Goal: Task Accomplishment & Management: Complete application form

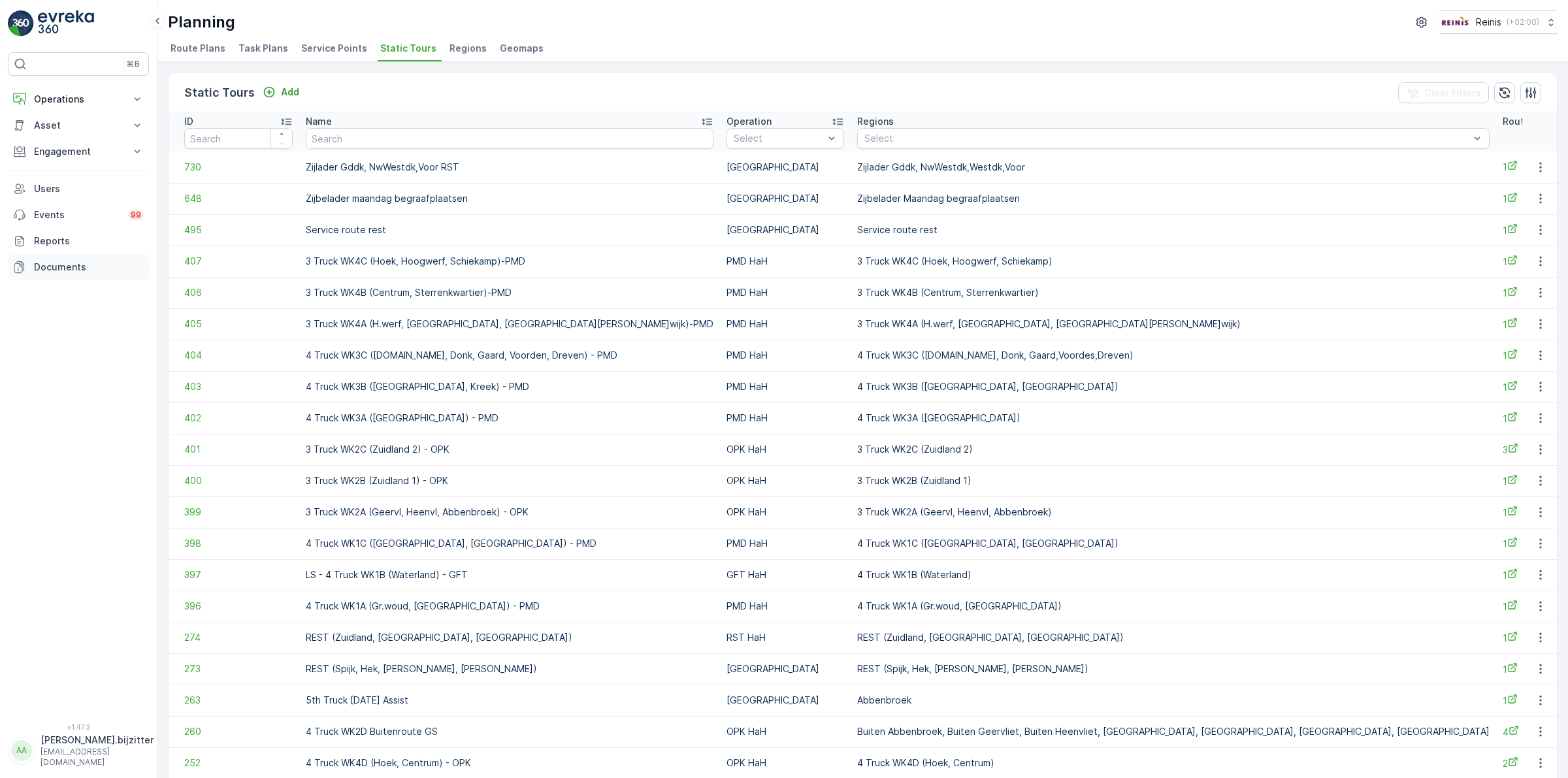
scroll to position [400, 0]
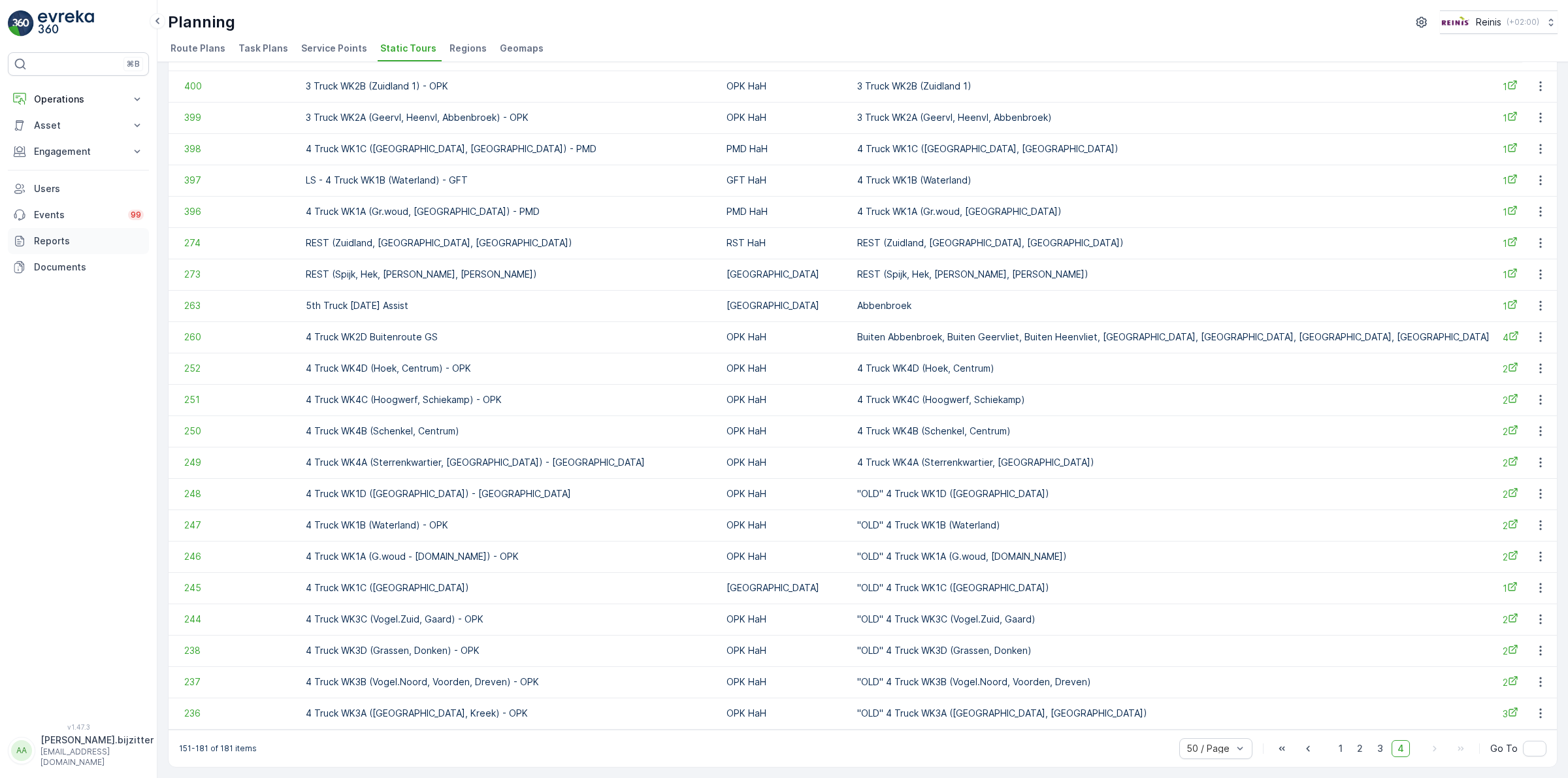
click at [52, 244] on p "Reports" at bounding box center [88, 241] width 109 height 13
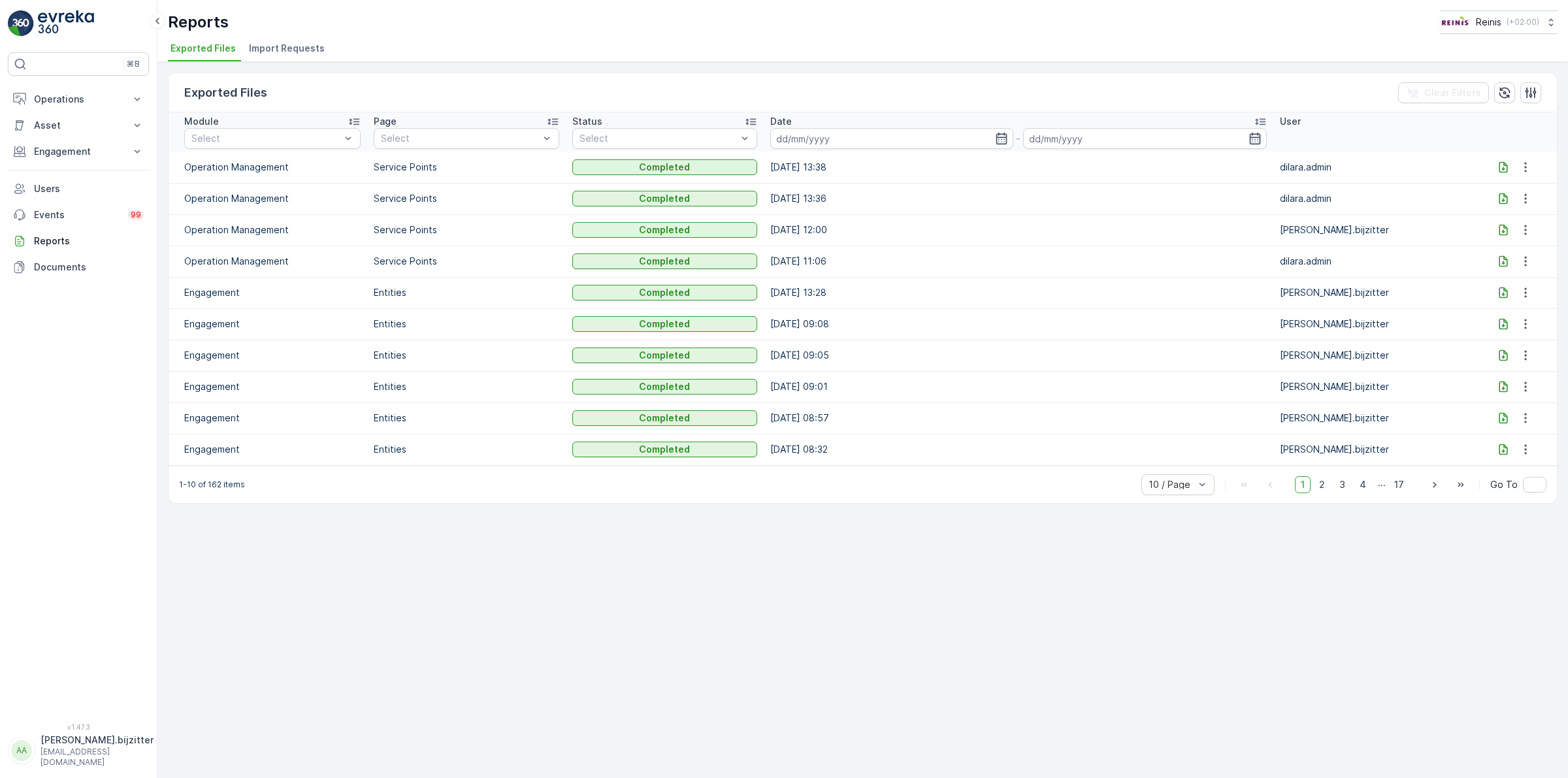
click at [1503, 292] on icon at bounding box center [1503, 293] width 13 height 13
click at [1496, 325] on icon at bounding box center [1503, 324] width 13 height 13
click at [360, 671] on div "Exported Files Clear Filters Module Select Page Select Status Select Date - Use…" at bounding box center [862, 420] width 1411 height 716
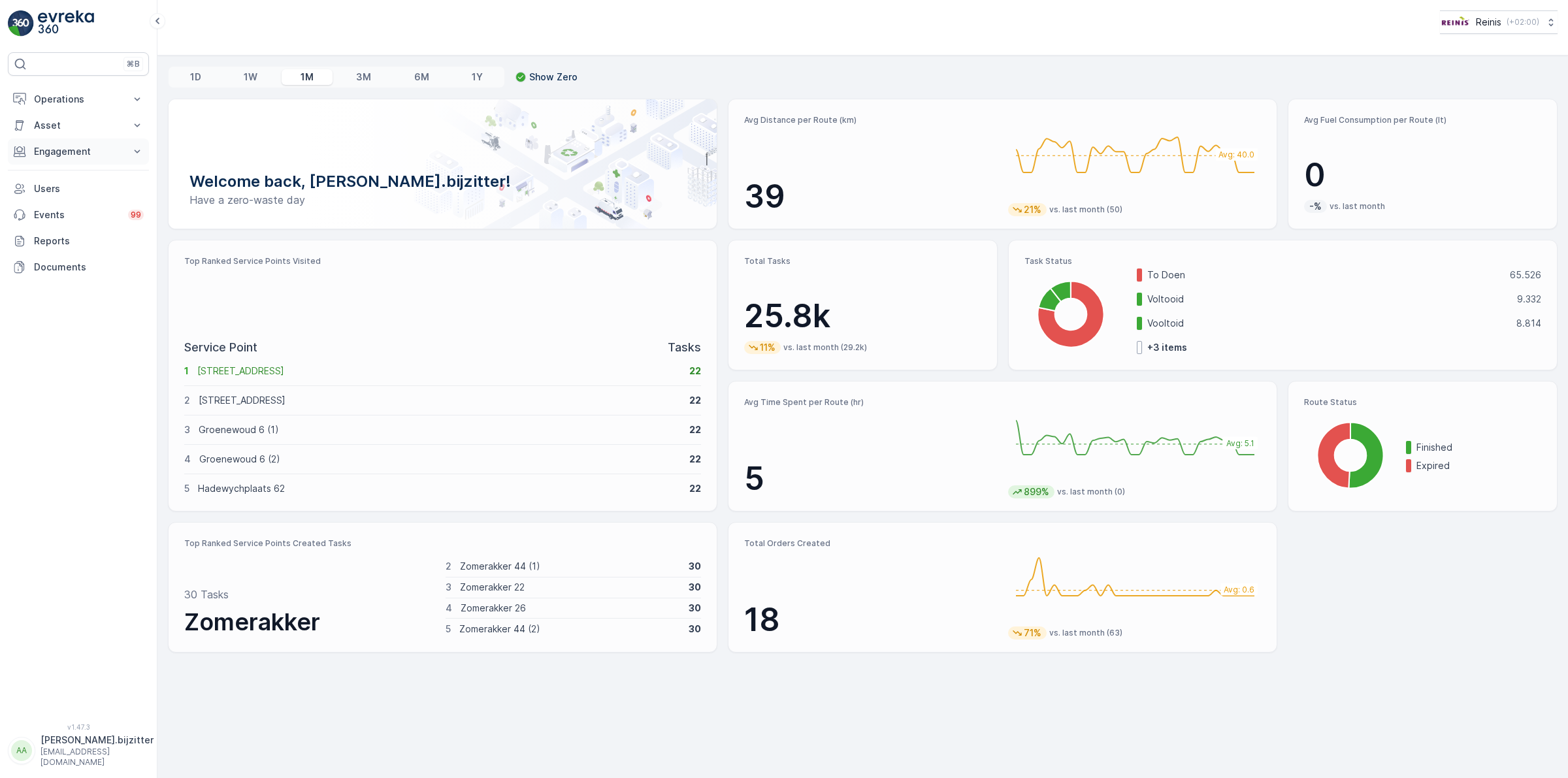
click at [59, 150] on p "Engagement" at bounding box center [78, 151] width 89 height 13
click at [56, 191] on p "Entities" at bounding box center [50, 192] width 33 height 13
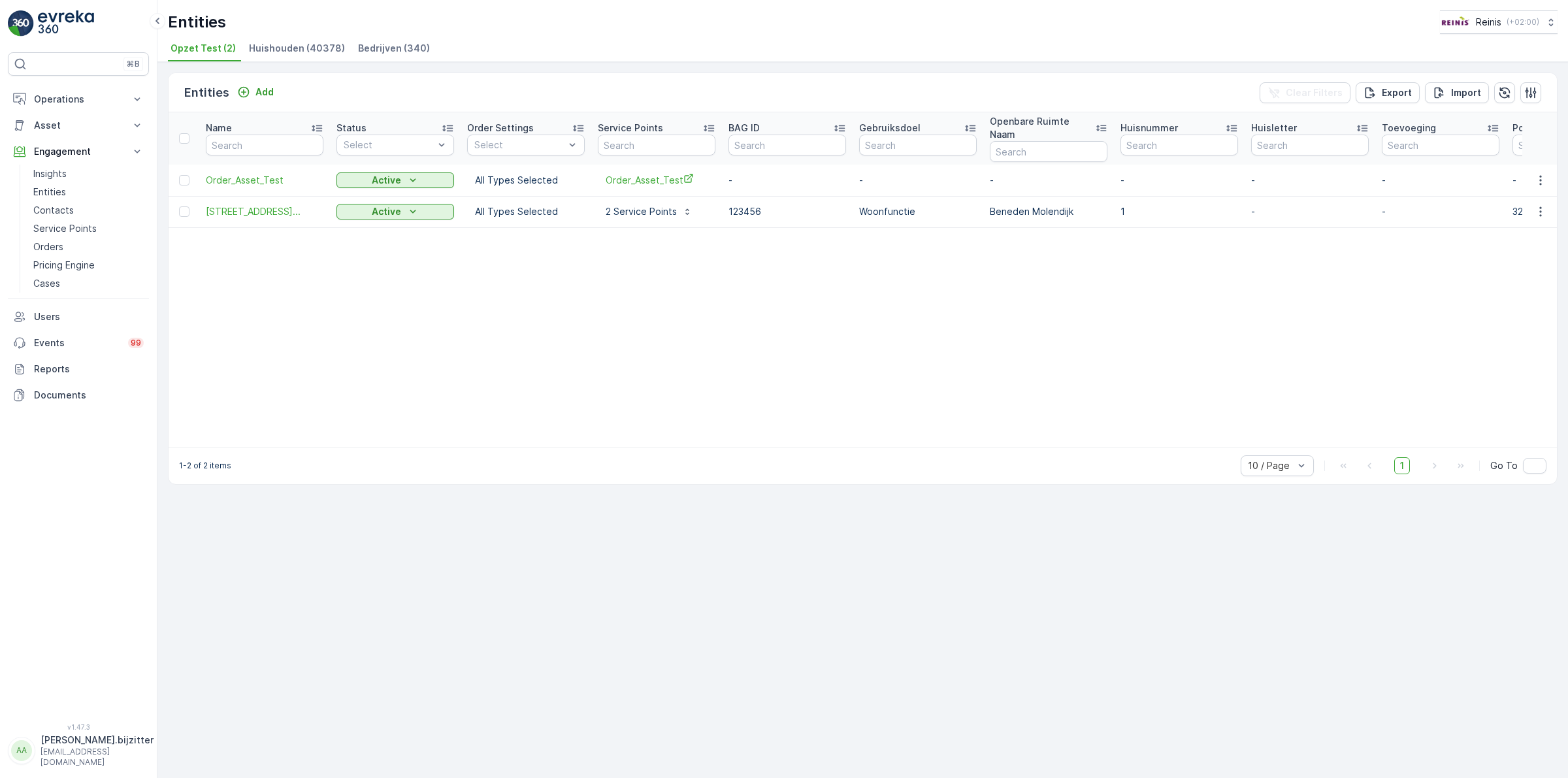
click at [288, 44] on span "Huishouden (40378)" at bounding box center [297, 48] width 96 height 13
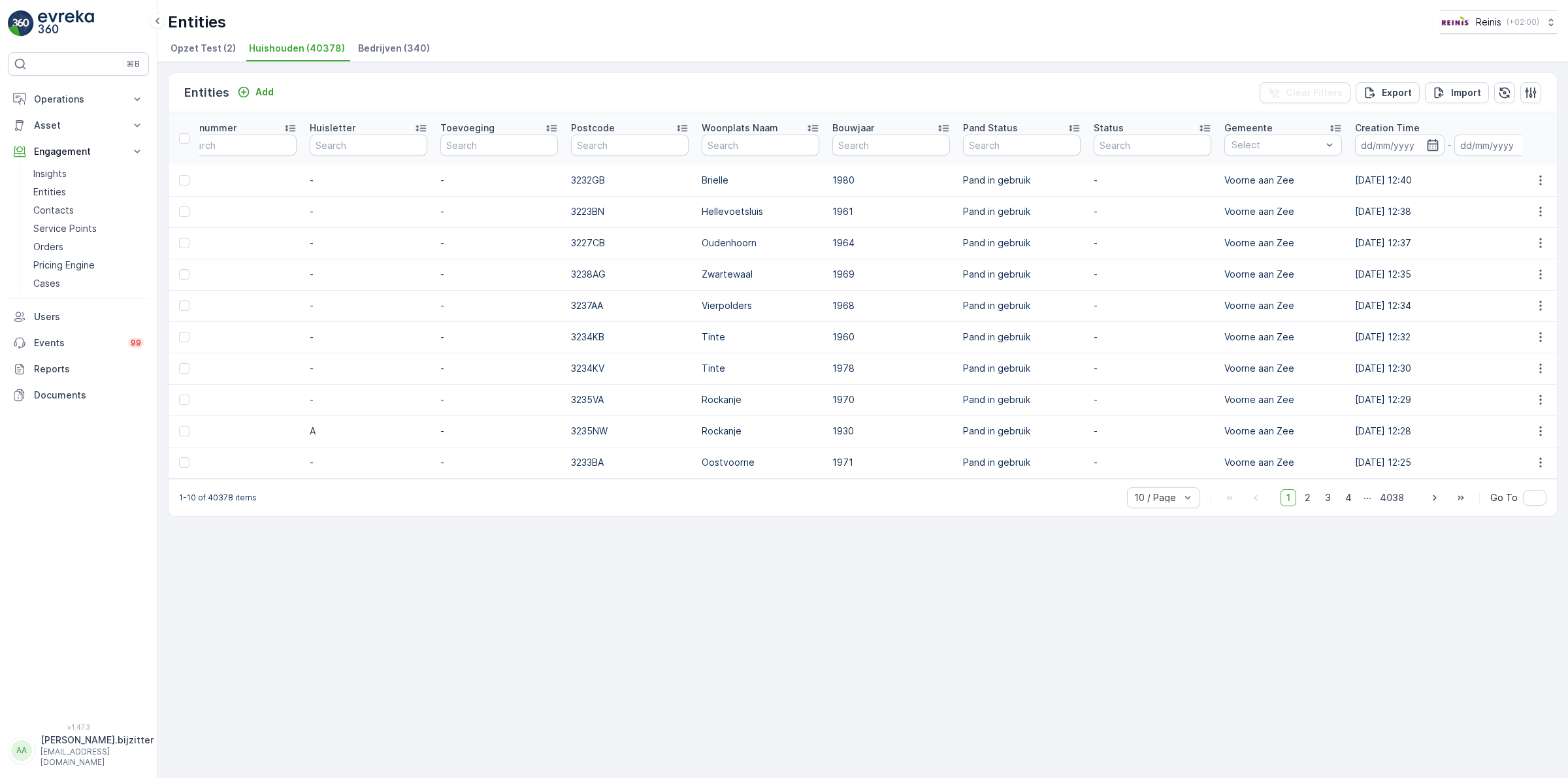
scroll to position [0, 1171]
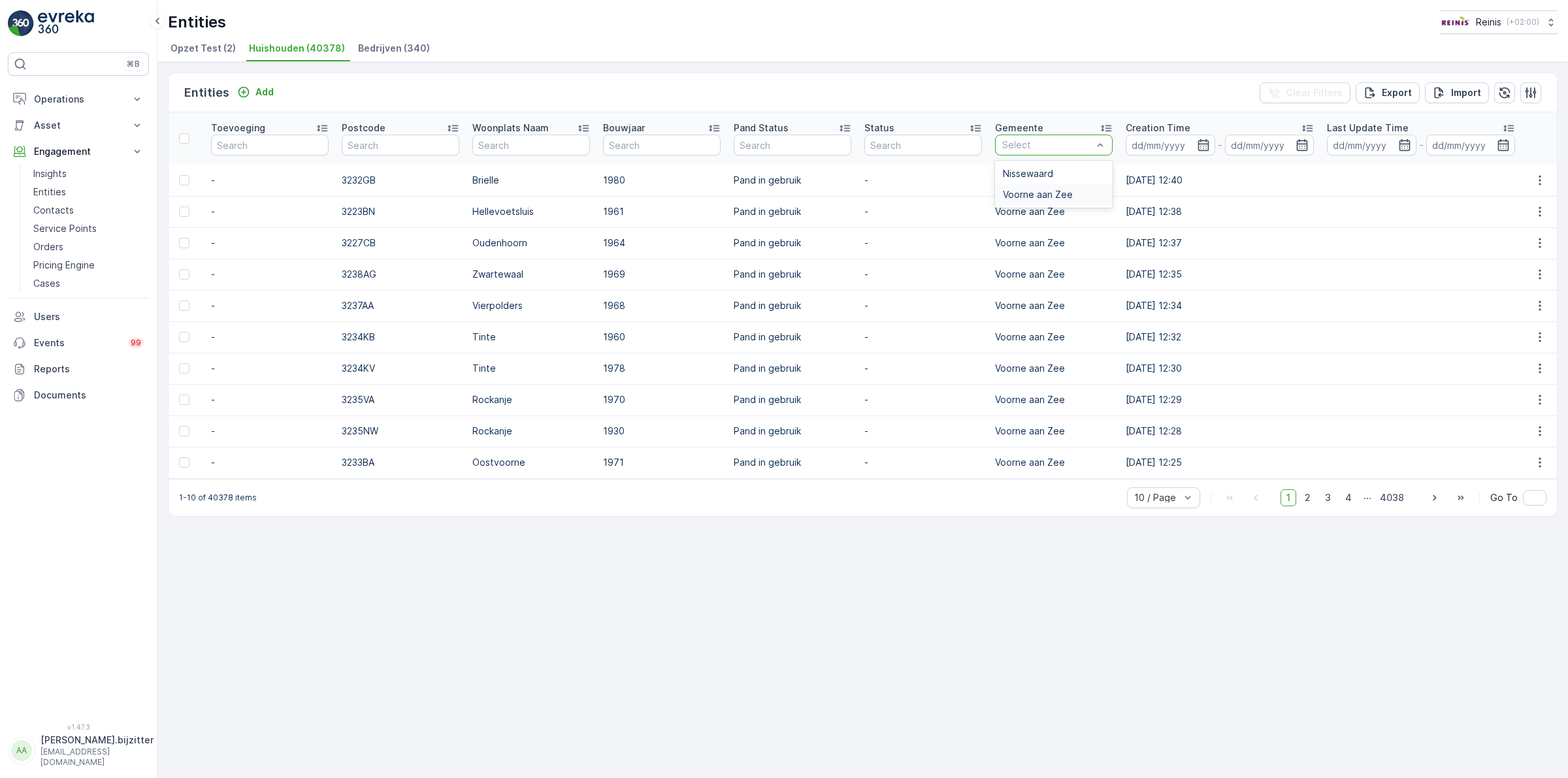
click at [1057, 190] on span "Voorne aan Zee" at bounding box center [1038, 194] width 70 height 10
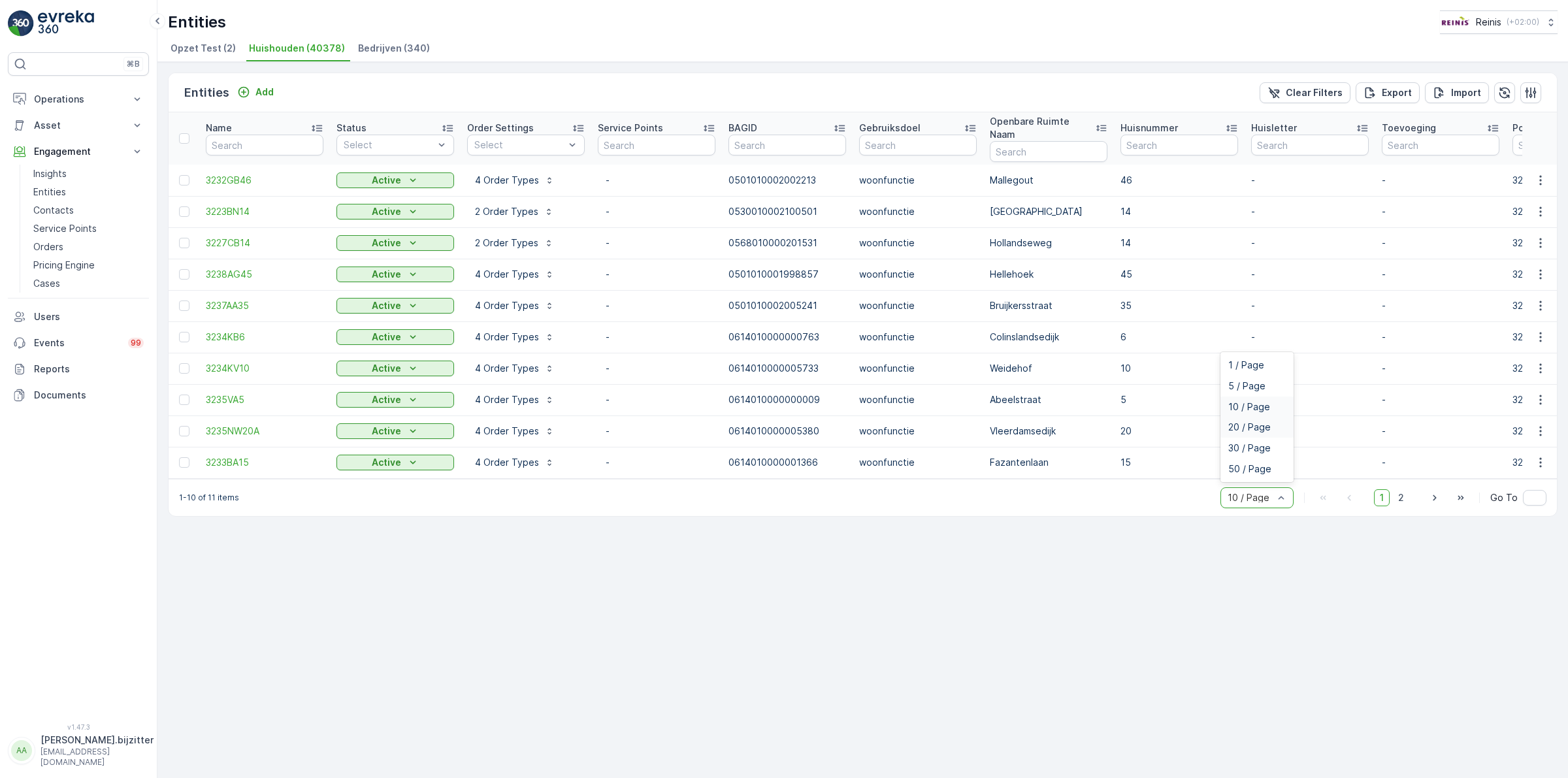
click at [1256, 422] on span "20 / Page" at bounding box center [1249, 426] width 42 height 10
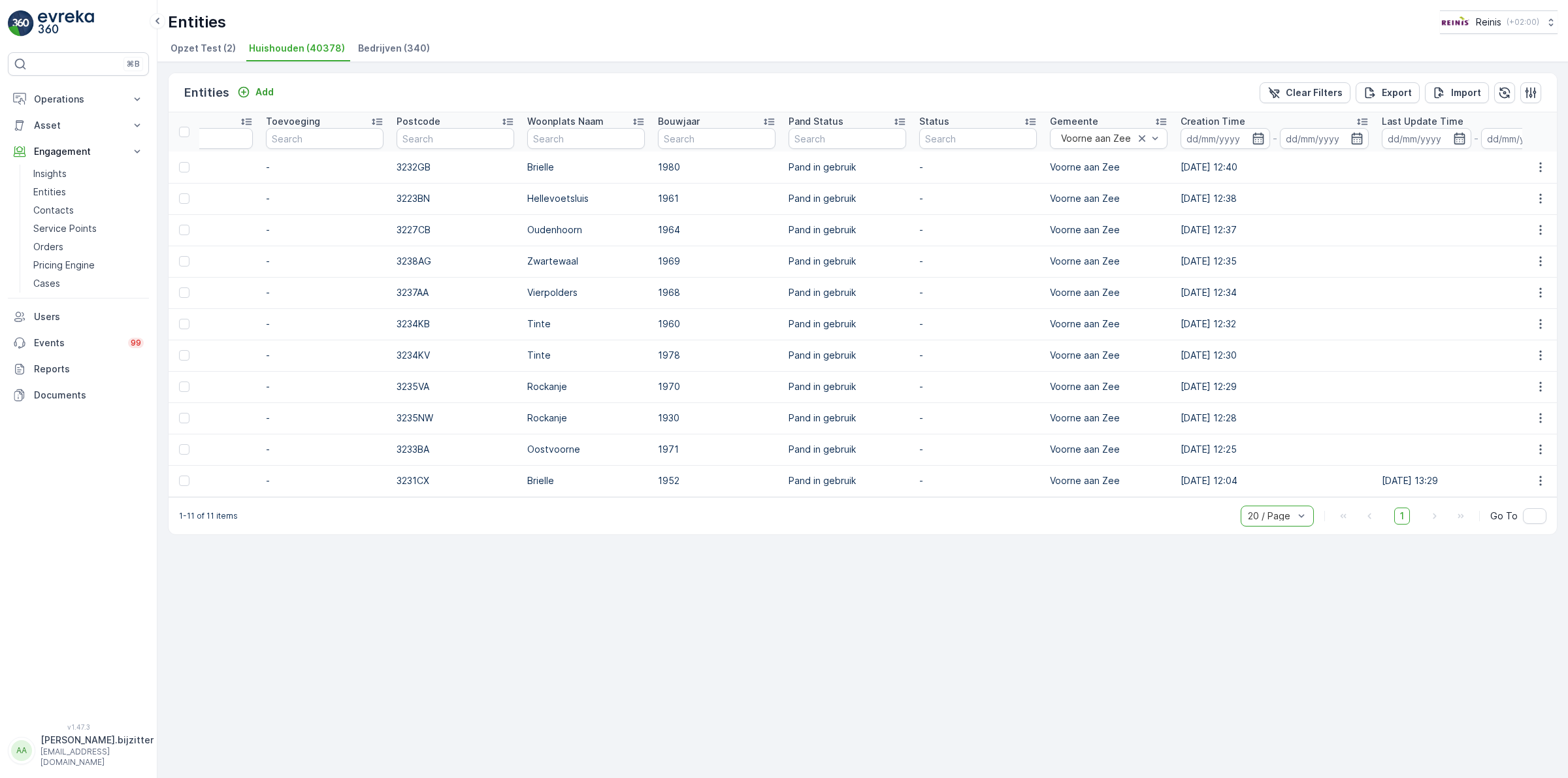
scroll to position [0, 1171]
click at [1534, 477] on icon "button" at bounding box center [1540, 481] width 13 height 13
click at [1506, 514] on span "Edit Entity" at bounding box center [1495, 518] width 45 height 13
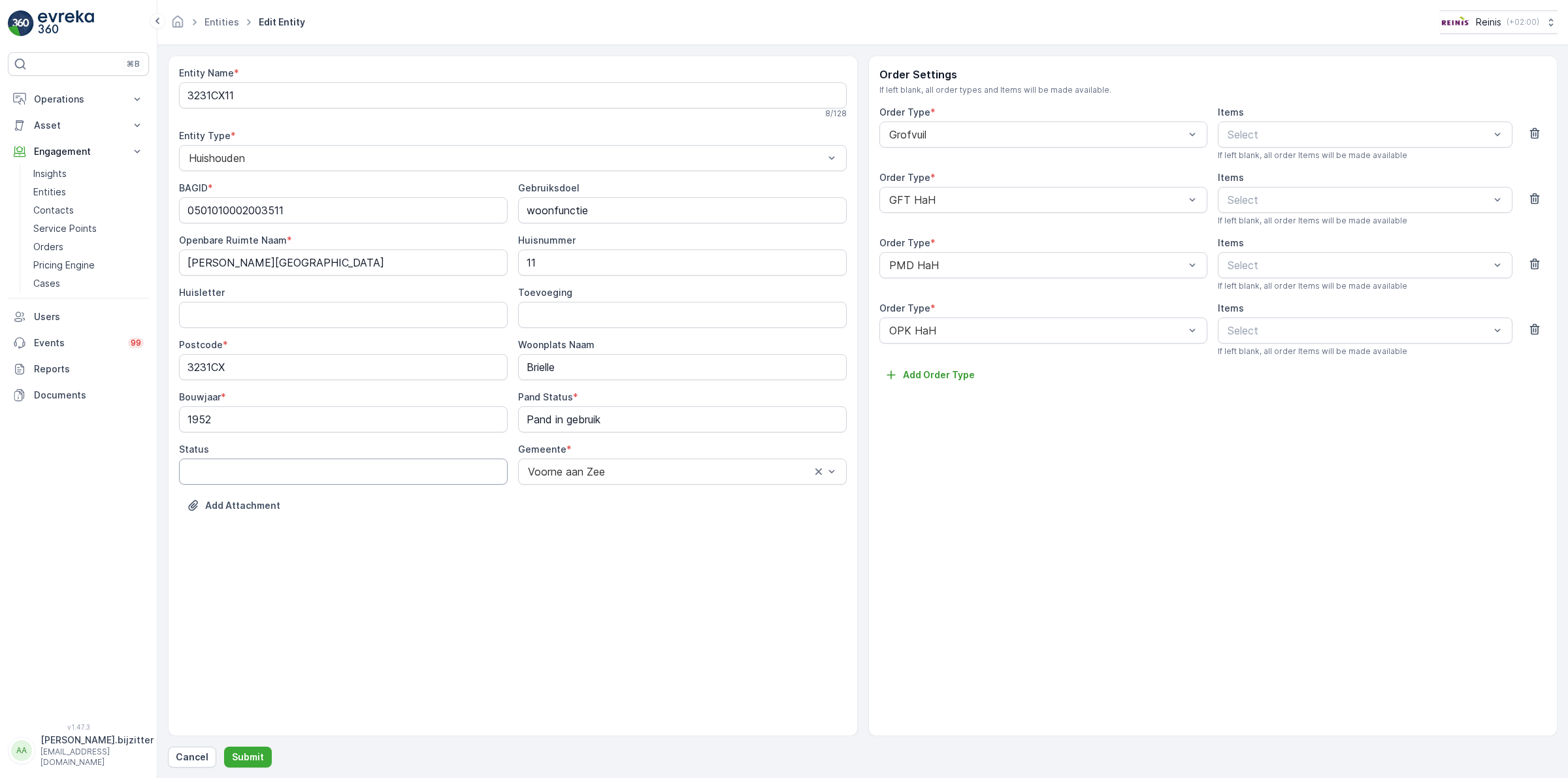
click at [451, 465] on input "Status" at bounding box center [344, 471] width 329 height 26
click at [452, 465] on input "Status" at bounding box center [344, 471] width 329 height 26
click at [330, 475] on input "Status" at bounding box center [344, 471] width 329 height 26
paste input "Verblijfsobject in gebruik"
type input "Verblijfsobject in gebruik"
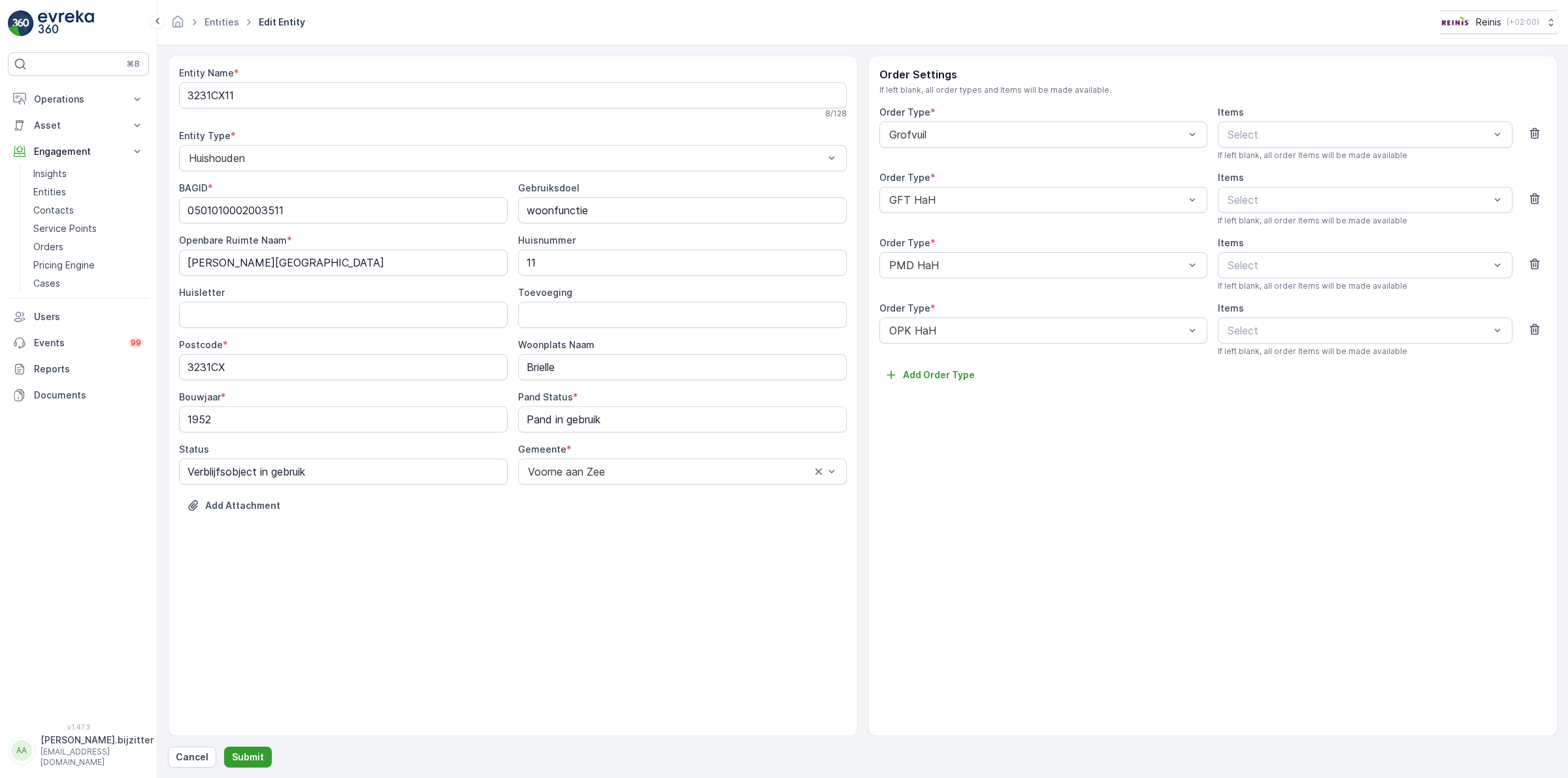
click at [253, 753] on p "Submit" at bounding box center [248, 757] width 32 height 13
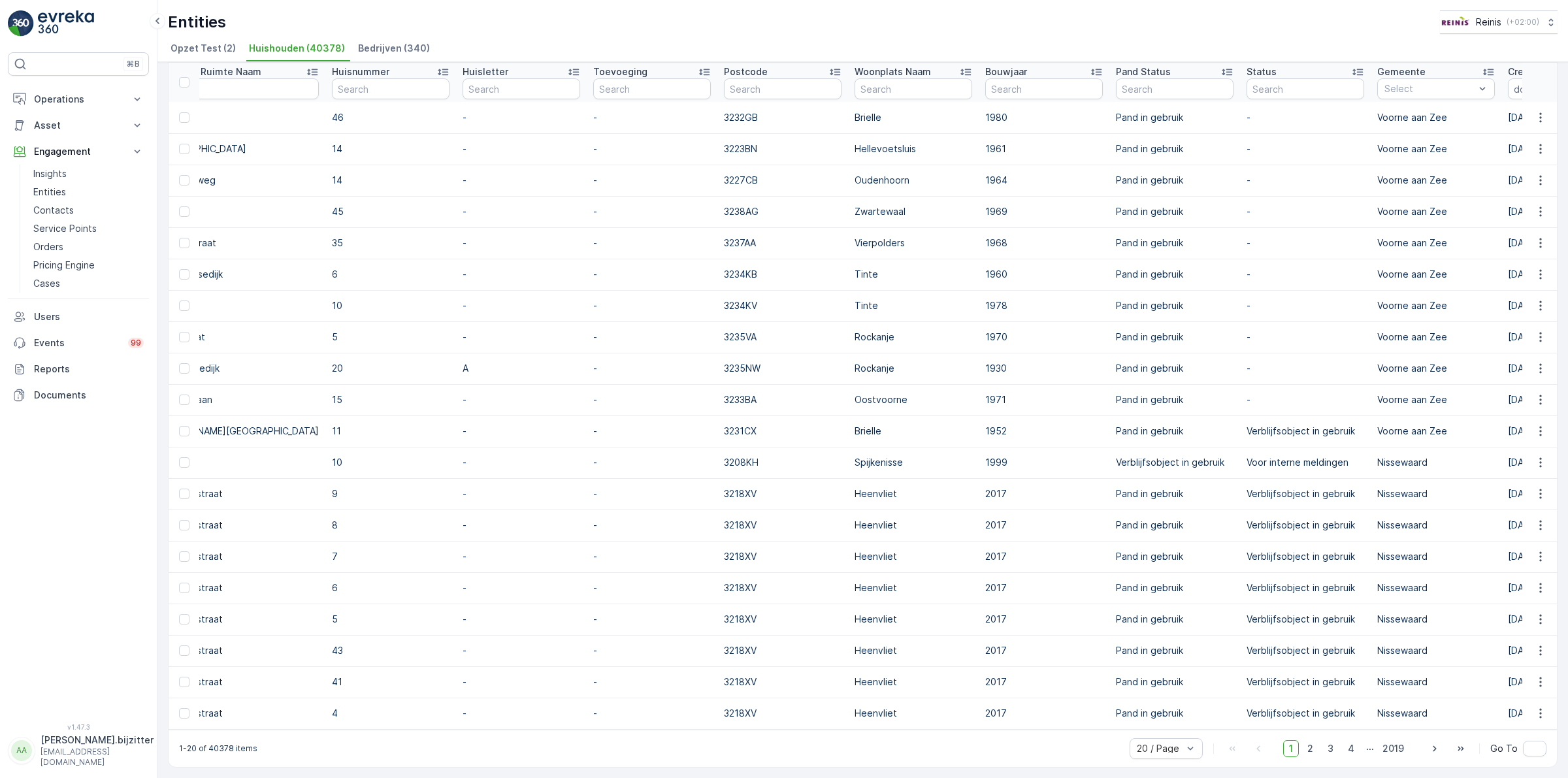
scroll to position [0, 1174]
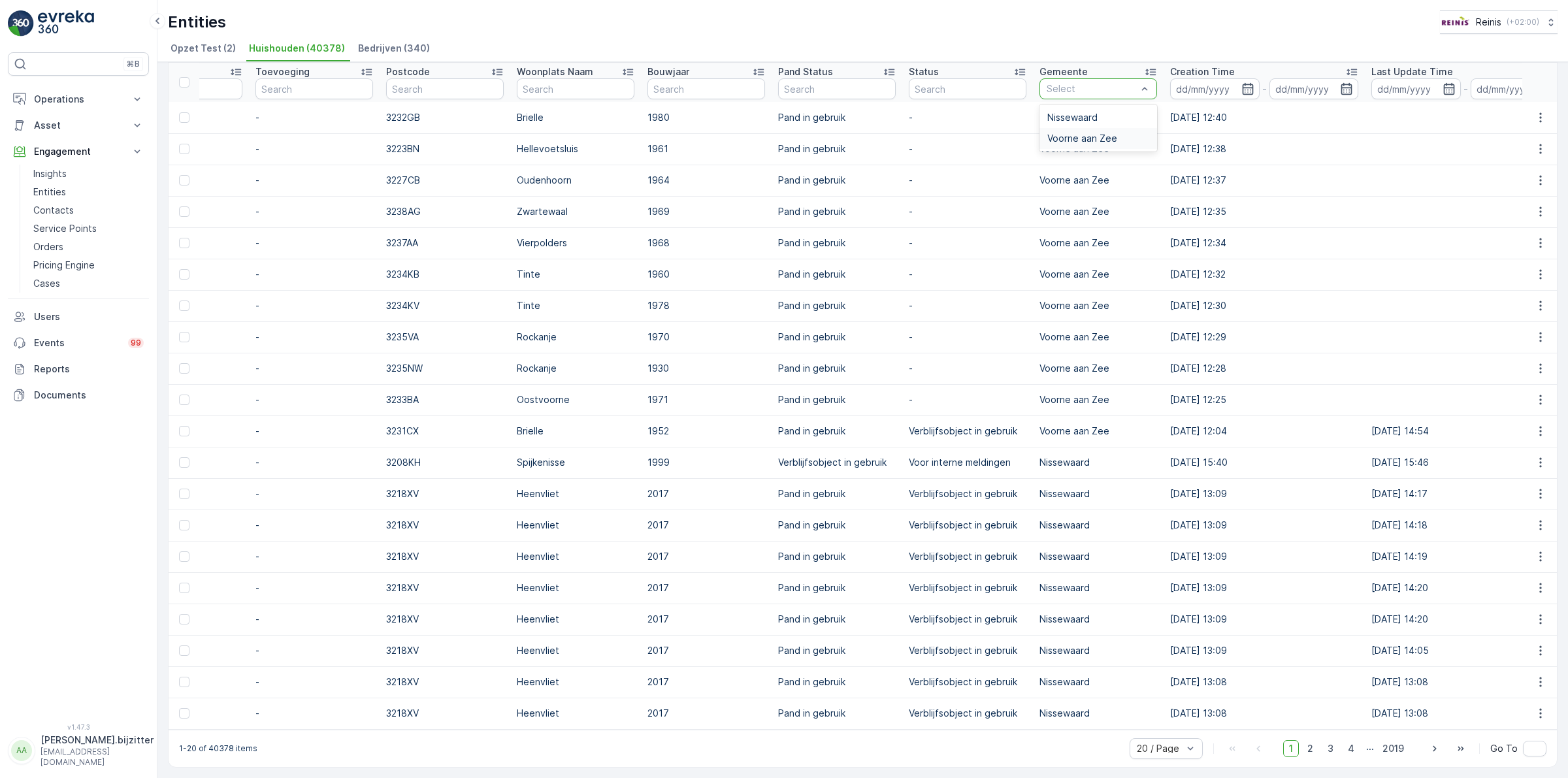
click at [1047, 133] on span "Voorne aan Zee" at bounding box center [1082, 138] width 70 height 10
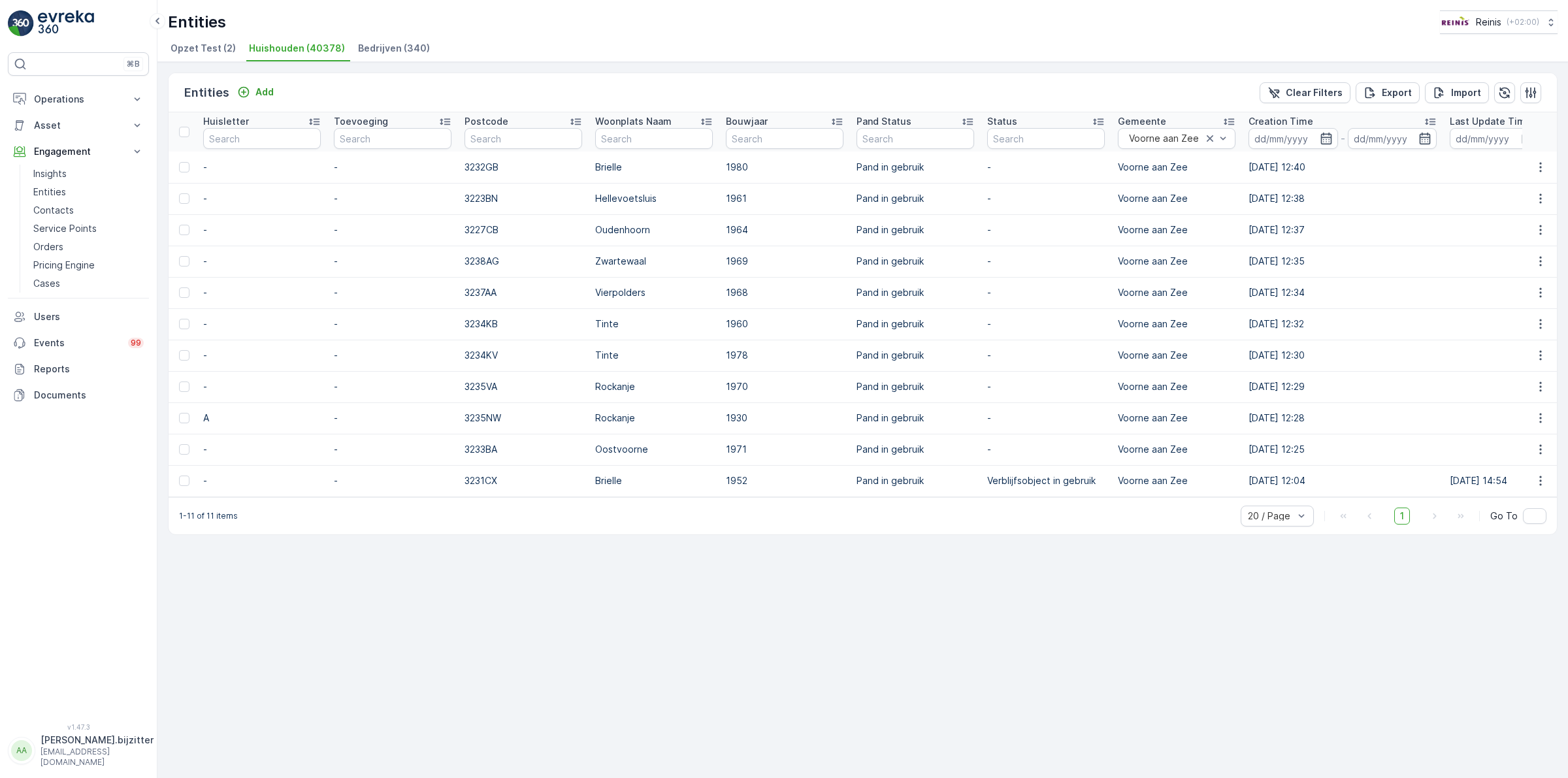
scroll to position [0, 1171]
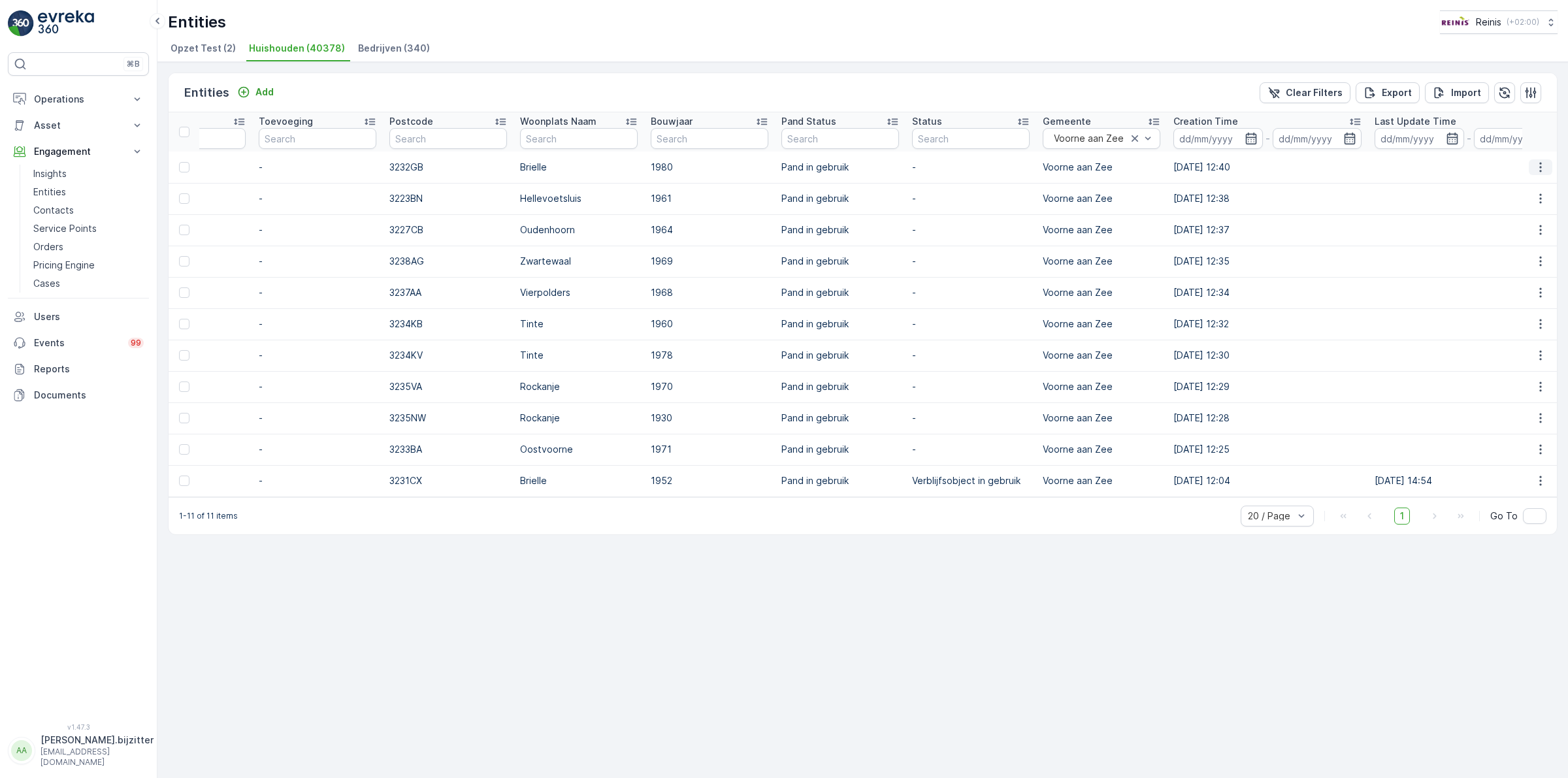
click at [1534, 164] on icon "button" at bounding box center [1540, 167] width 13 height 13
click at [1507, 200] on span "Edit Entity" at bounding box center [1495, 205] width 45 height 13
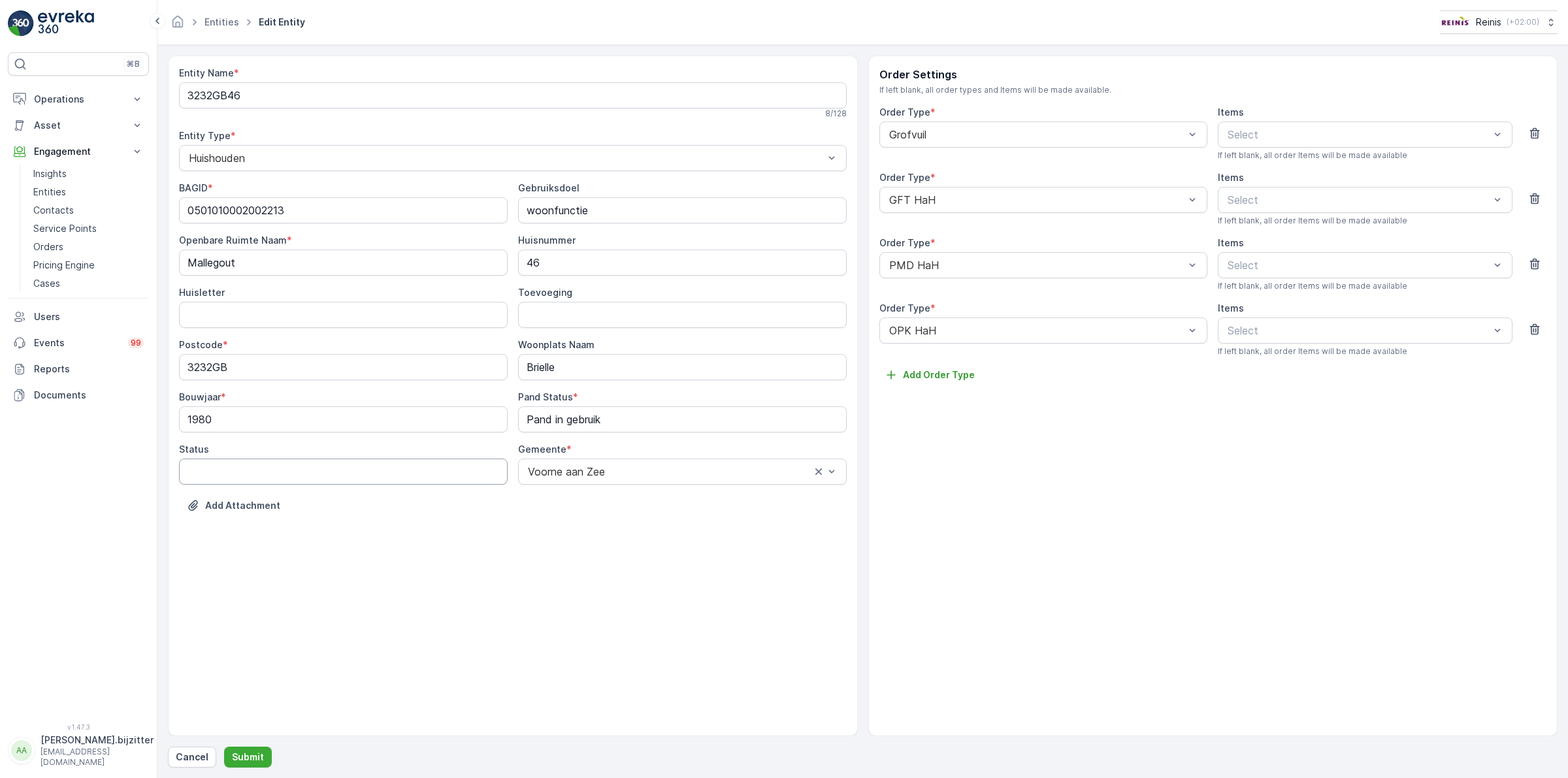
click at [217, 482] on input "Status" at bounding box center [344, 471] width 329 height 26
paste input "Verblijfsobject in gebruik"
type input "Verblijfsobject in gebruik"
click at [242, 749] on button "Submit" at bounding box center [248, 757] width 48 height 21
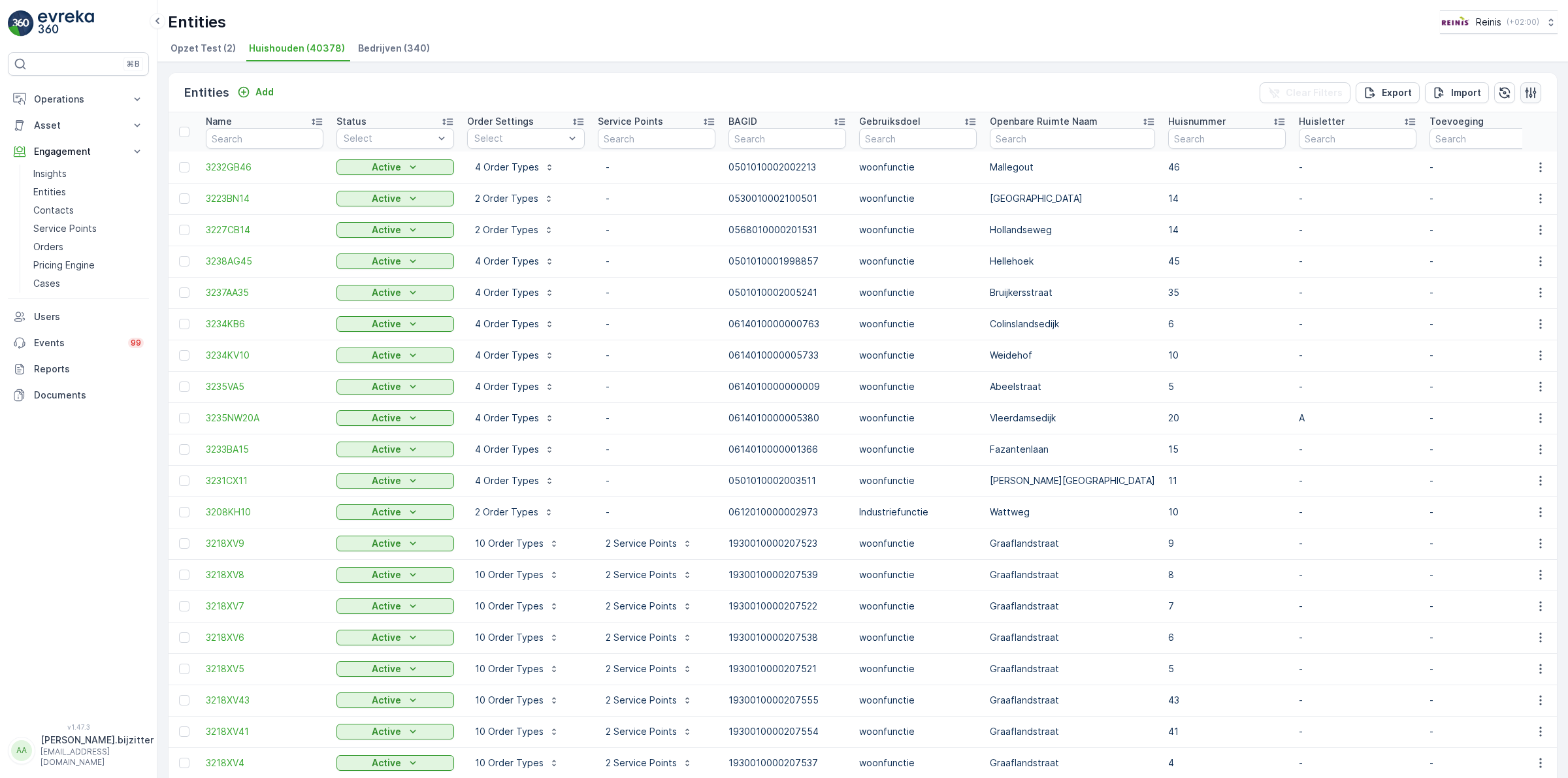
click at [1526, 89] on icon "button" at bounding box center [1530, 93] width 13 height 13
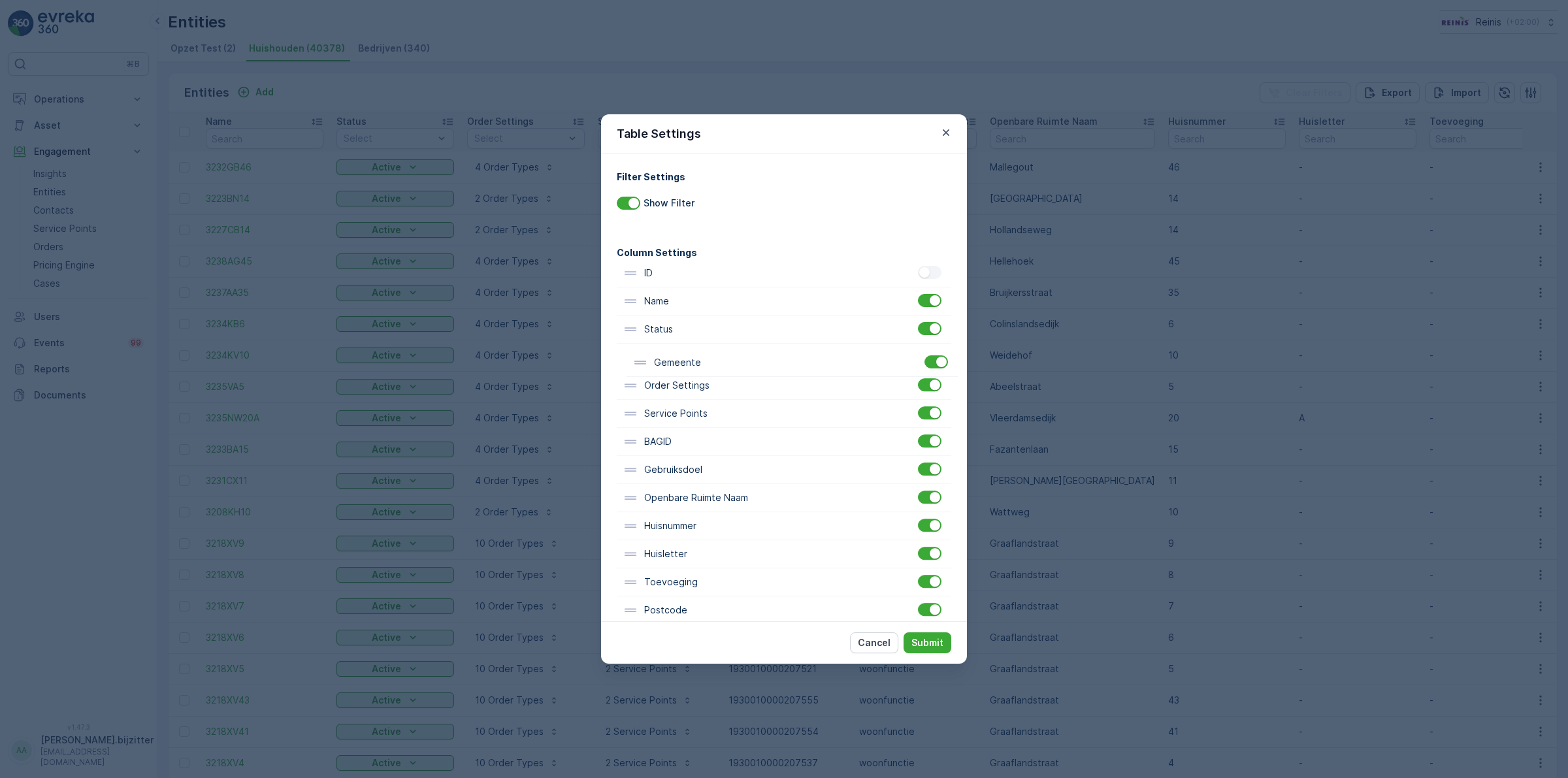
drag, startPoint x: 687, startPoint y: 544, endPoint x: 696, endPoint y: 369, distance: 175.2
click at [696, 369] on div "ID Name Status Order Settings Service Points BAGID Gebruiksdoel Openbare Ruimte…" at bounding box center [784, 526] width 334 height 533
click at [931, 640] on p "Submit" at bounding box center [927, 643] width 32 height 13
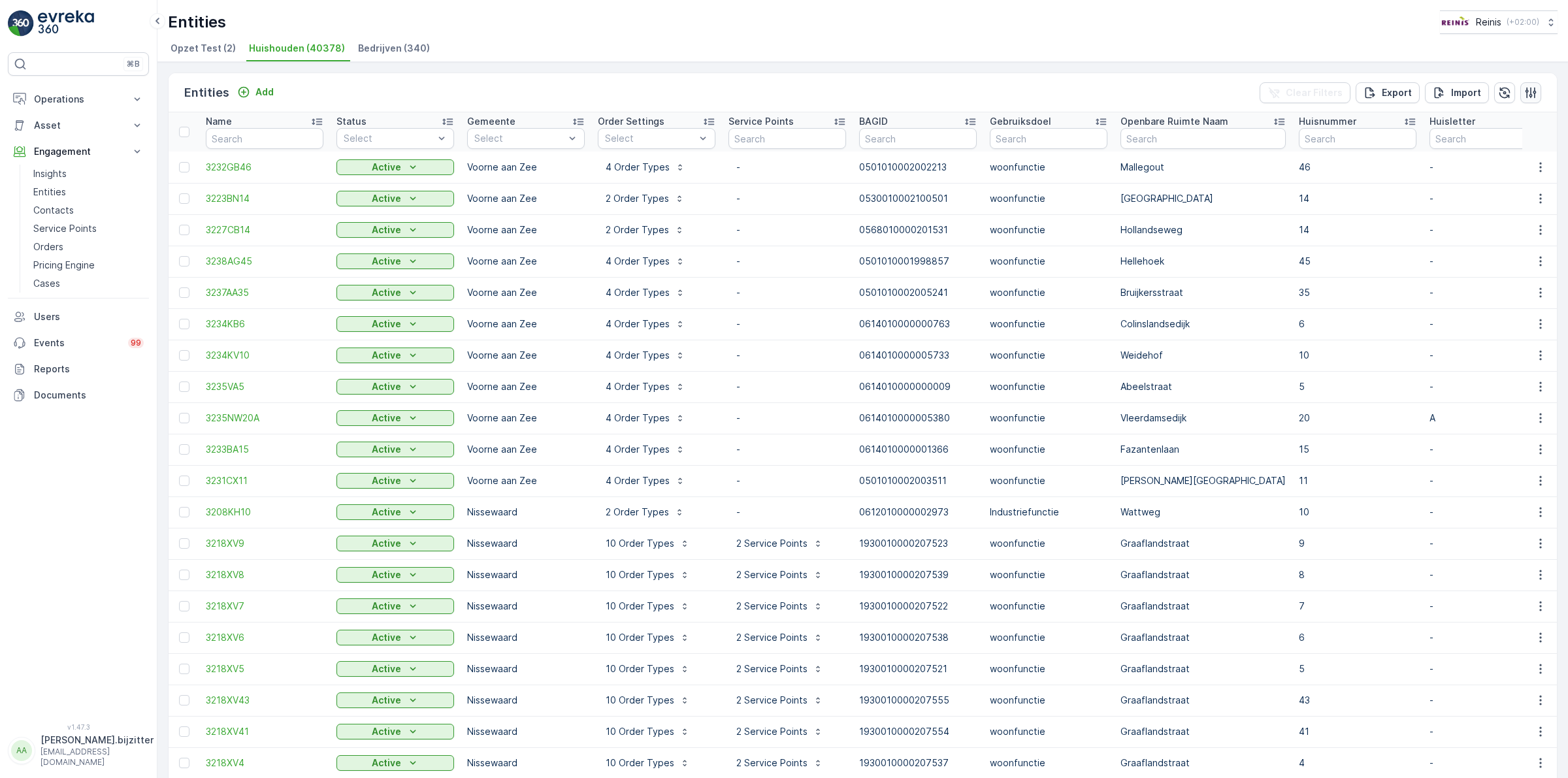
click at [1526, 90] on icon "button" at bounding box center [1531, 92] width 11 height 11
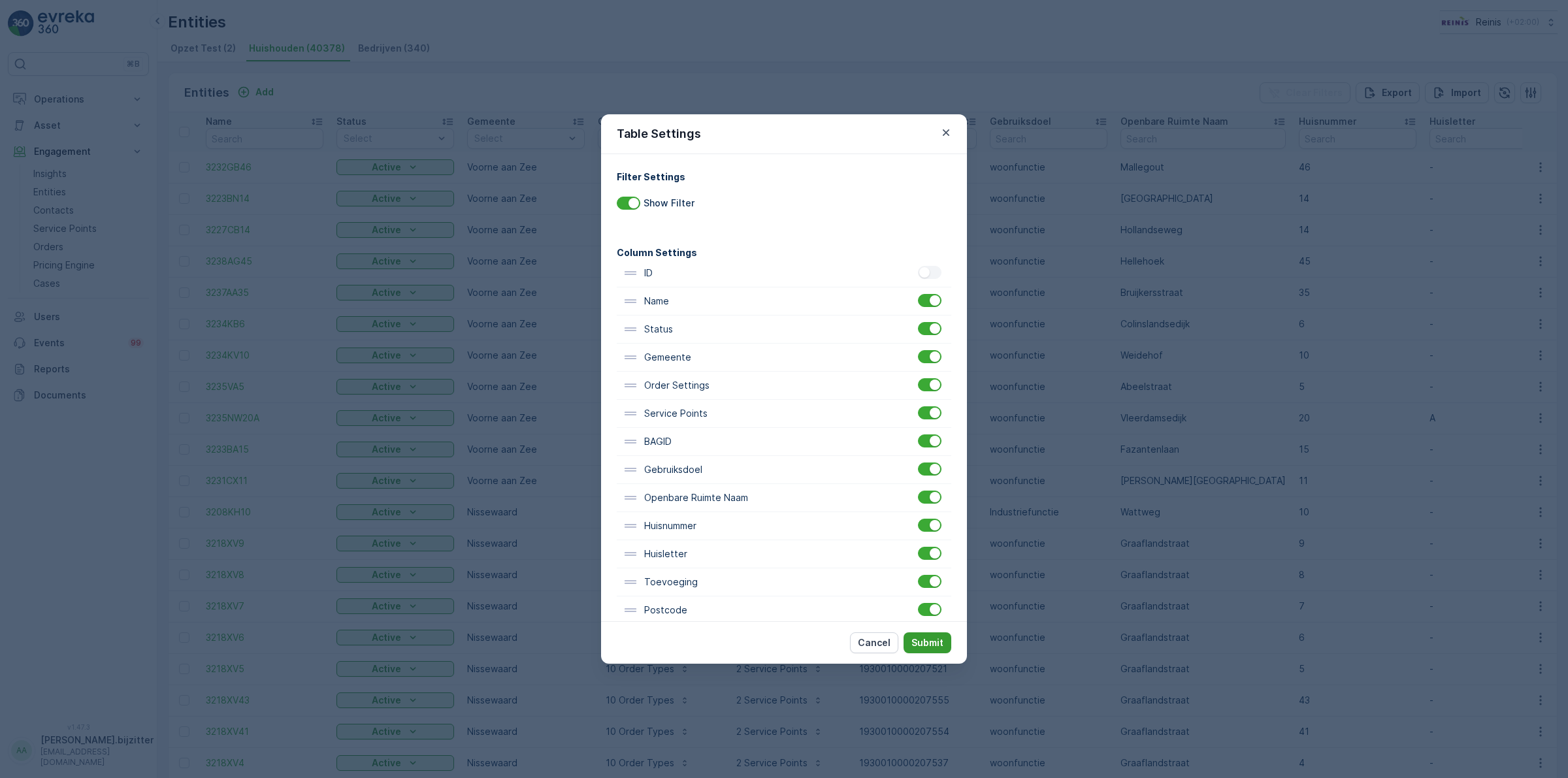
click at [935, 640] on p "Submit" at bounding box center [927, 643] width 32 height 13
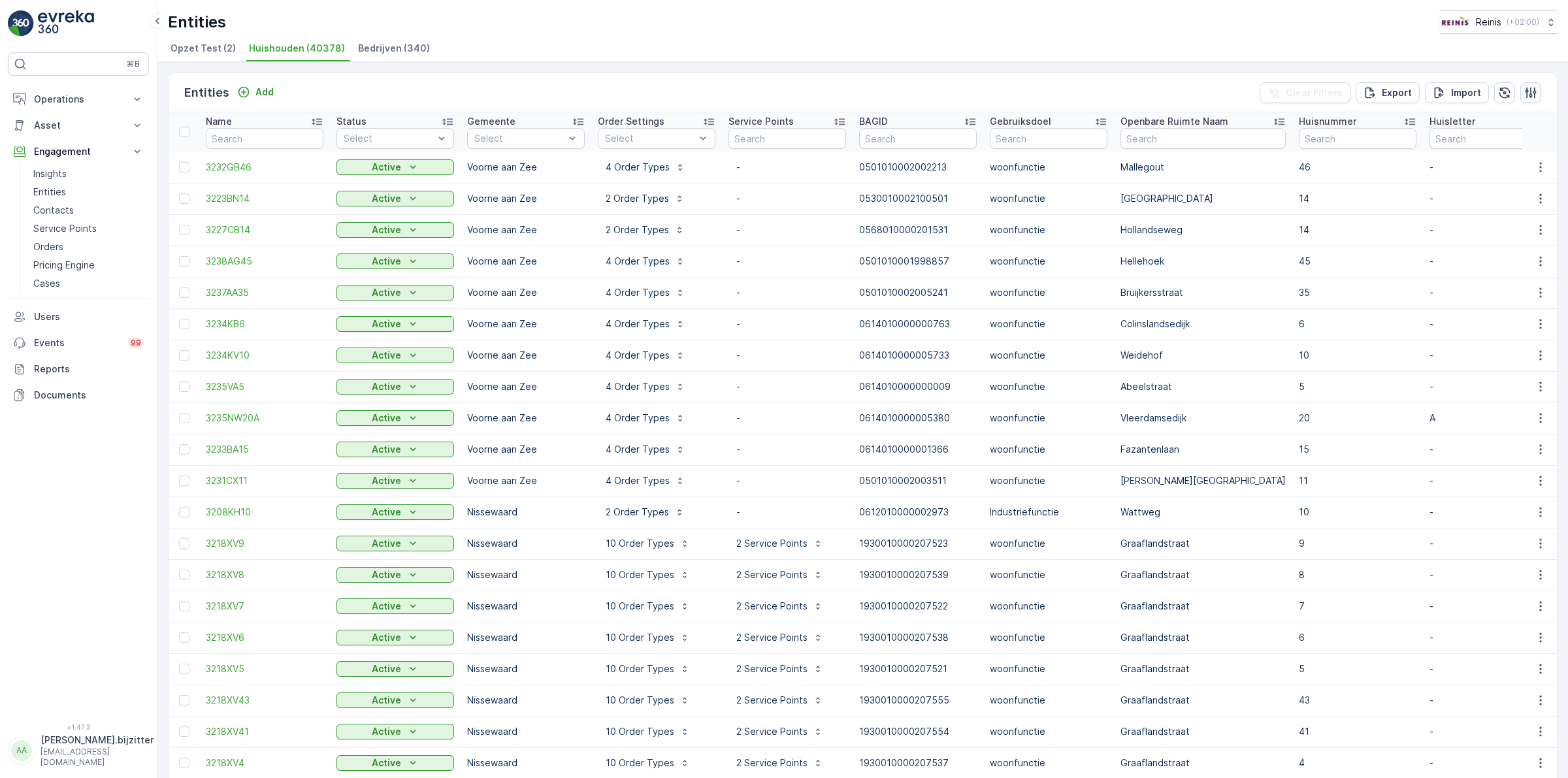
click at [1524, 89] on icon "button" at bounding box center [1530, 93] width 13 height 13
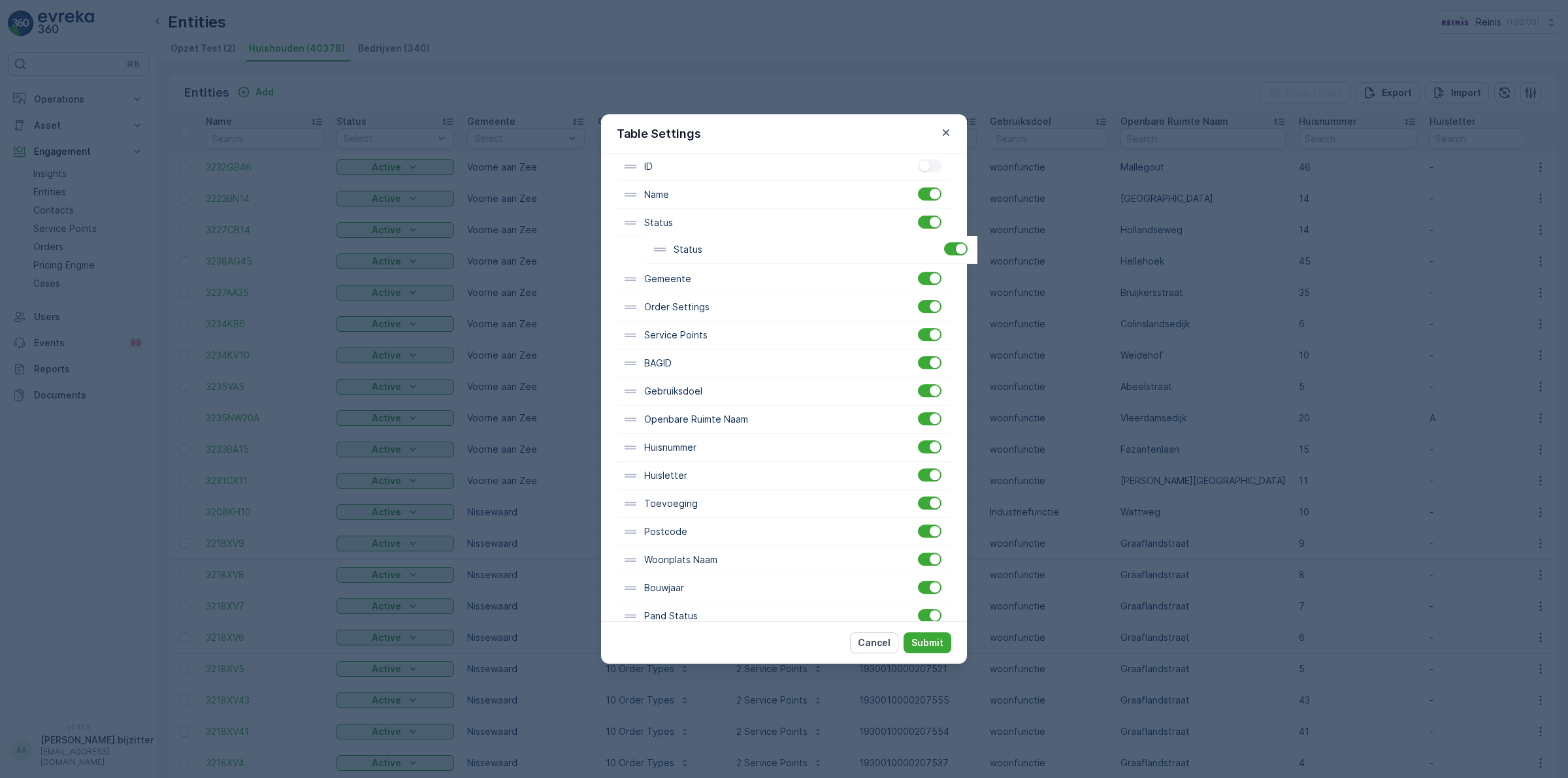
scroll to position [106, 0]
drag, startPoint x: 690, startPoint y: 566, endPoint x: 710, endPoint y: 289, distance: 277.7
click at [710, 289] on div "ID Name Status Gemeente Order Settings Service Points BAGID Gebruiksdoel Openba…" at bounding box center [784, 419] width 334 height 533
click at [939, 640] on p "Submit" at bounding box center [927, 643] width 32 height 13
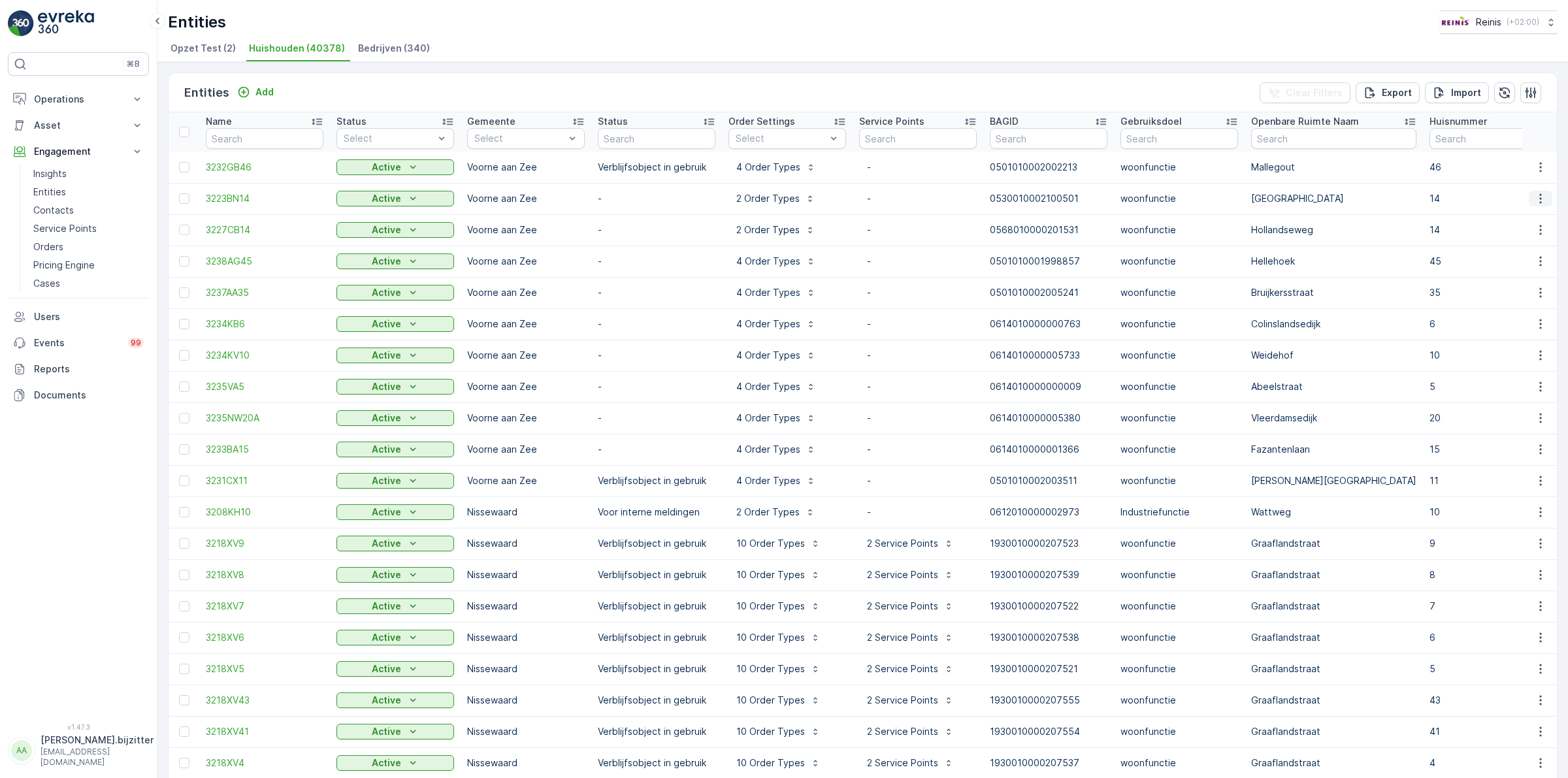
click at [1534, 197] on icon "button" at bounding box center [1540, 198] width 13 height 13
click at [1503, 232] on span "Edit Entity" at bounding box center [1495, 236] width 45 height 13
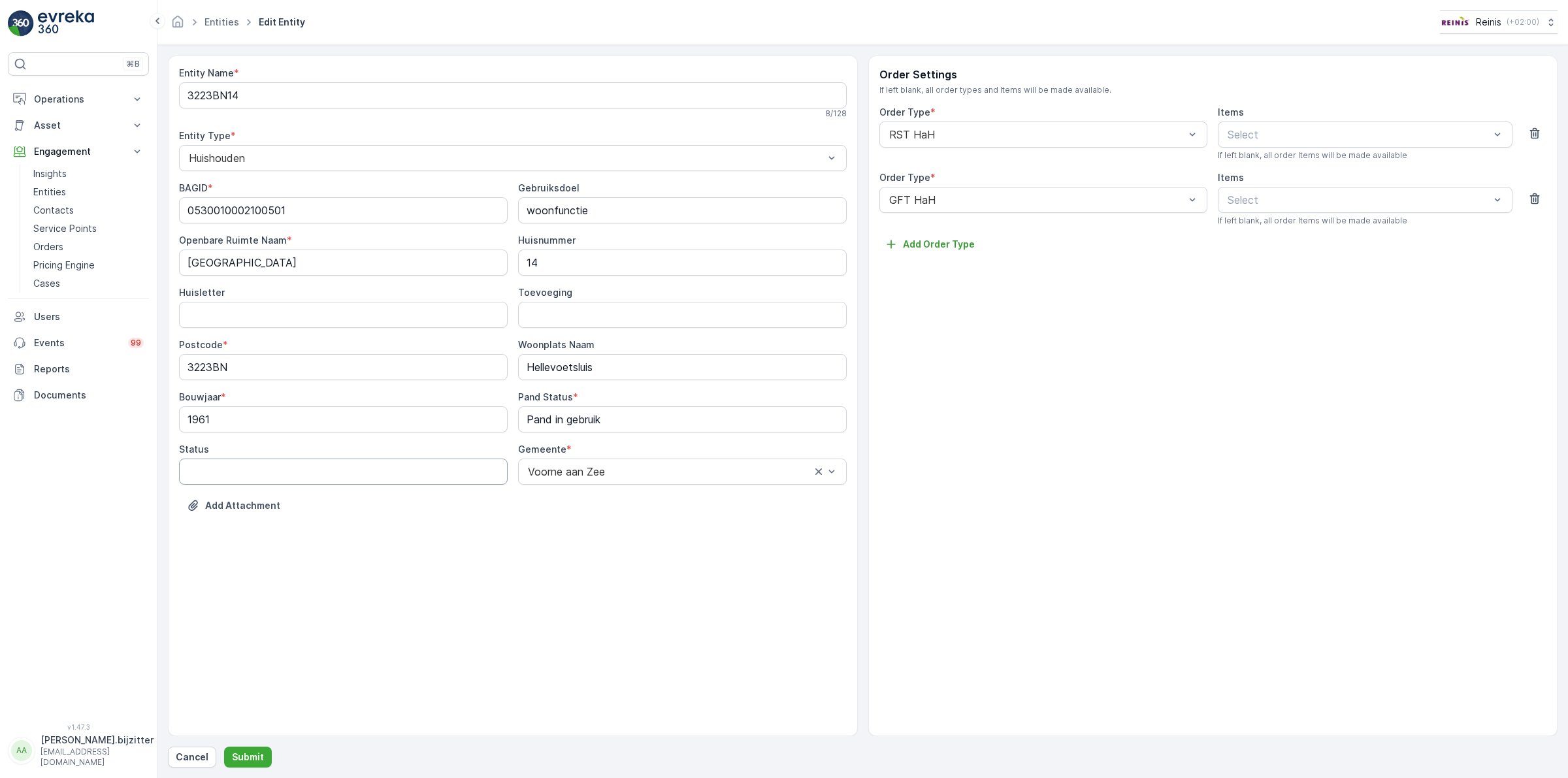
click at [318, 472] on input "Status" at bounding box center [344, 471] width 329 height 26
paste input "Verblijfsobject in gebruik"
type input "Verblijfsobject in gebruik"
click at [244, 754] on p "Submit" at bounding box center [248, 757] width 32 height 13
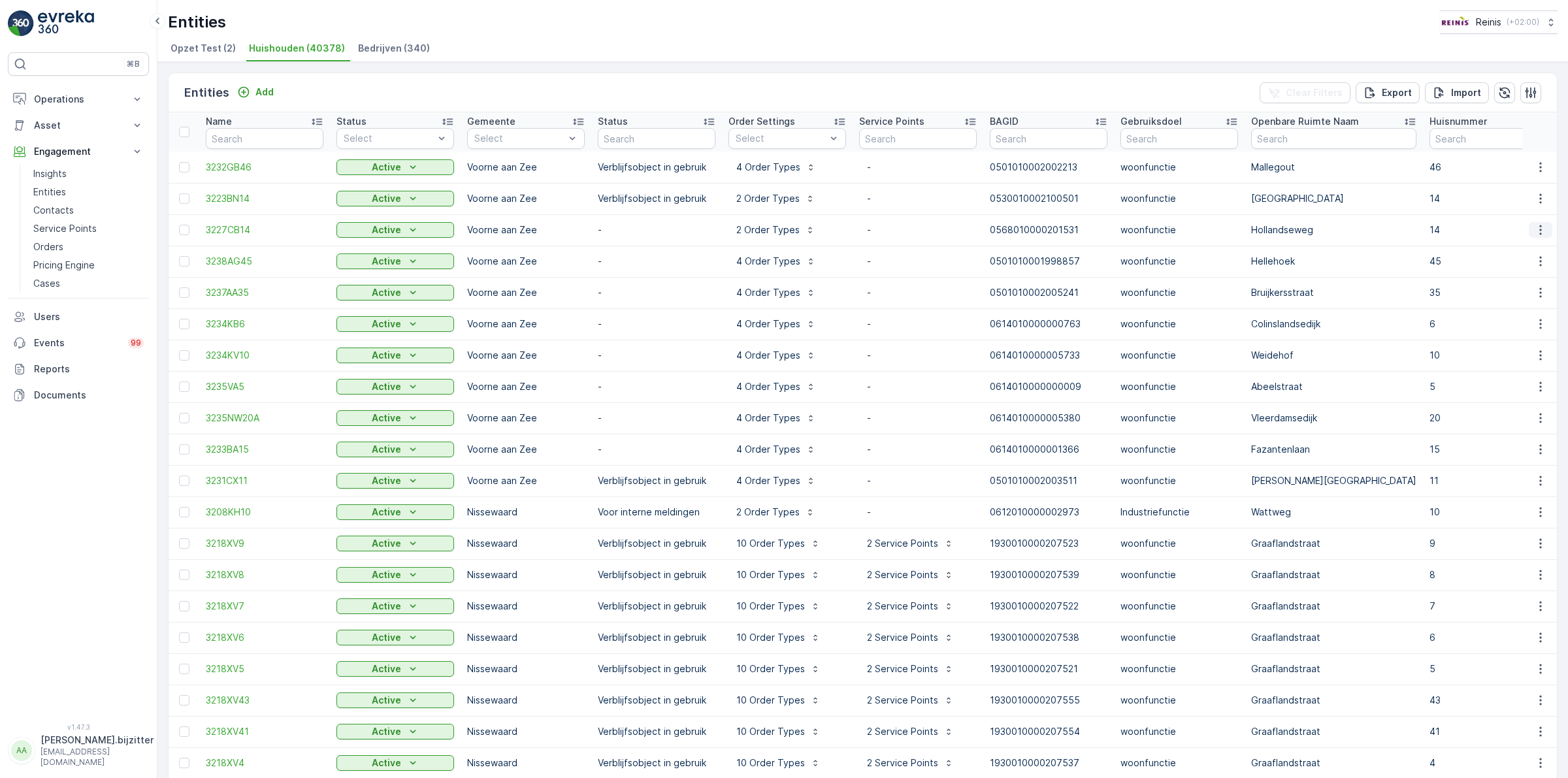
click at [1536, 229] on icon "button" at bounding box center [1540, 230] width 13 height 13
click at [1513, 263] on span "Edit Entity" at bounding box center [1495, 267] width 45 height 13
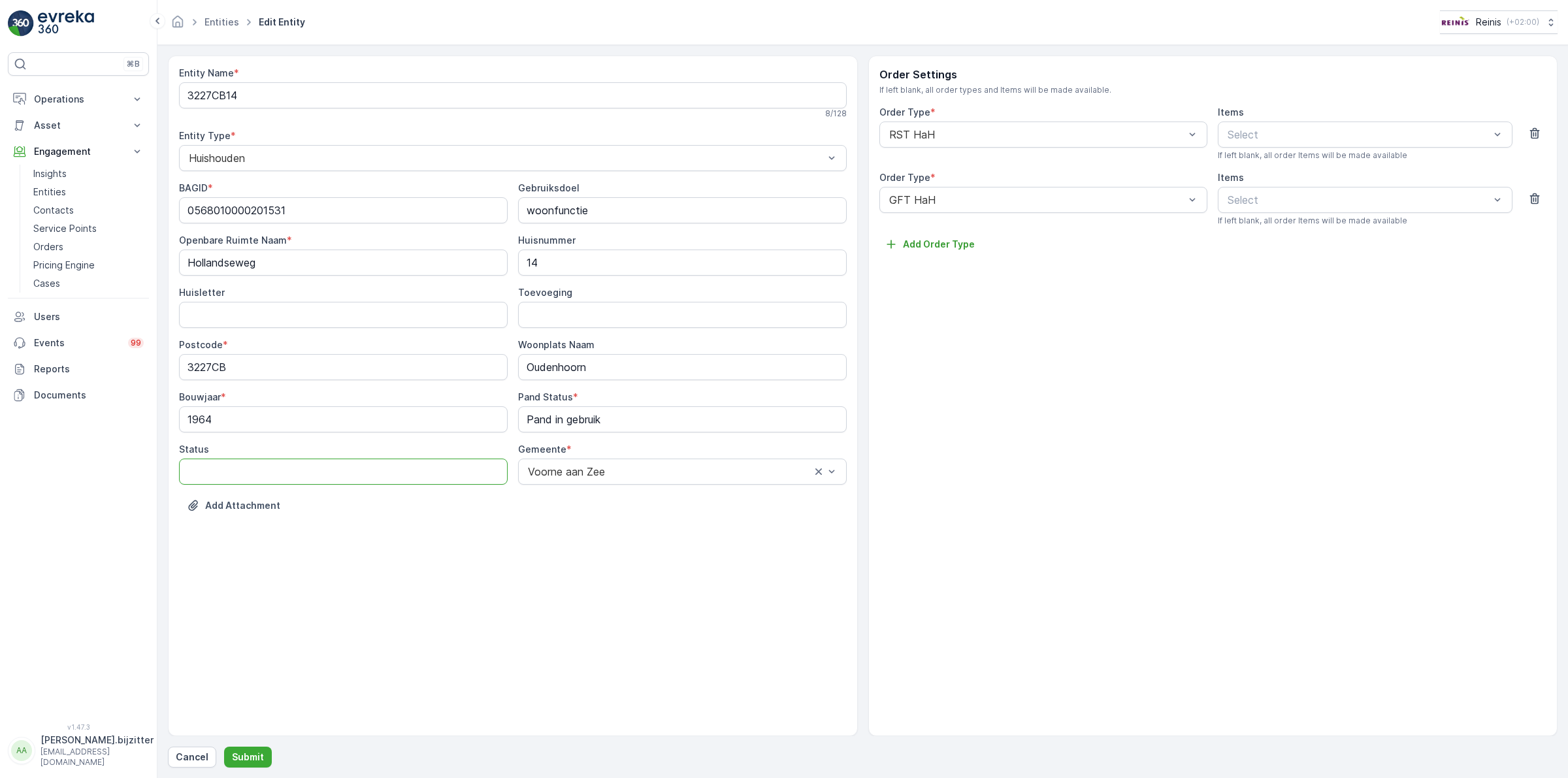
click at [306, 471] on input "Status" at bounding box center [344, 471] width 329 height 26
paste input "Verblijfsobject in gebruik"
type input "Verblijfsobject in gebruik"
click at [240, 751] on p "Submit" at bounding box center [248, 757] width 32 height 13
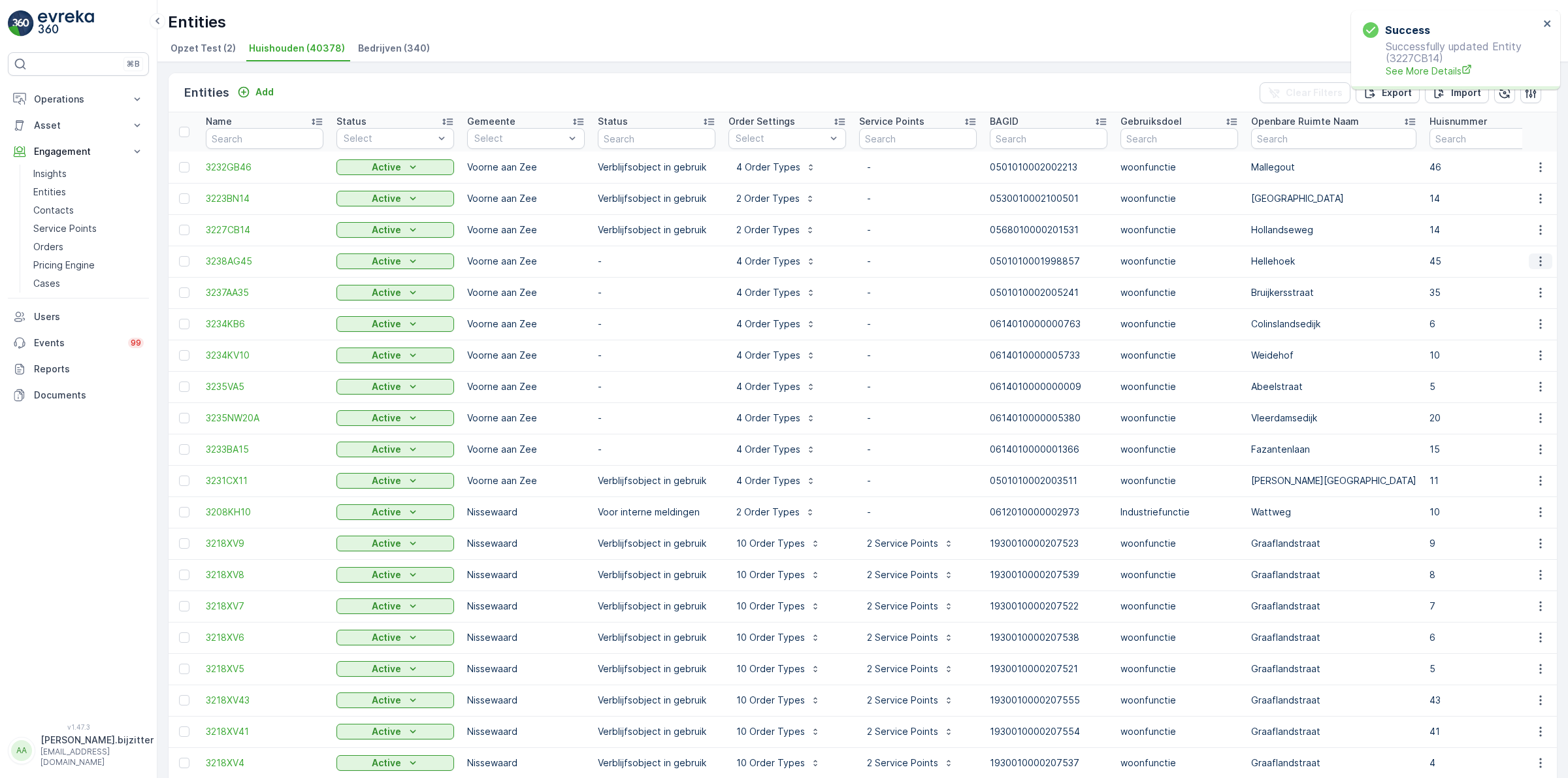
click at [1535, 261] on icon "button" at bounding box center [1540, 261] width 13 height 13
click at [1513, 294] on span "Edit Entity" at bounding box center [1495, 299] width 45 height 13
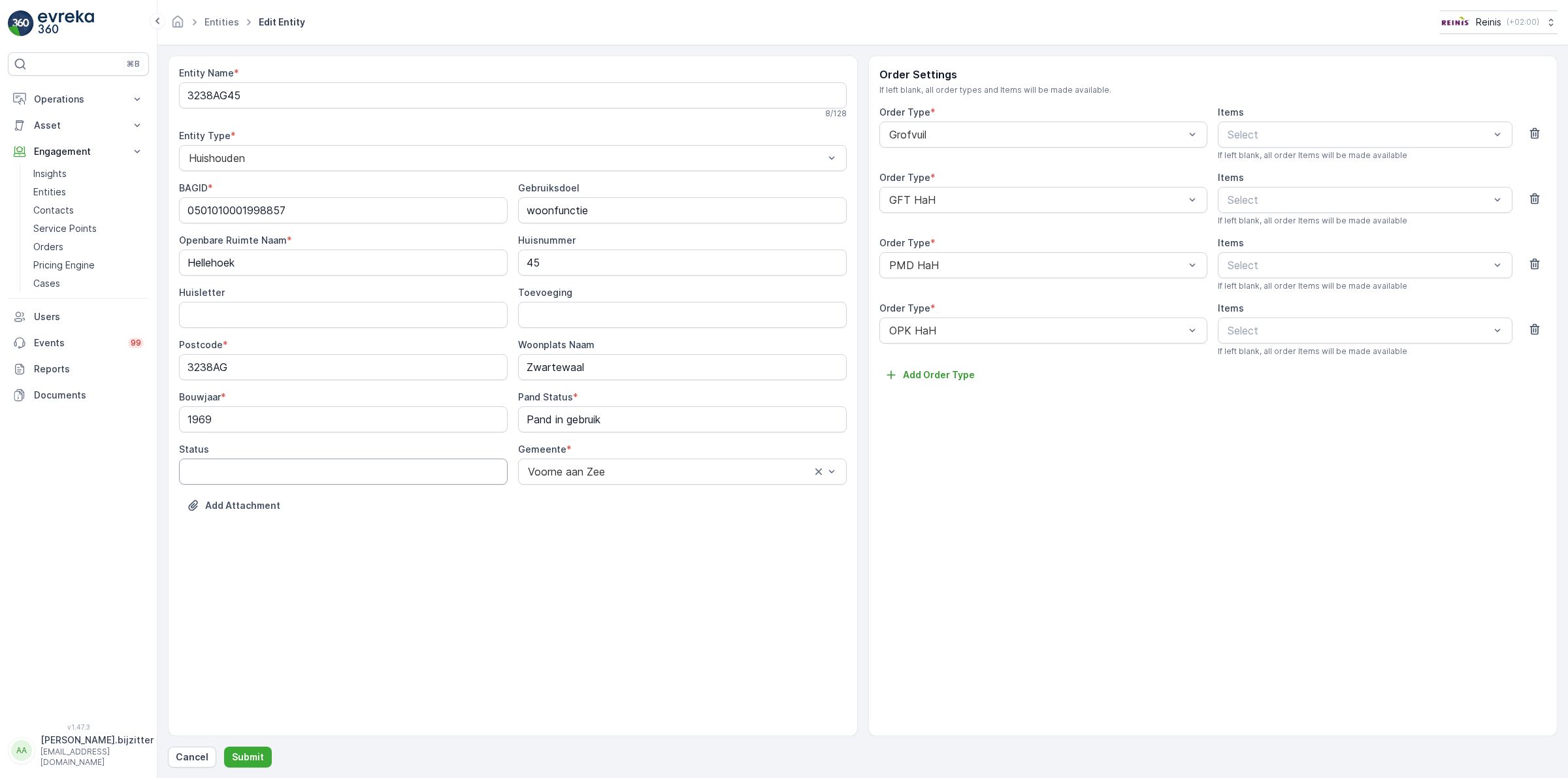
click at [286, 472] on input "Status" at bounding box center [344, 471] width 329 height 26
paste input "Verblijfsobject in gebruik"
type input "Verblijfsobject in gebruik"
click at [246, 749] on button "Submit" at bounding box center [248, 757] width 48 height 21
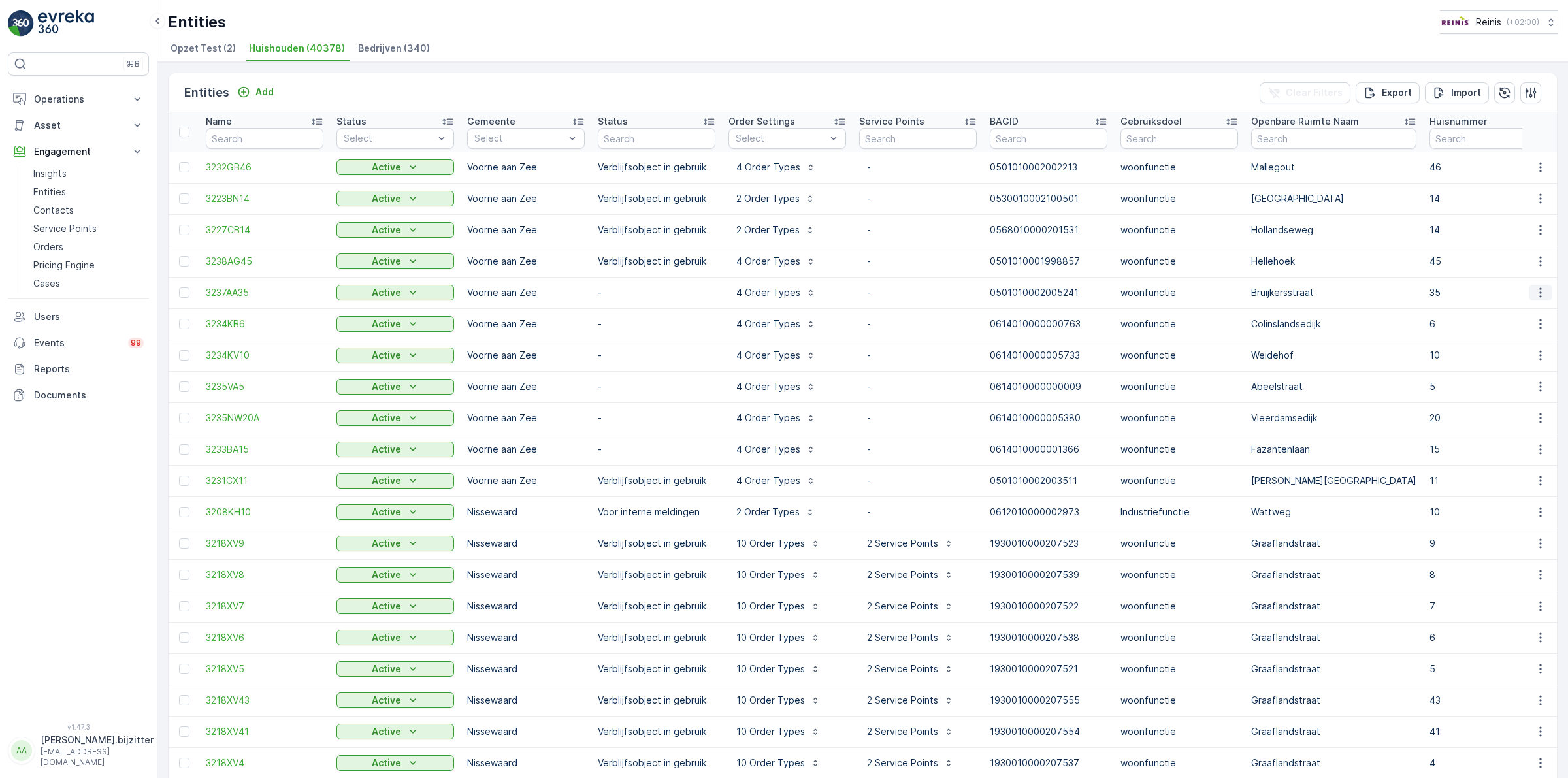
click at [1534, 290] on icon "button" at bounding box center [1540, 293] width 13 height 13
click at [1507, 330] on span "Edit Entity" at bounding box center [1495, 330] width 45 height 13
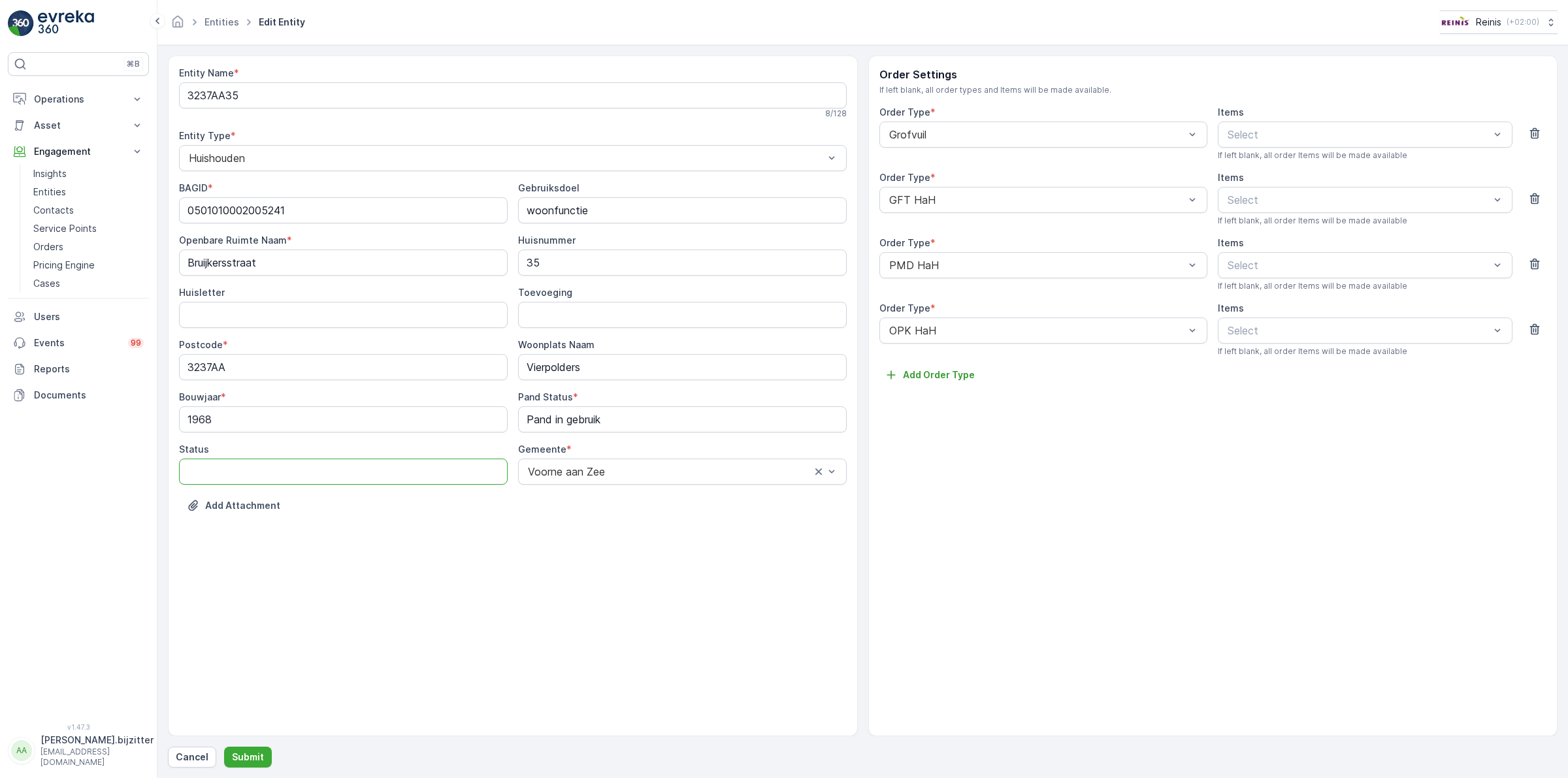
click at [299, 469] on input "Status" at bounding box center [344, 471] width 329 height 26
paste input "Verblijfsobject in gebruik"
type input "Verblijfsobject in gebruik"
click at [252, 753] on p "Submit" at bounding box center [248, 757] width 32 height 13
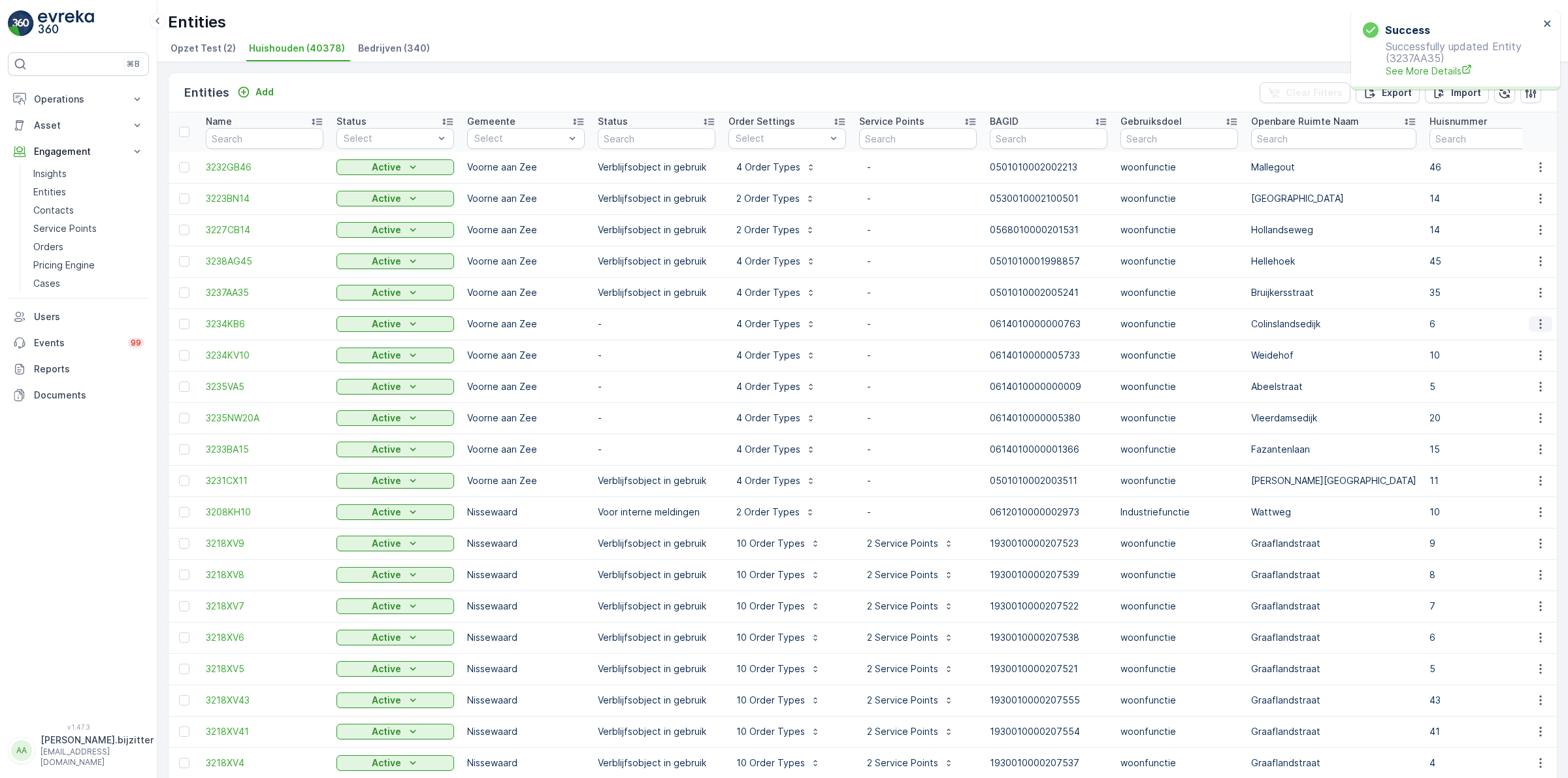
click at [1534, 325] on icon "button" at bounding box center [1540, 324] width 13 height 13
click at [1500, 360] on span "Edit Entity" at bounding box center [1495, 362] width 45 height 13
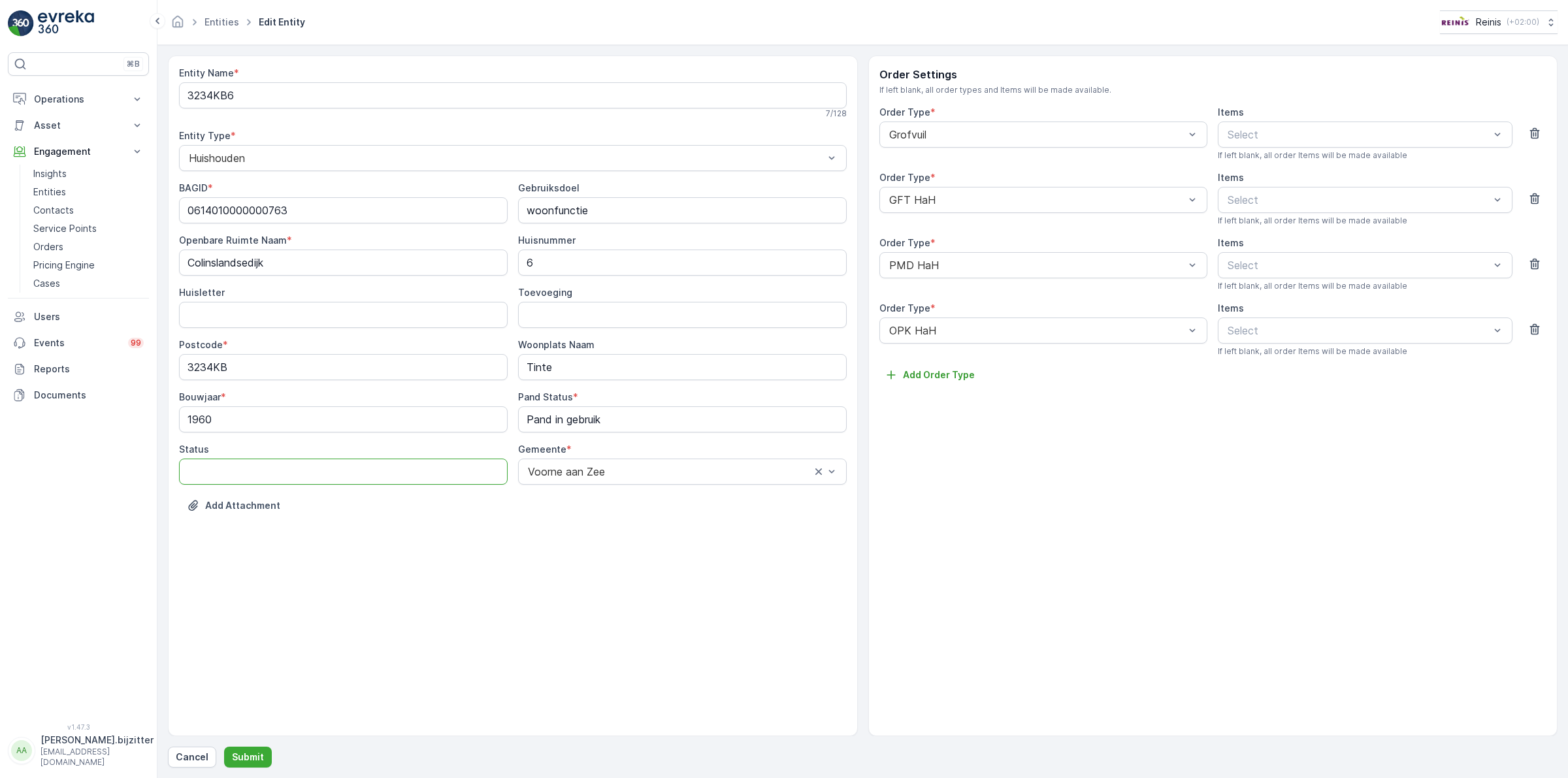
click at [256, 472] on input "Status" at bounding box center [344, 471] width 329 height 26
paste input "Verblijfsobject in gebruik"
type input "Verblijfsobject in gebruik"
click at [252, 753] on p "Submit" at bounding box center [248, 757] width 32 height 13
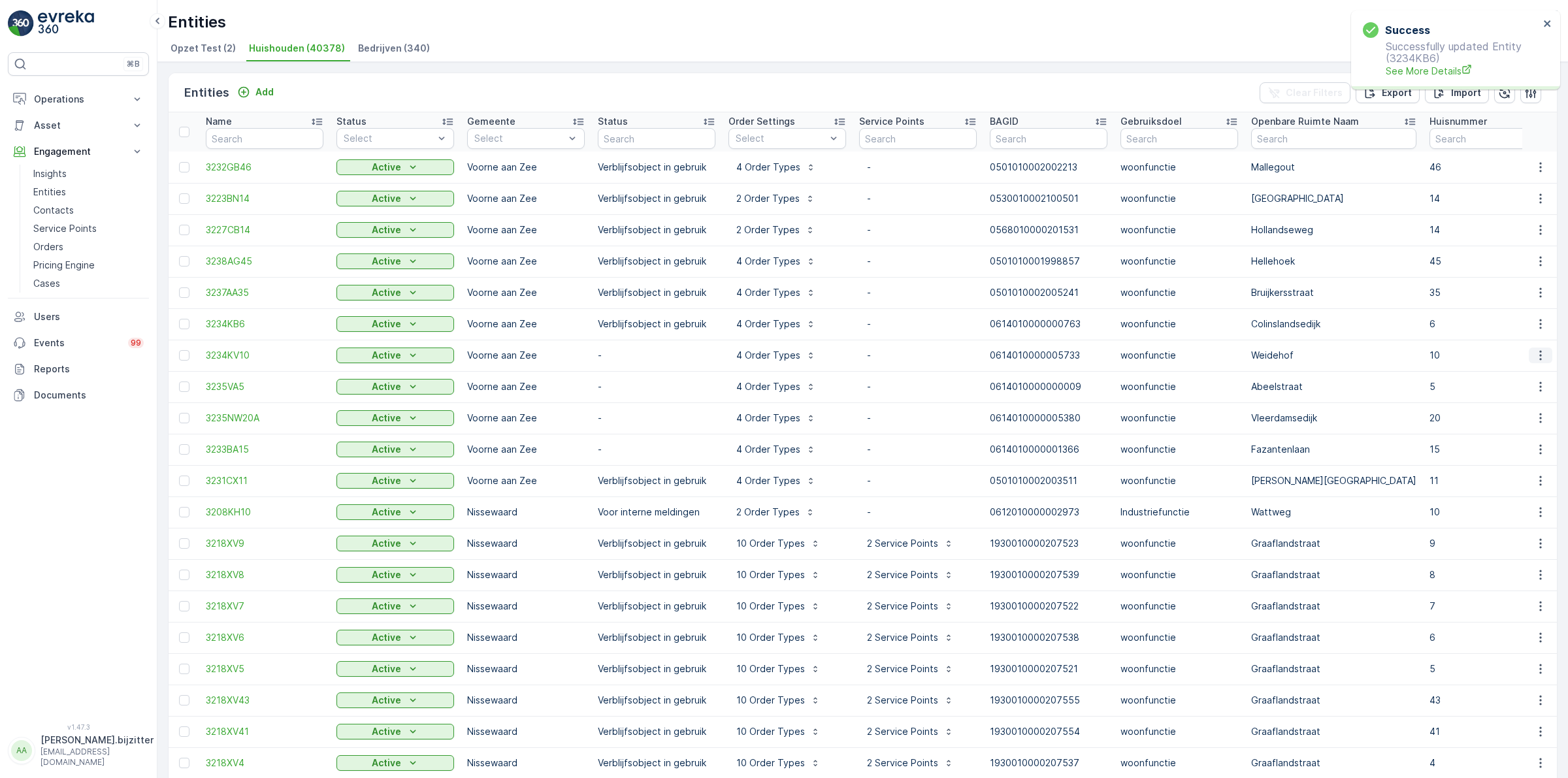
click at [1535, 352] on icon "button" at bounding box center [1540, 355] width 13 height 13
click at [1500, 390] on span "Edit Entity" at bounding box center [1495, 393] width 45 height 13
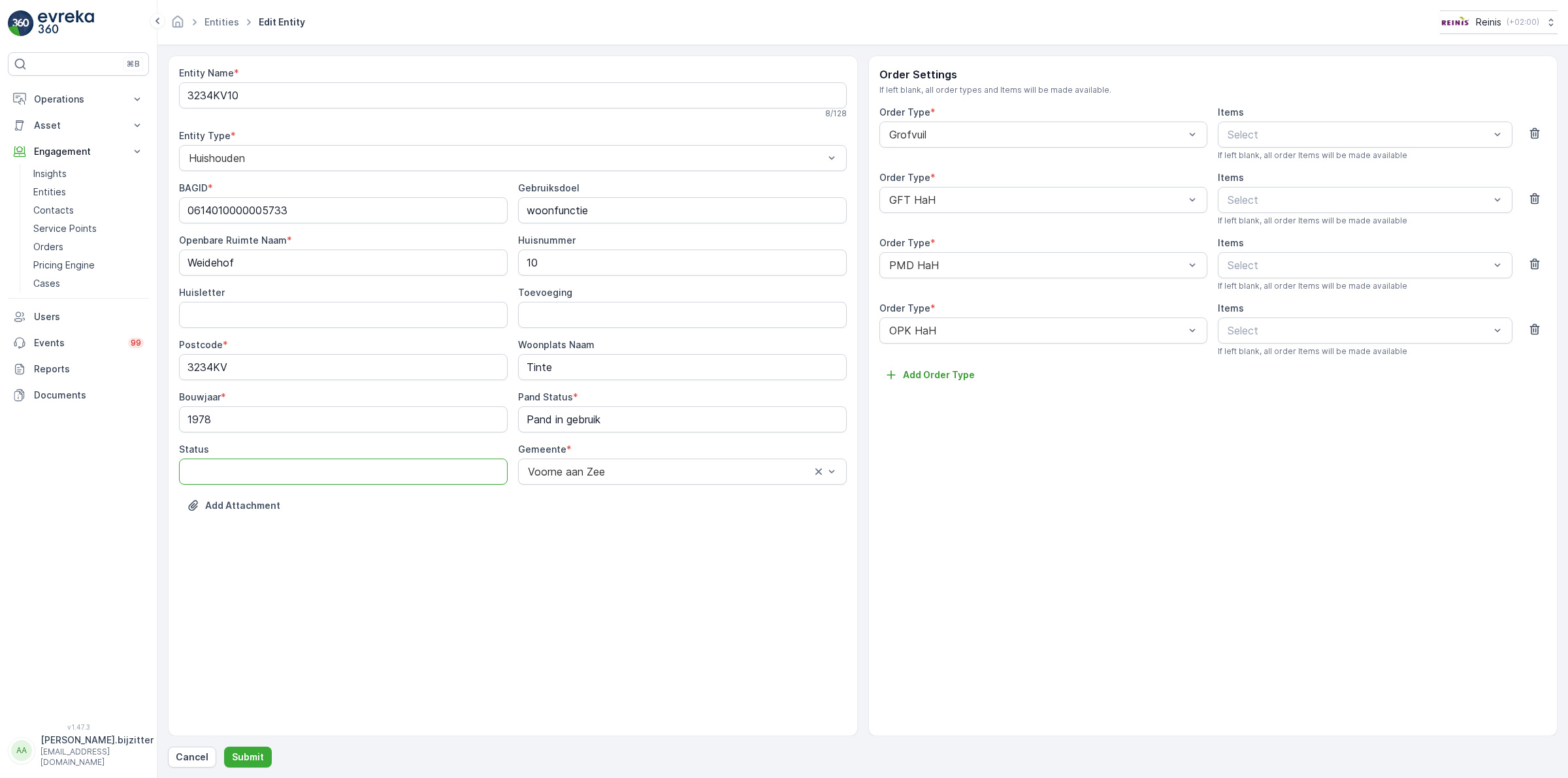
click at [397, 482] on input "Status" at bounding box center [344, 471] width 329 height 26
paste input "Verblijfsobject in gebruik"
type input "Verblijfsobject in gebruik"
click at [249, 759] on p "Submit" at bounding box center [248, 757] width 32 height 13
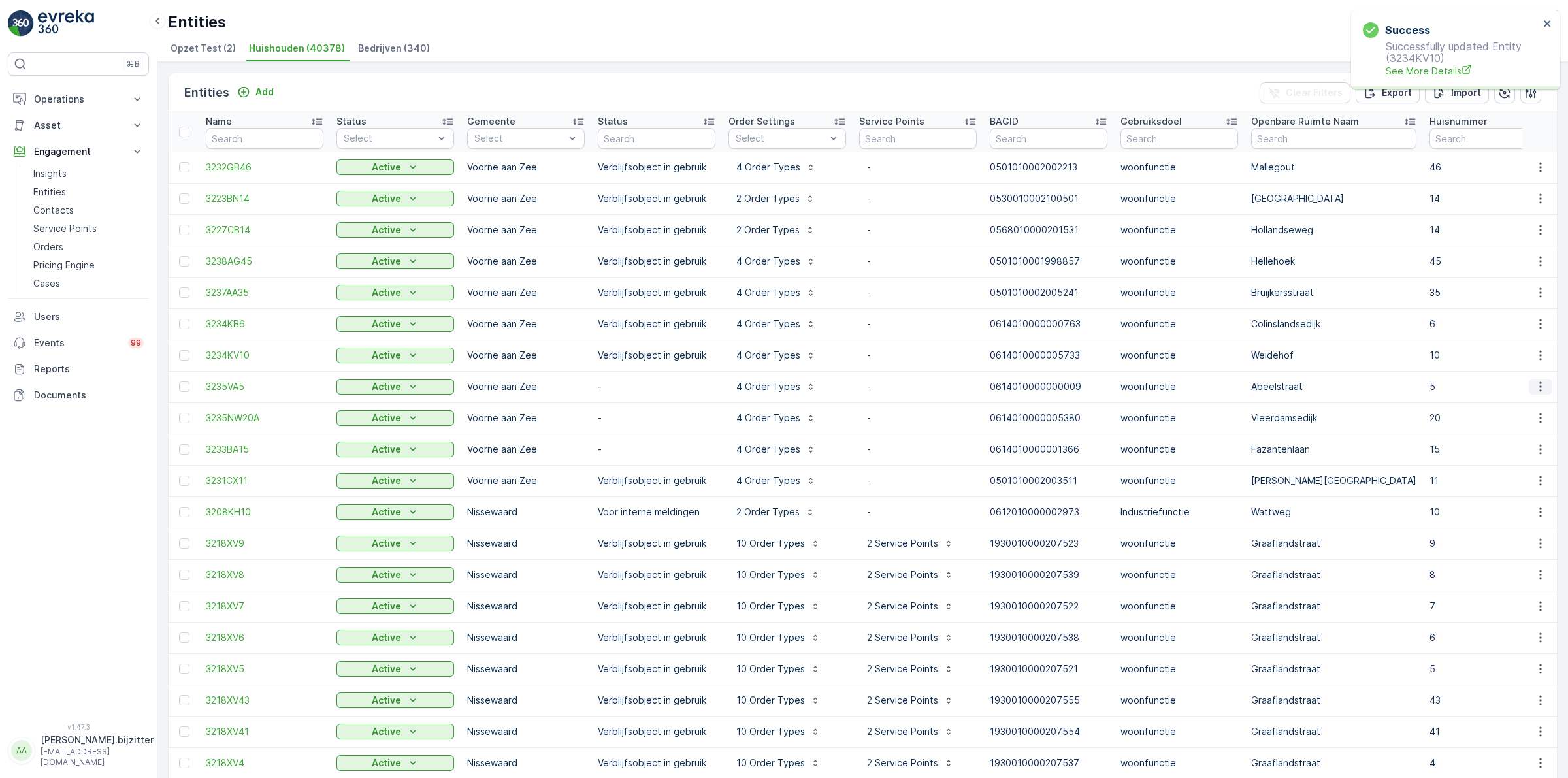
click at [1534, 385] on icon "button" at bounding box center [1540, 386] width 13 height 13
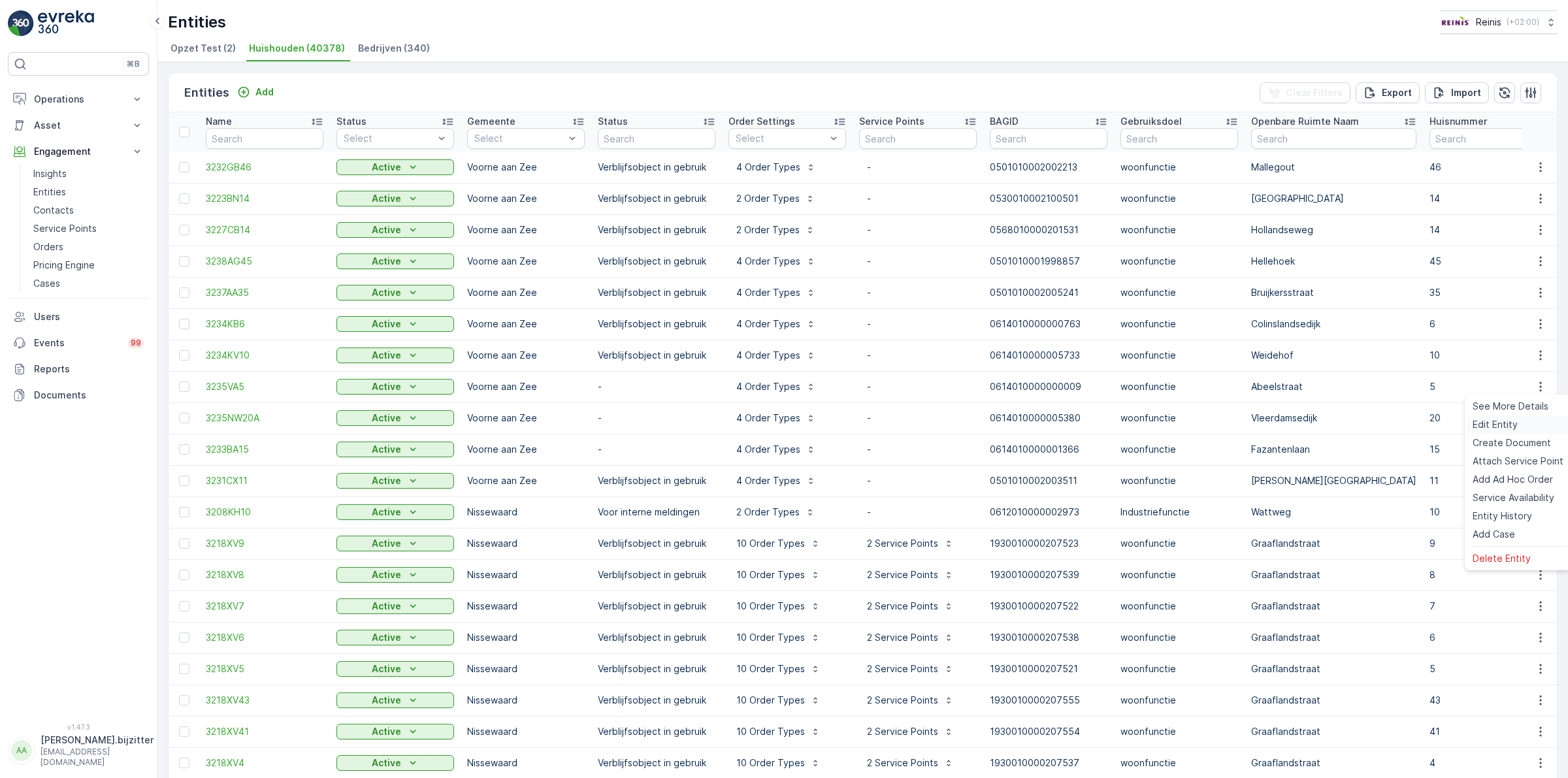
click at [1500, 426] on span "Edit Entity" at bounding box center [1495, 424] width 45 height 13
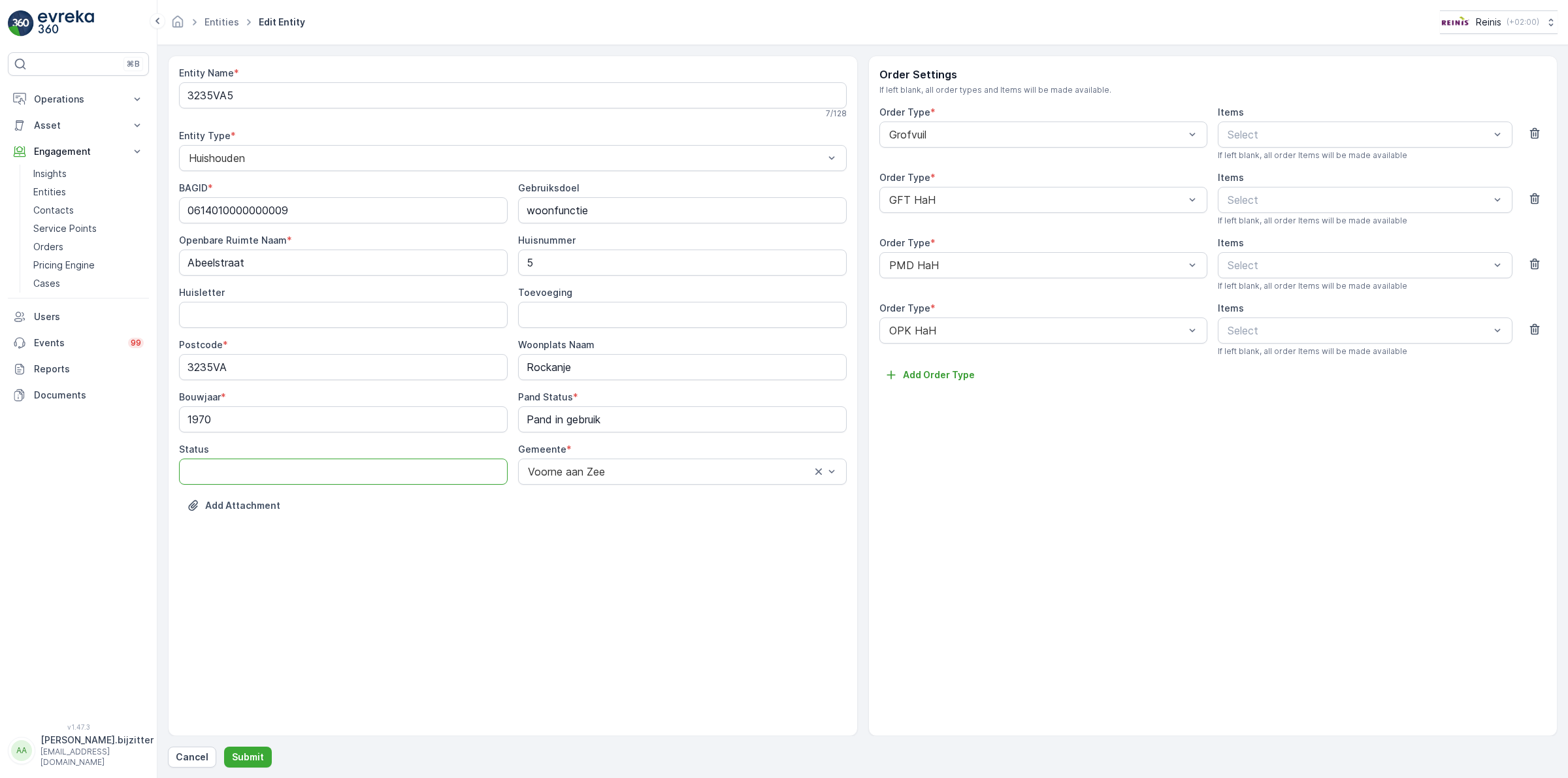
click at [249, 477] on input "Status" at bounding box center [344, 471] width 329 height 26
paste input "Verblijfsobject in gebruik"
type input "Verblijfsobject in gebruik"
click at [253, 756] on p "Submit" at bounding box center [248, 757] width 32 height 13
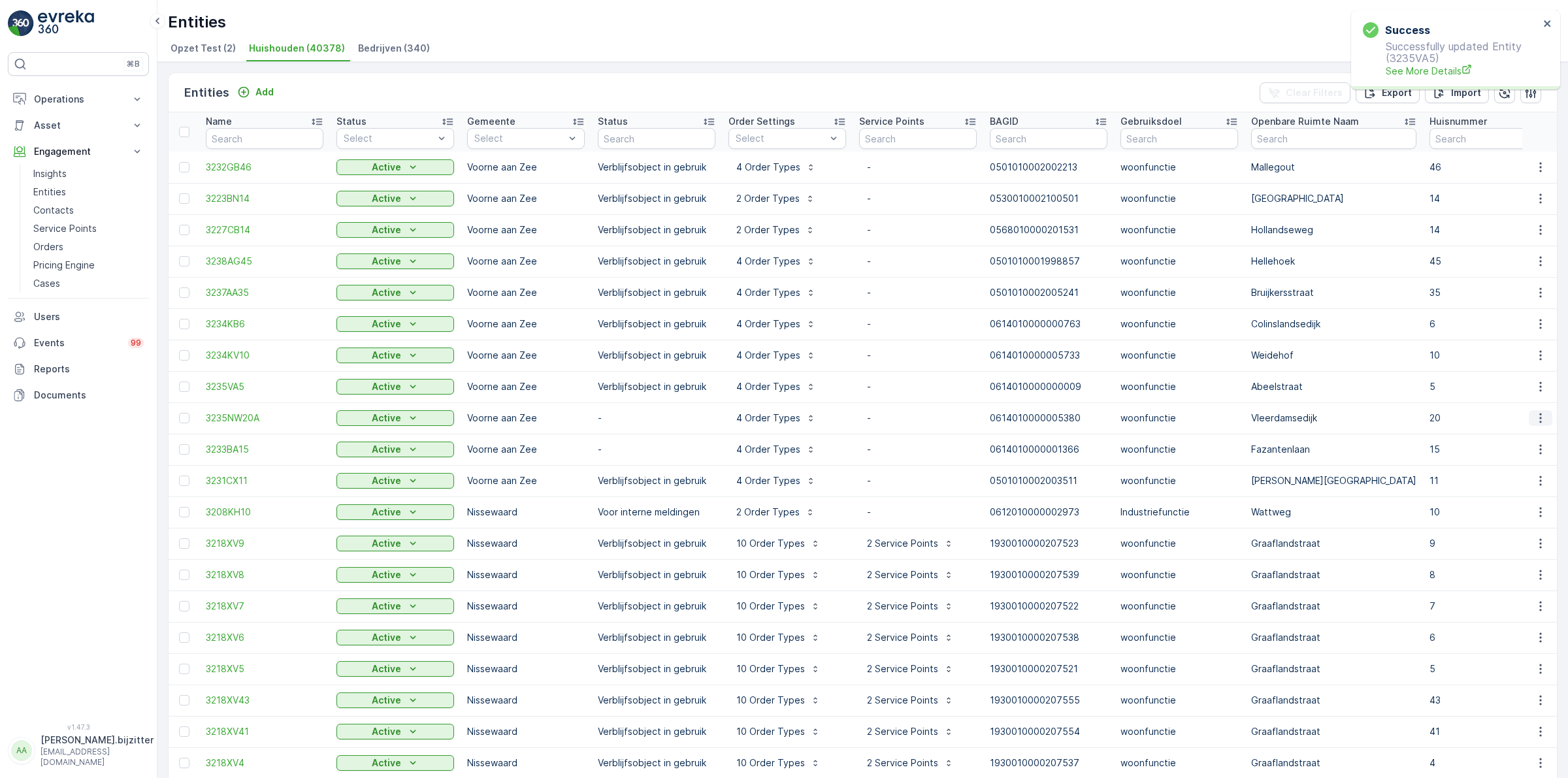
click at [1536, 415] on icon "button" at bounding box center [1540, 418] width 13 height 13
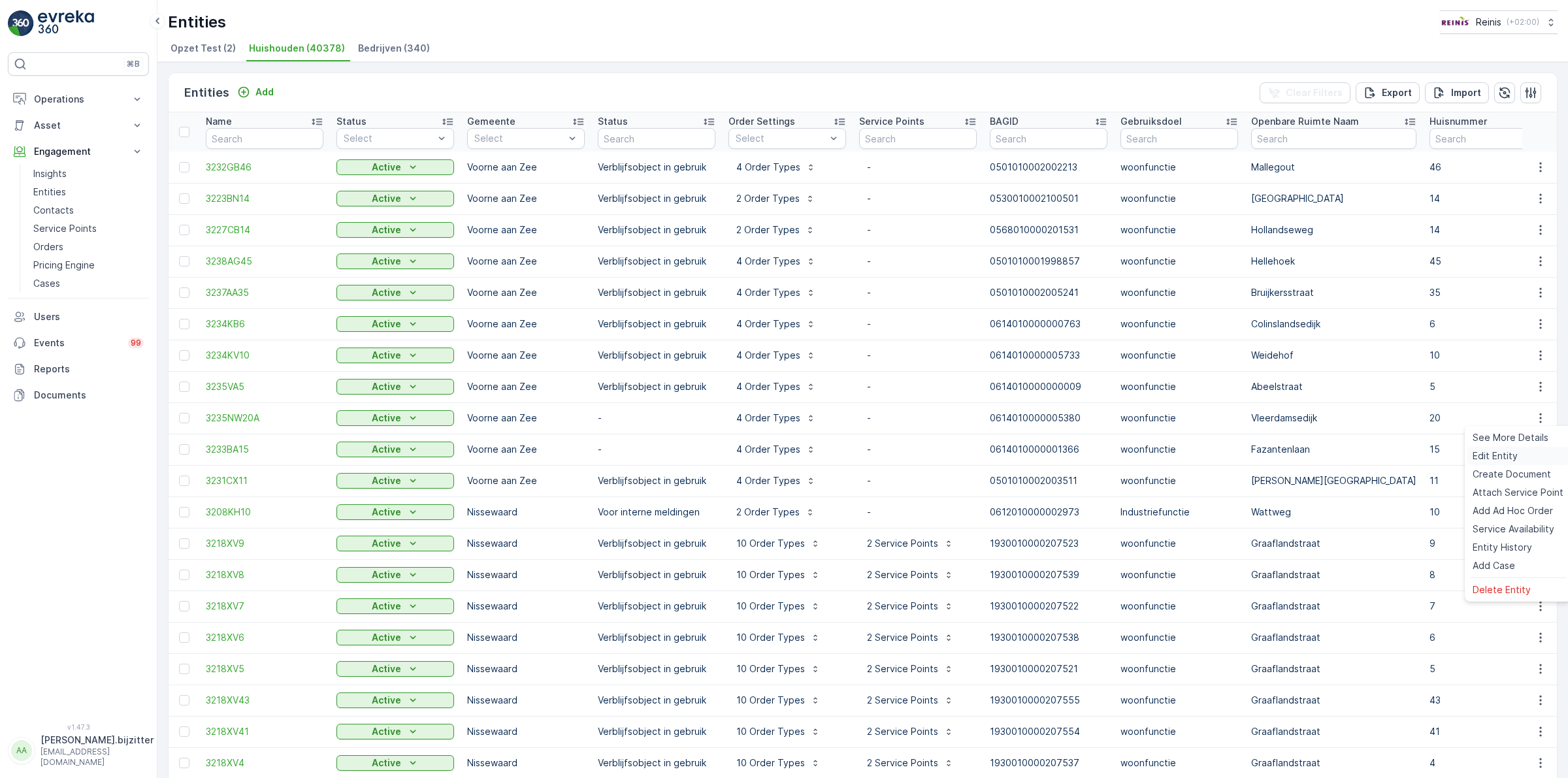
click at [1501, 455] on span "Edit Entity" at bounding box center [1495, 455] width 45 height 13
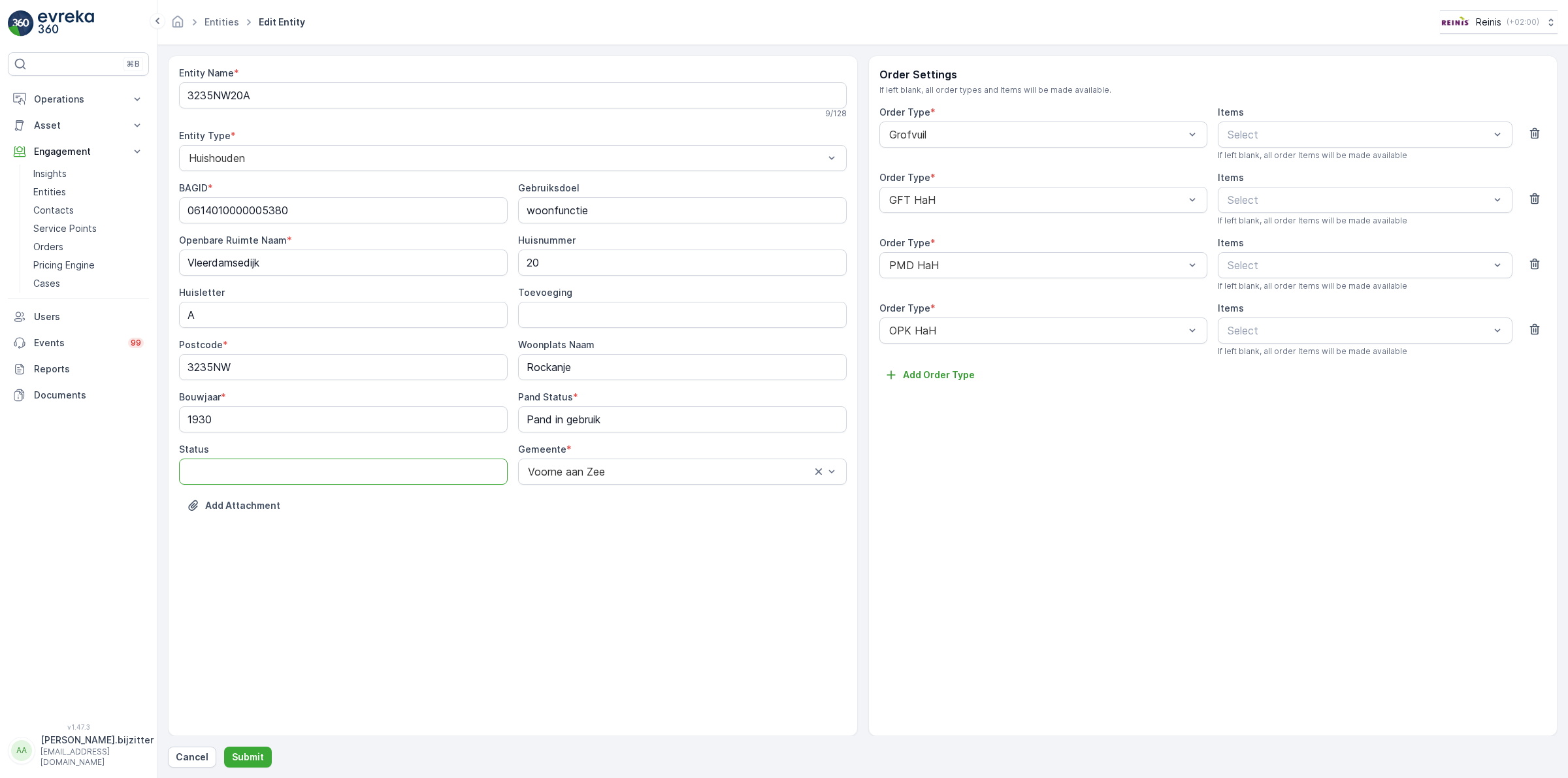
click at [371, 481] on input "Status" at bounding box center [344, 471] width 329 height 26
paste input "Verblijfsobject in gebruik"
type input "Verblijfsobject in gebruik"
click at [245, 755] on p "Submit" at bounding box center [248, 757] width 32 height 13
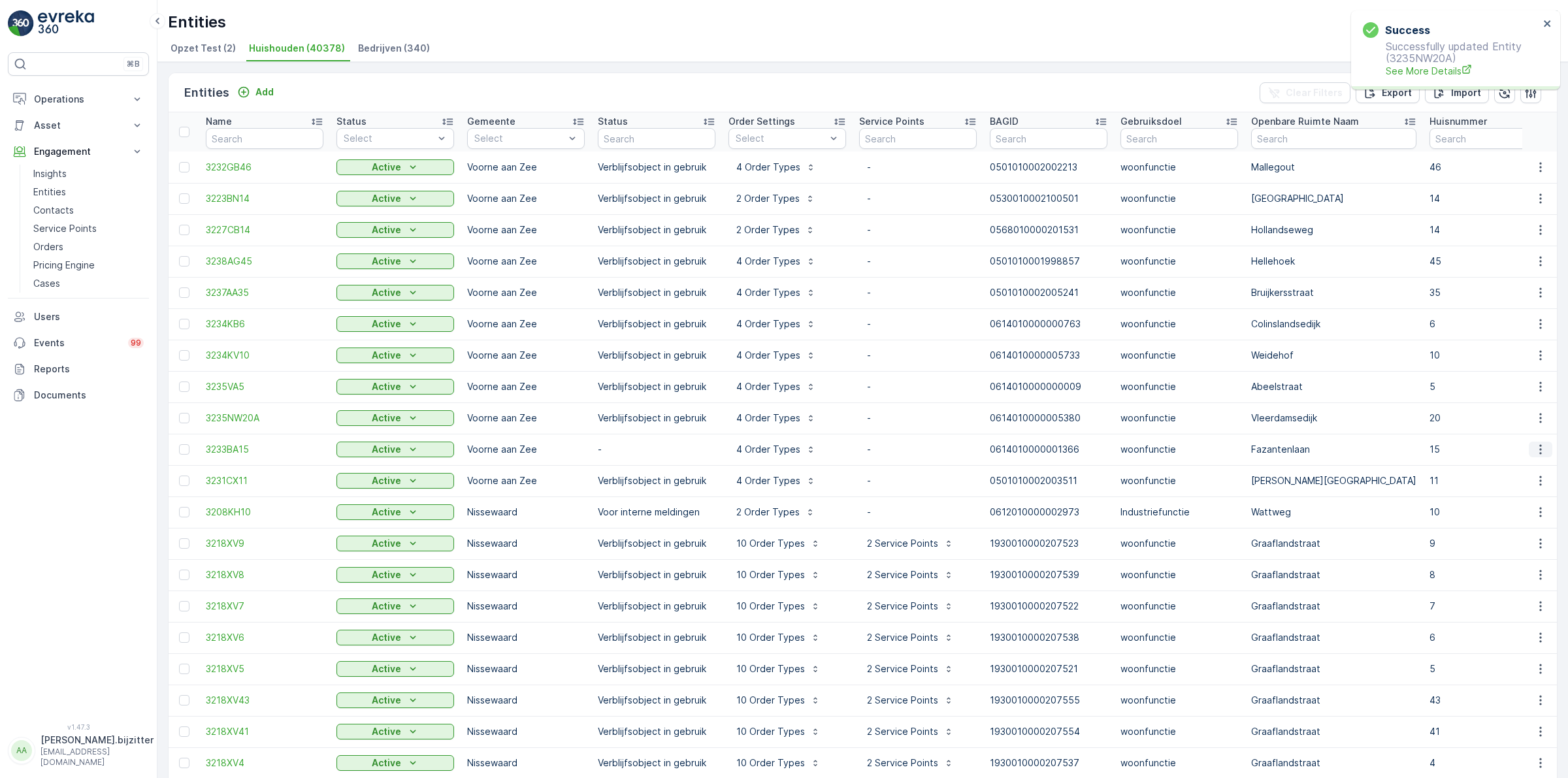
click at [1534, 448] on icon "button" at bounding box center [1540, 449] width 13 height 13
click at [1513, 485] on span "Edit Entity" at bounding box center [1495, 487] width 45 height 13
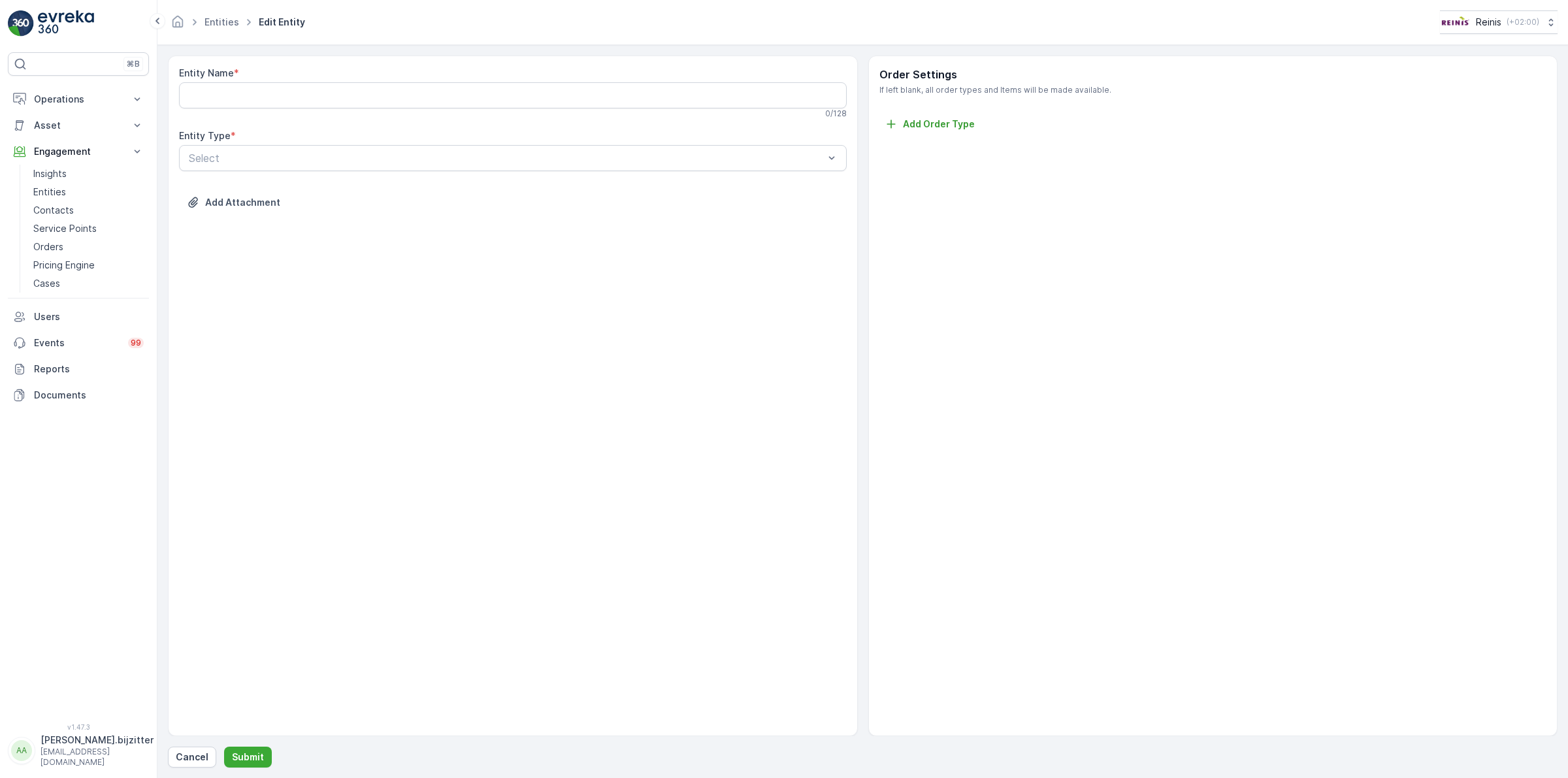
type Name "3233BA15"
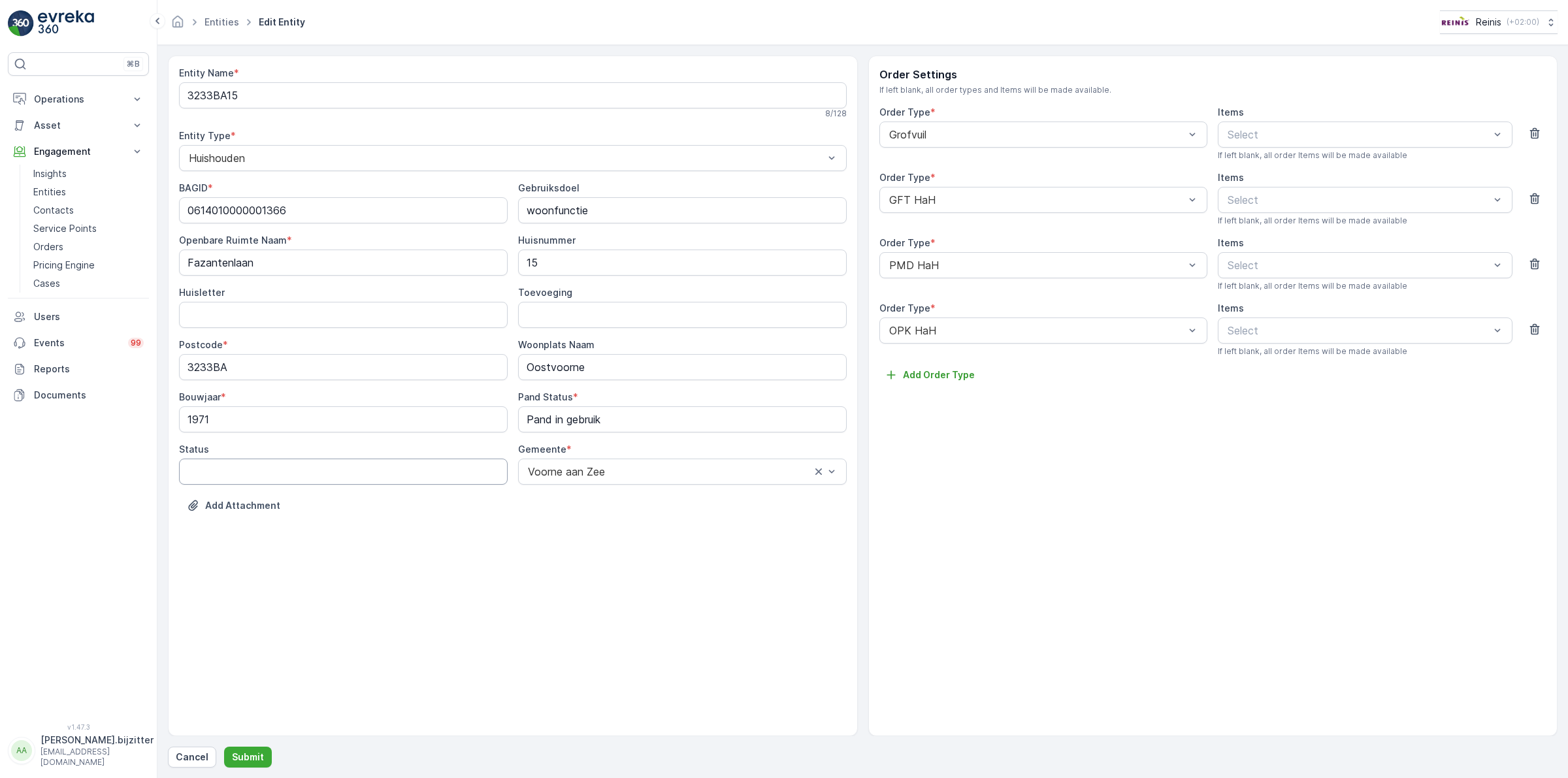
click at [271, 477] on input "Status" at bounding box center [344, 471] width 329 height 26
paste input "Verblijfsobject in gebruik"
type input "Verblijfsobject in gebruik"
click at [262, 755] on button "Submit" at bounding box center [248, 757] width 48 height 21
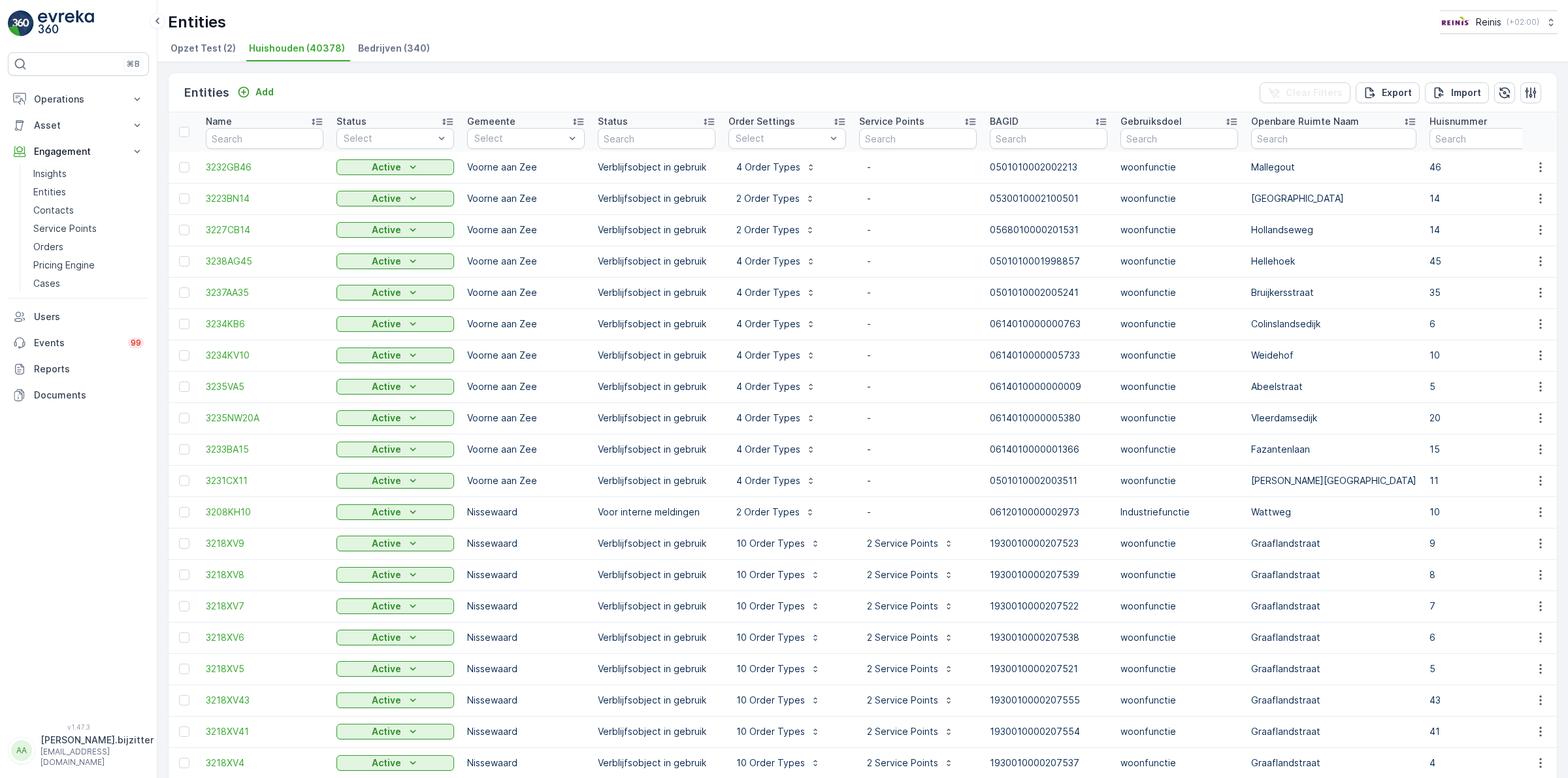
click at [1341, 37] on div "Entities Reinis ( +02:00 ) Opzet Test (2) Huishouden (40378) Bedrijven (340)" at bounding box center [862, 31] width 1411 height 62
click at [1452, 88] on p "Import" at bounding box center [1466, 93] width 30 height 13
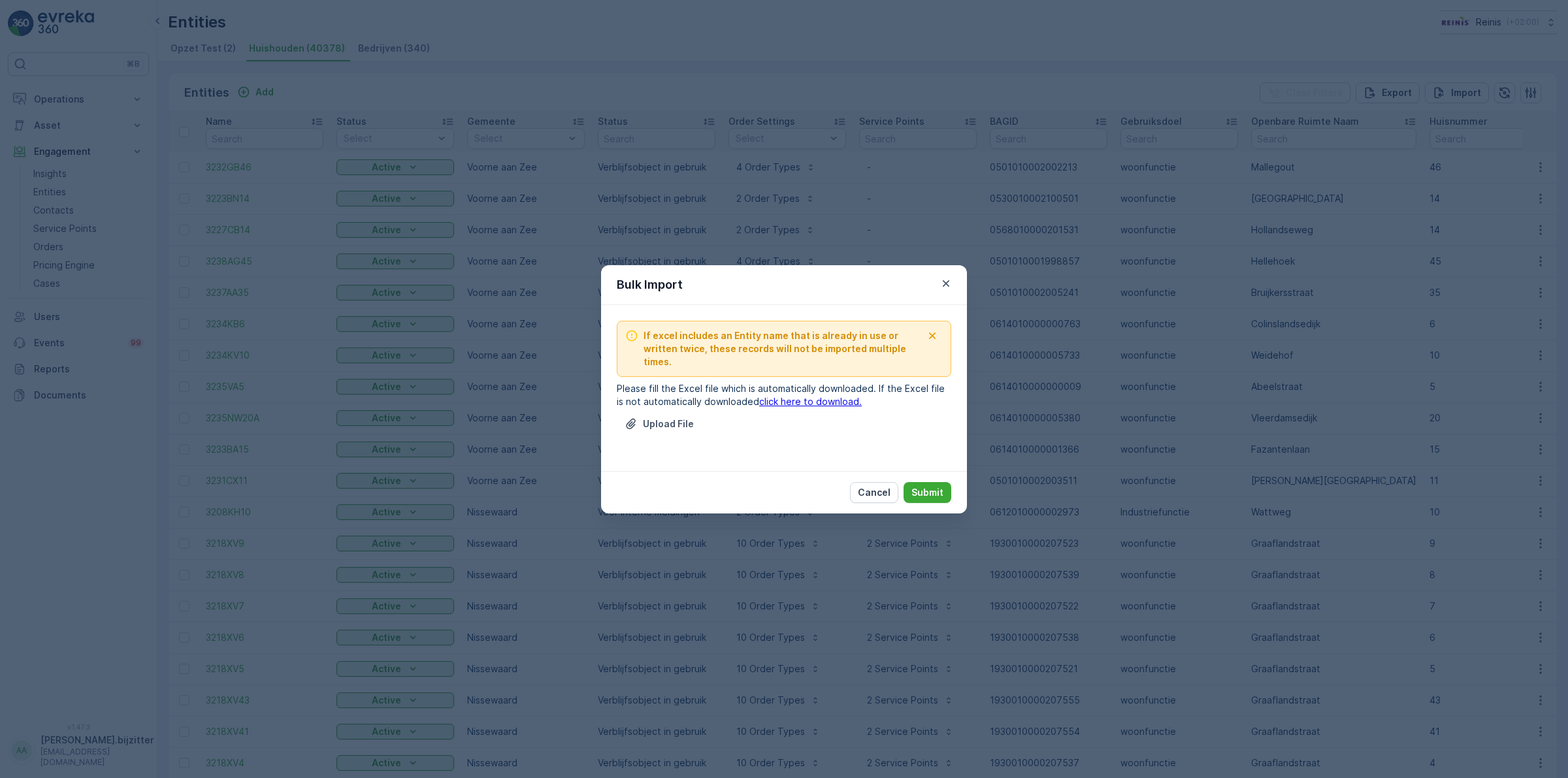
click at [776, 396] on link "click here to download." at bounding box center [810, 401] width 102 height 11
drag, startPoint x: 49, startPoint y: 641, endPoint x: 66, endPoint y: 630, distance: 20.2
click at [49, 641] on div "Bulk Import If excel includes an Entity name that is already in use or written …" at bounding box center [784, 389] width 1568 height 778
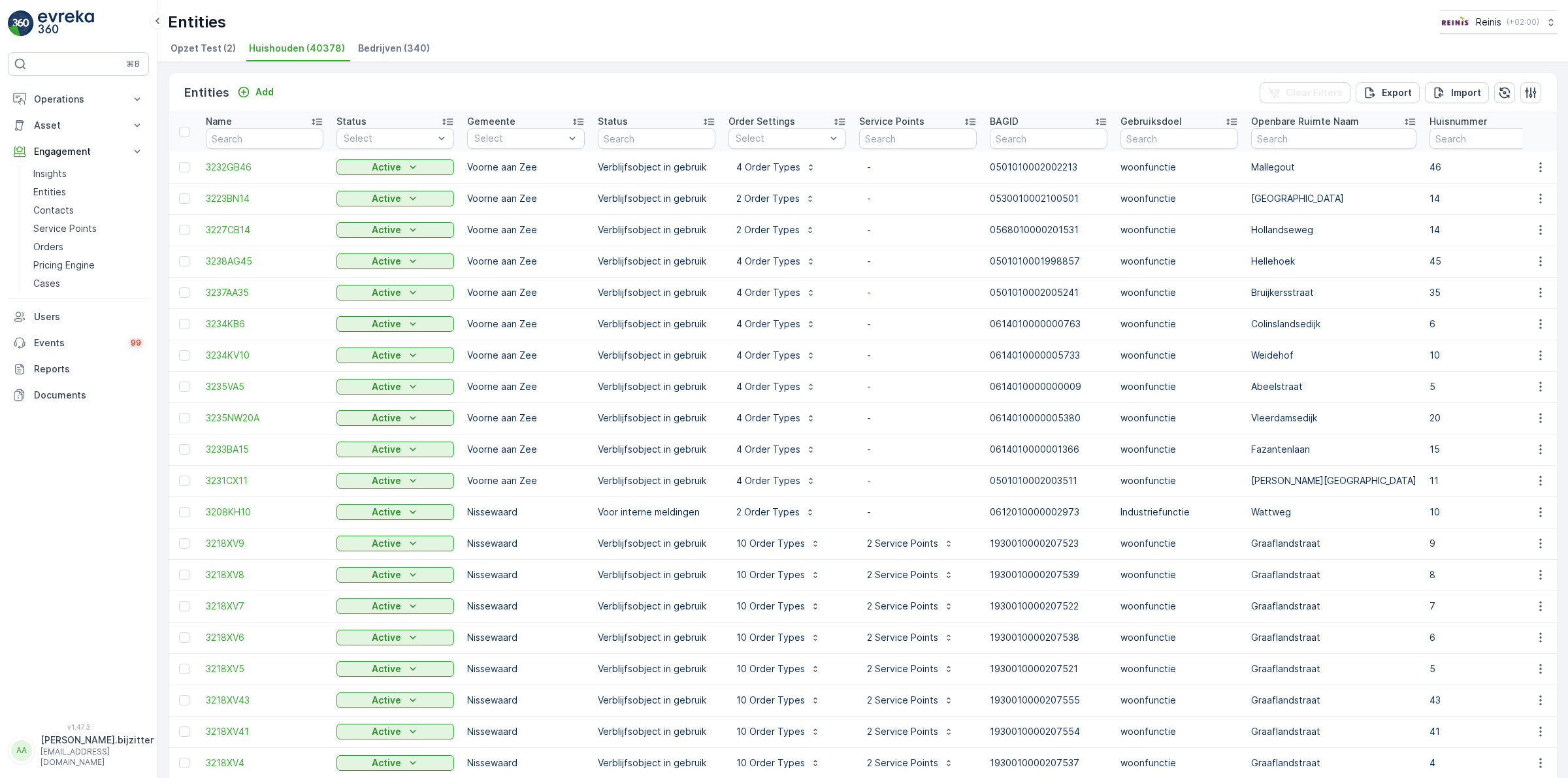
click at [495, 229] on td "Voorne aan Zee" at bounding box center [526, 230] width 131 height 31
copy td "Voorne aan Zee"
click at [43, 426] on div "⌘B Operations Insights Planning Routes & Tasks Cockpit Settings Asset Assets Ac…" at bounding box center [78, 379] width 141 height 655
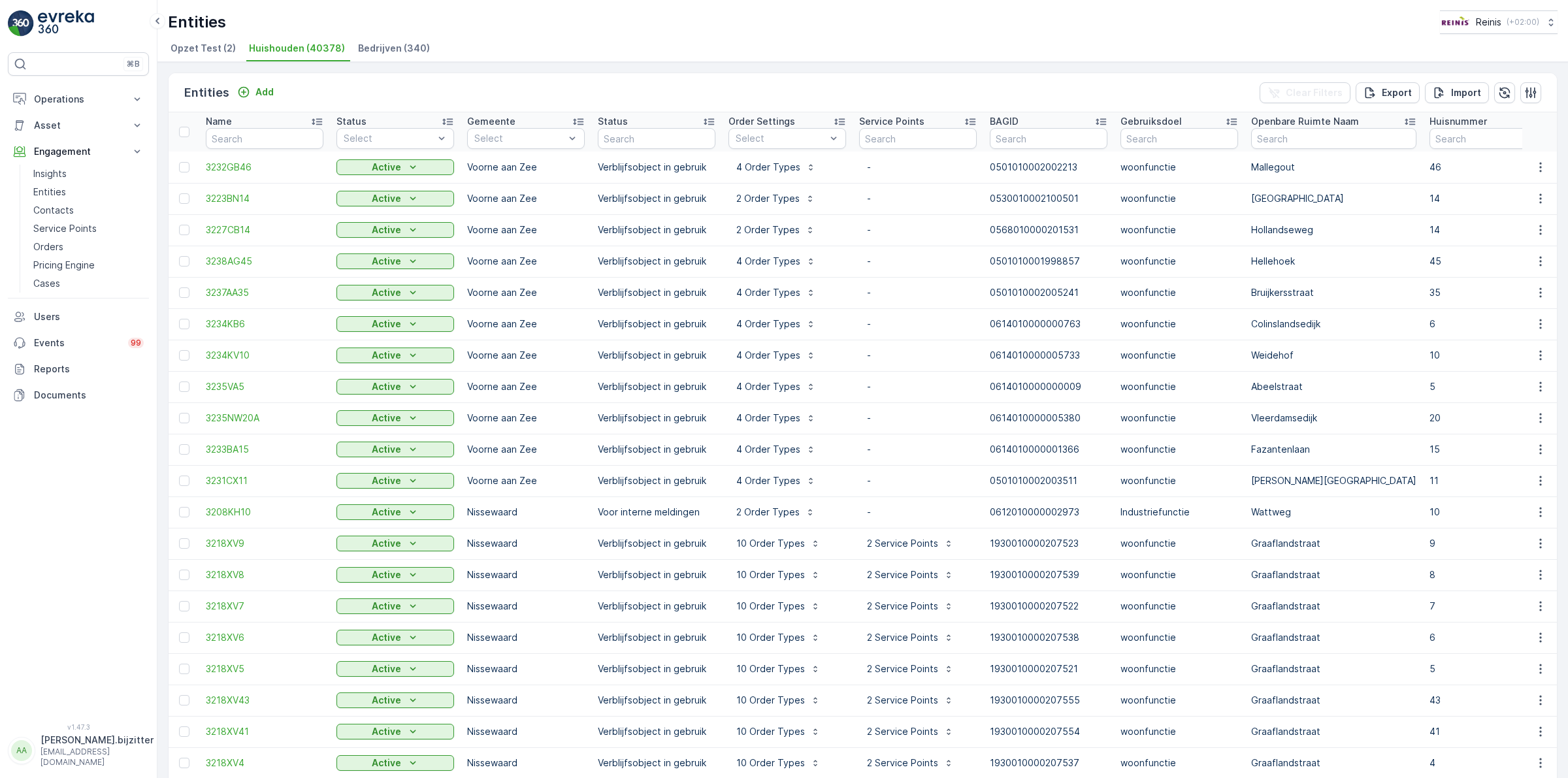
click at [570, 37] on div "Entities Reinis ( +02:00 ) Opzet Test (2) Huishouden (40378) Bedrijven (340)" at bounding box center [862, 31] width 1411 height 62
click at [59, 233] on p "Service Points" at bounding box center [65, 228] width 64 height 13
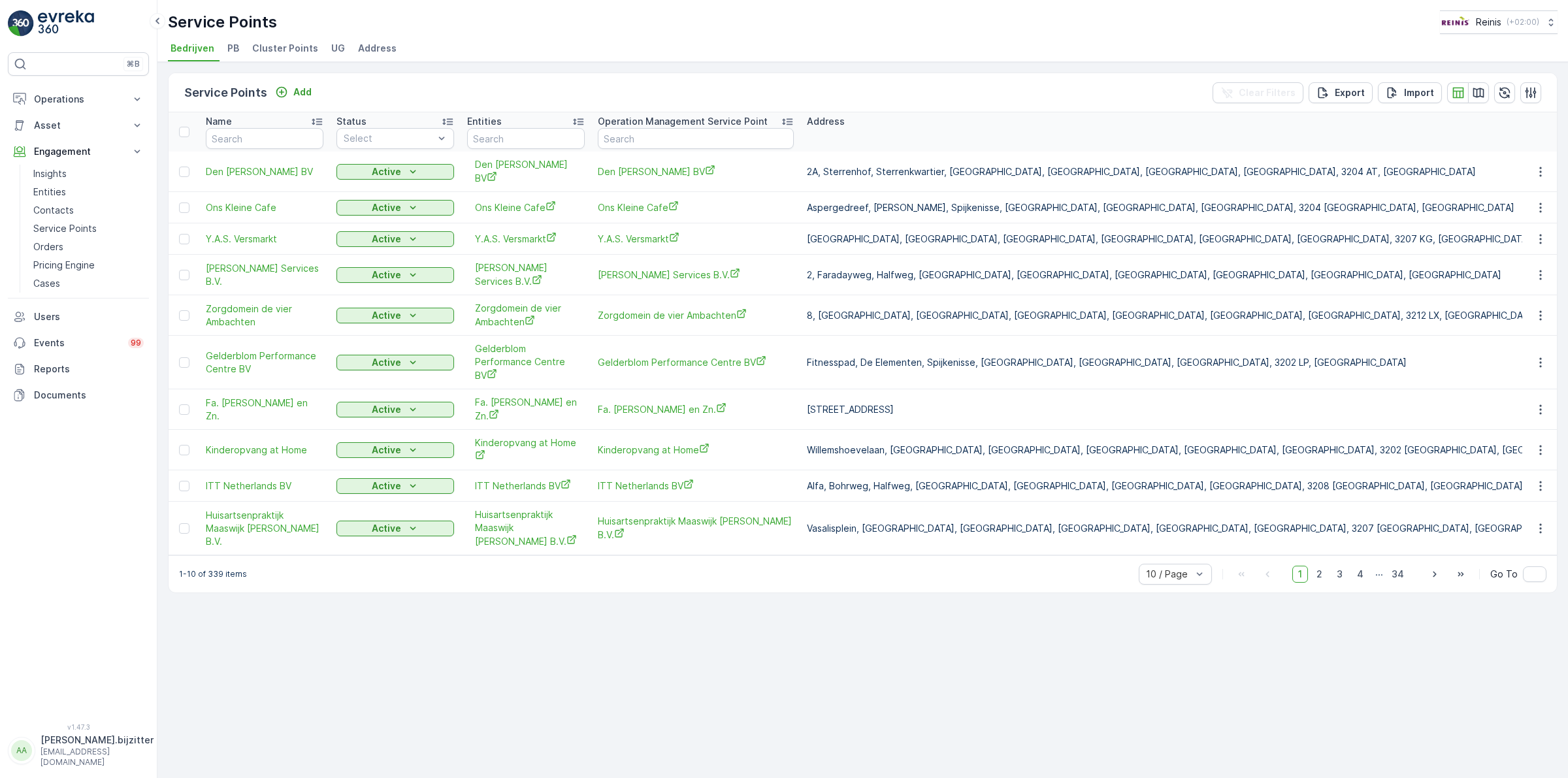
click at [382, 47] on span "Address" at bounding box center [377, 48] width 39 height 13
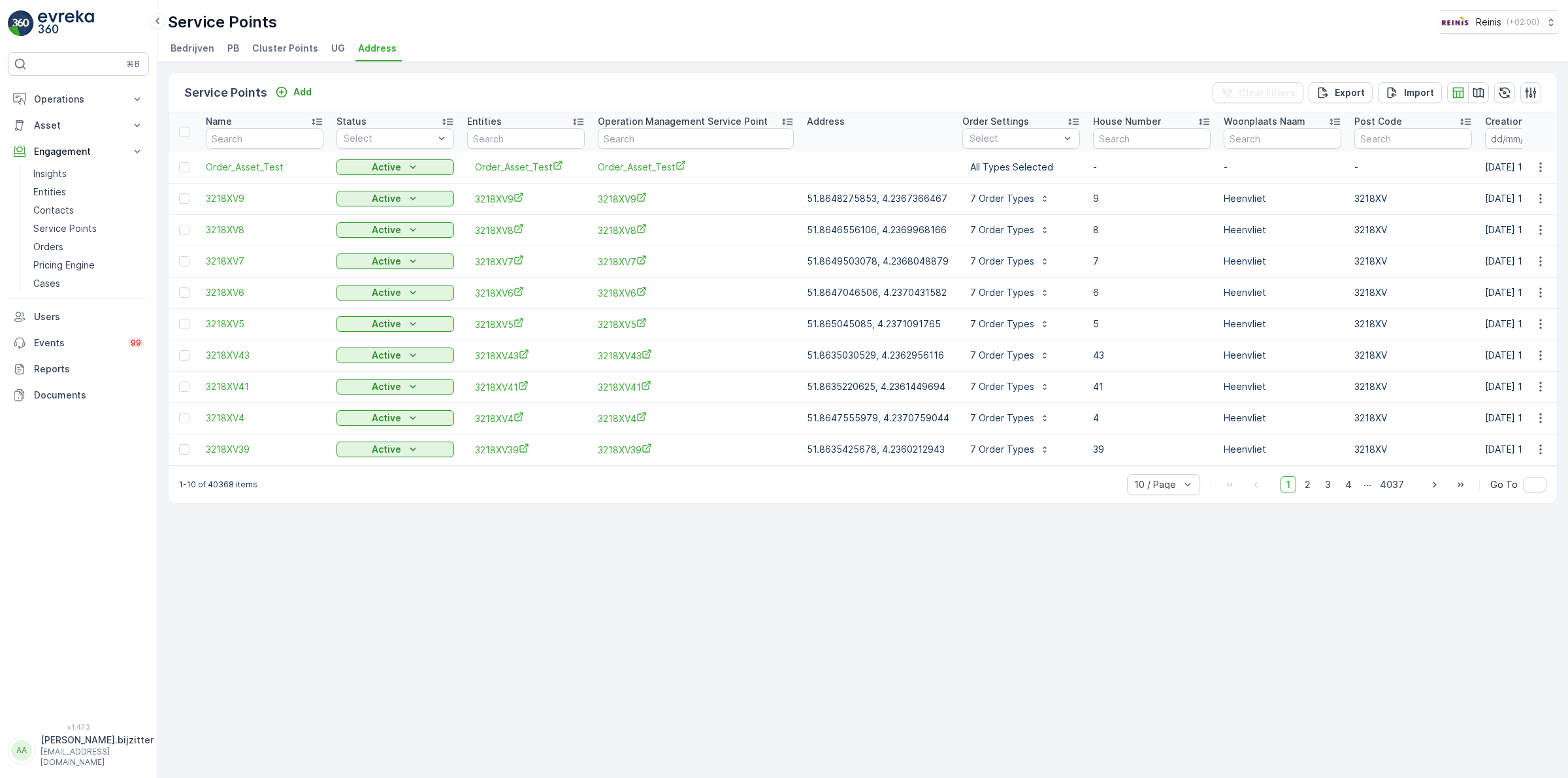
click at [539, 510] on div "Service Points Add Clear Filters Export Import Name Status Select Entities Oper…" at bounding box center [862, 420] width 1411 height 716
click at [540, 518] on div "Service Points Add Clear Filters Export Import Name Status Select Entities Oper…" at bounding box center [862, 420] width 1411 height 716
click at [1353, 87] on p "Export" at bounding box center [1349, 93] width 30 height 13
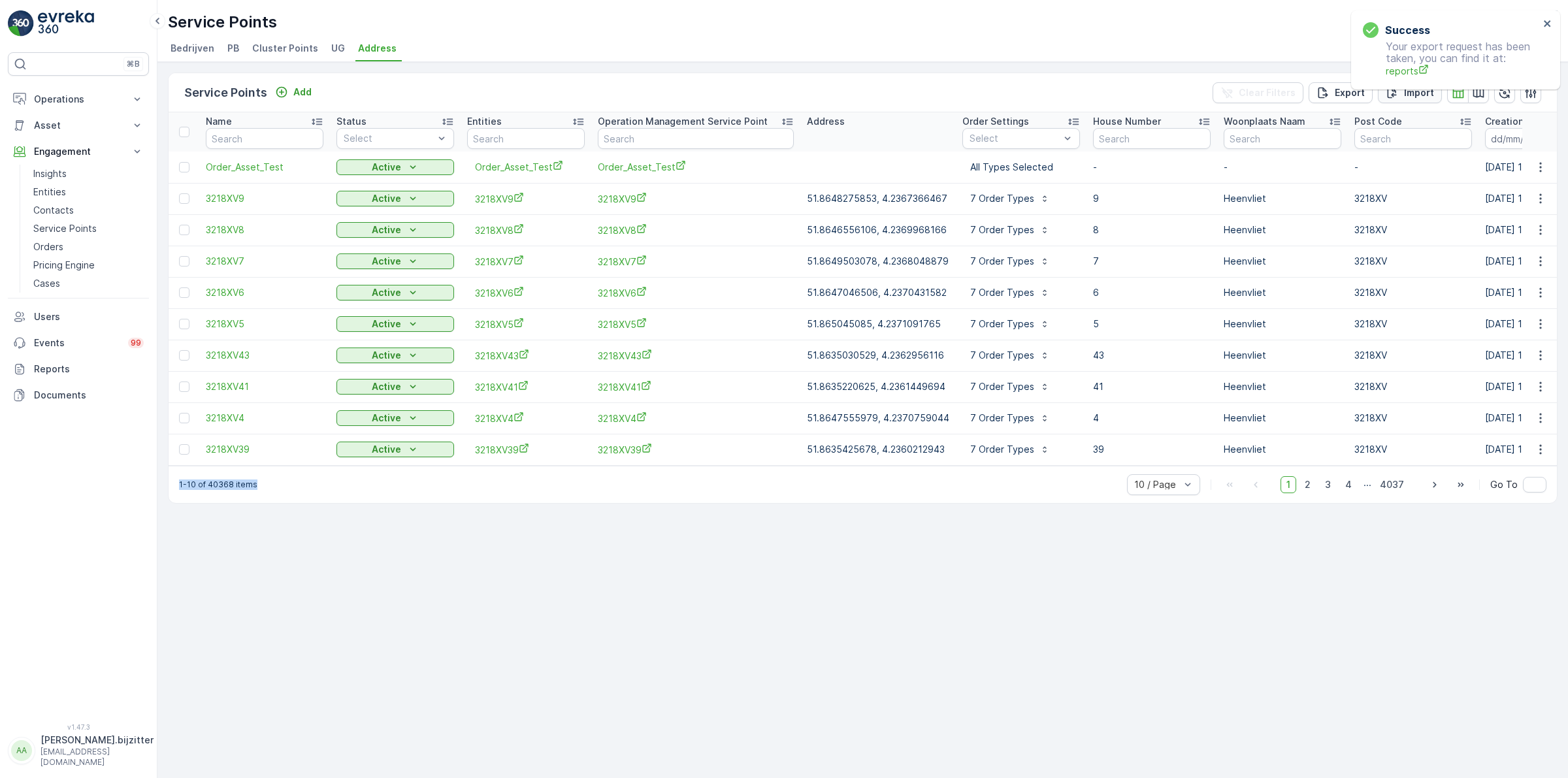
click at [1404, 92] on p "Import" at bounding box center [1419, 93] width 30 height 13
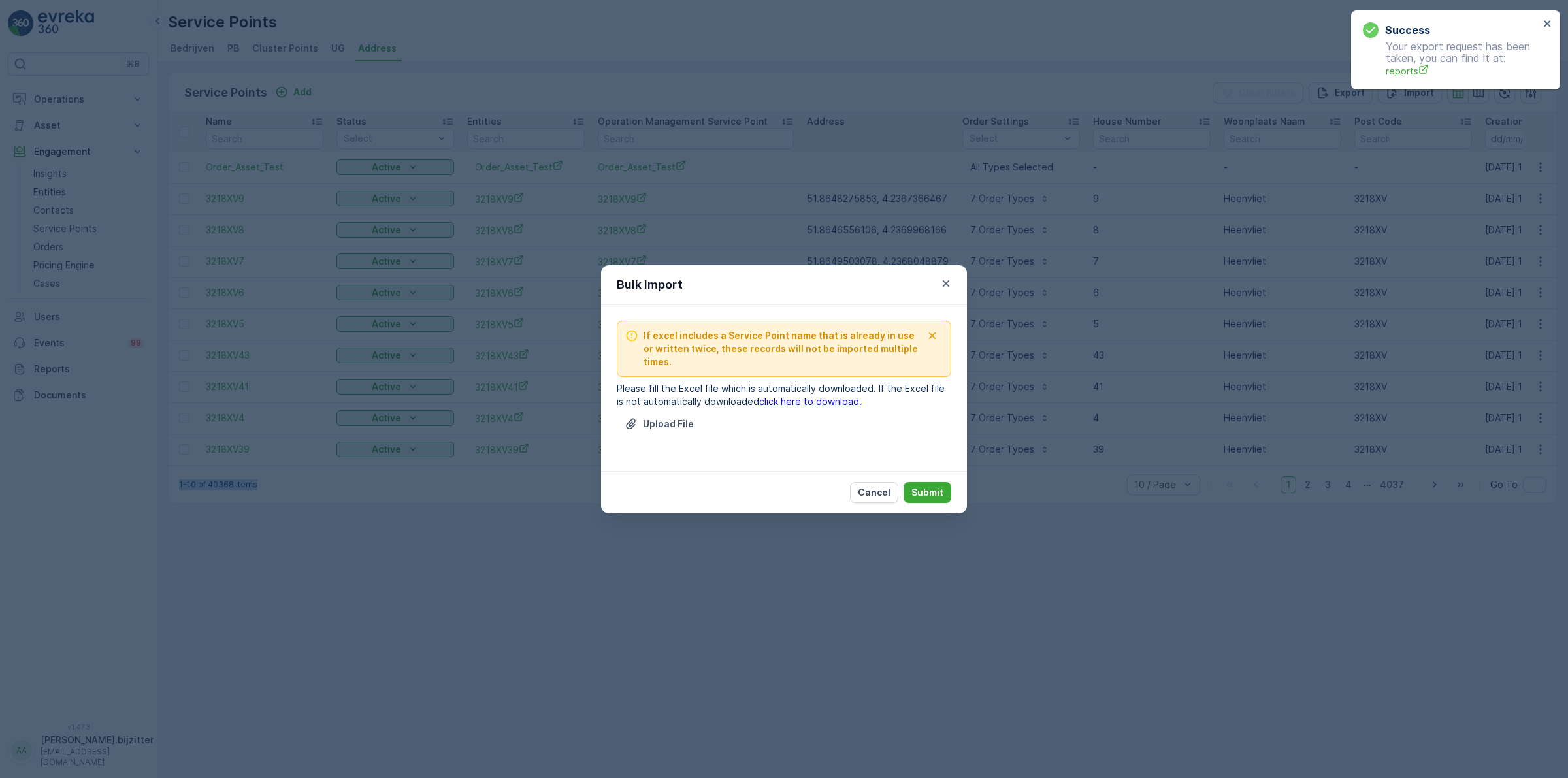
click at [772, 400] on link "click here to download." at bounding box center [810, 401] width 102 height 11
click at [946, 278] on icon "button" at bounding box center [946, 283] width 13 height 13
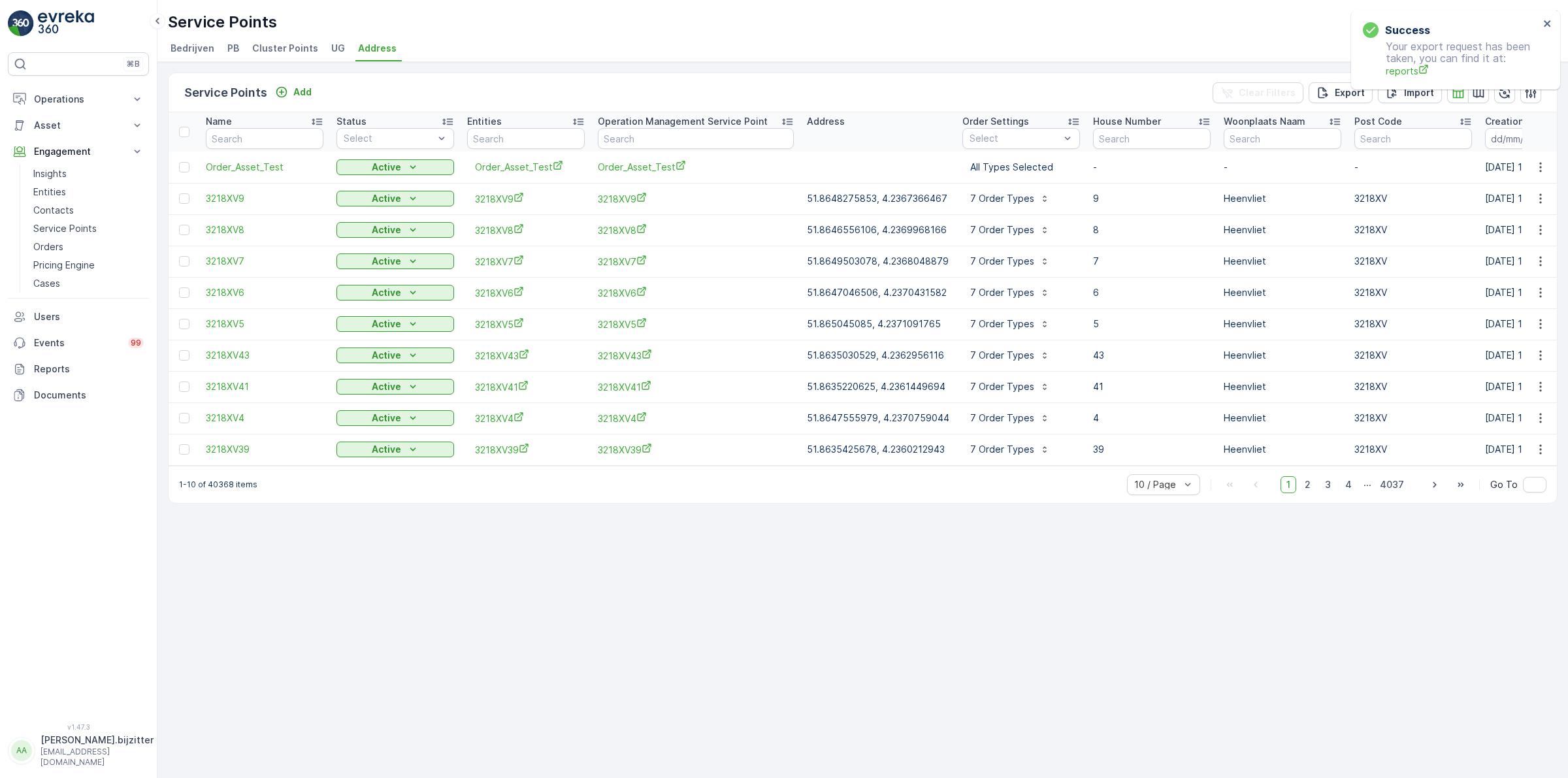
click at [596, 10] on div "Service Points Reinis ( +02:00 )" at bounding box center [862, 22] width 1389 height 24
click at [550, 27] on div "Service Points Reinis ( +02:00 )" at bounding box center [862, 22] width 1389 height 24
click at [66, 94] on p "Operations" at bounding box center [78, 99] width 89 height 13
click at [57, 139] on p "Planning" at bounding box center [51, 139] width 36 height 13
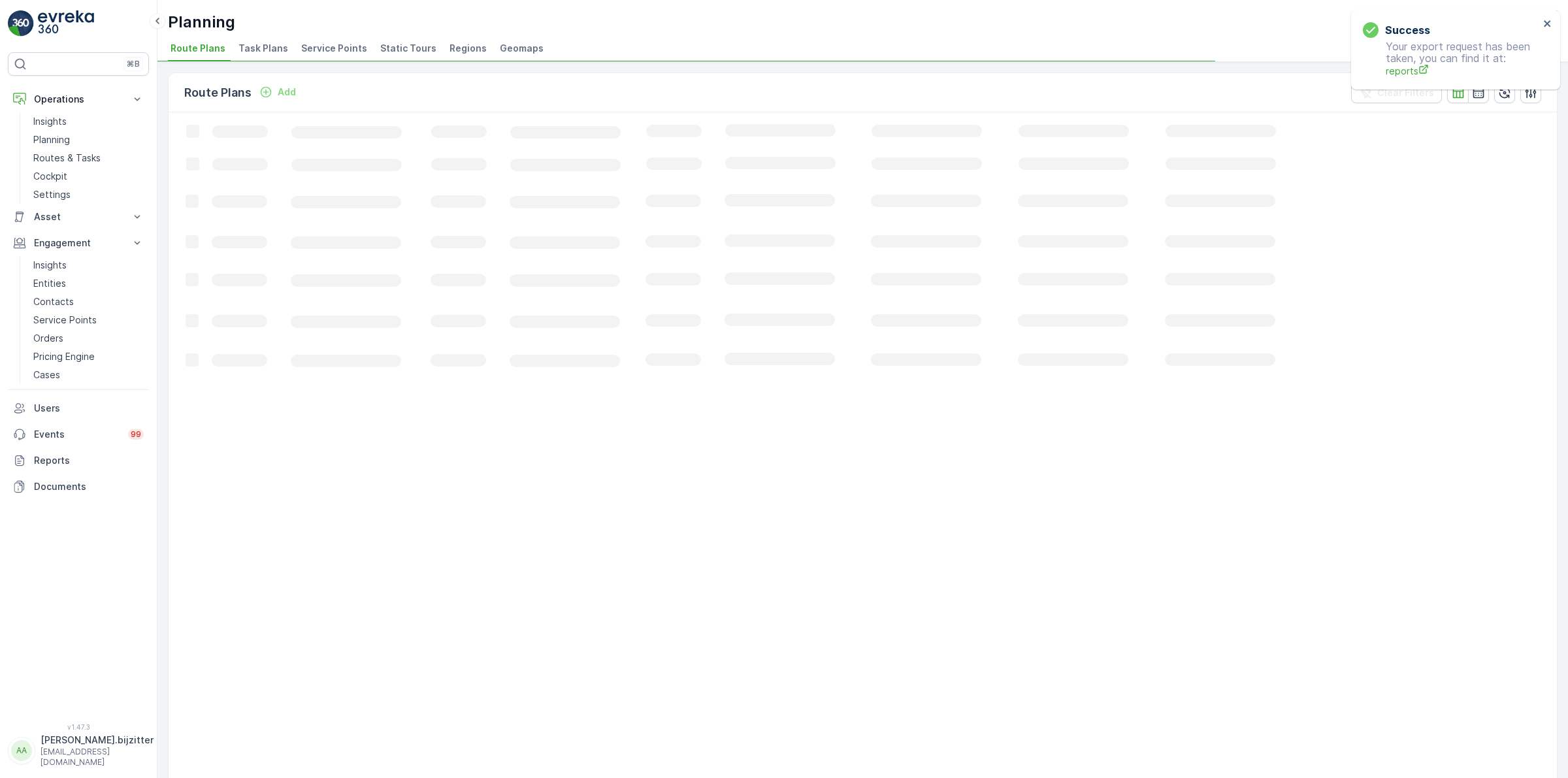
click at [327, 47] on span "Service Points" at bounding box center [334, 48] width 66 height 13
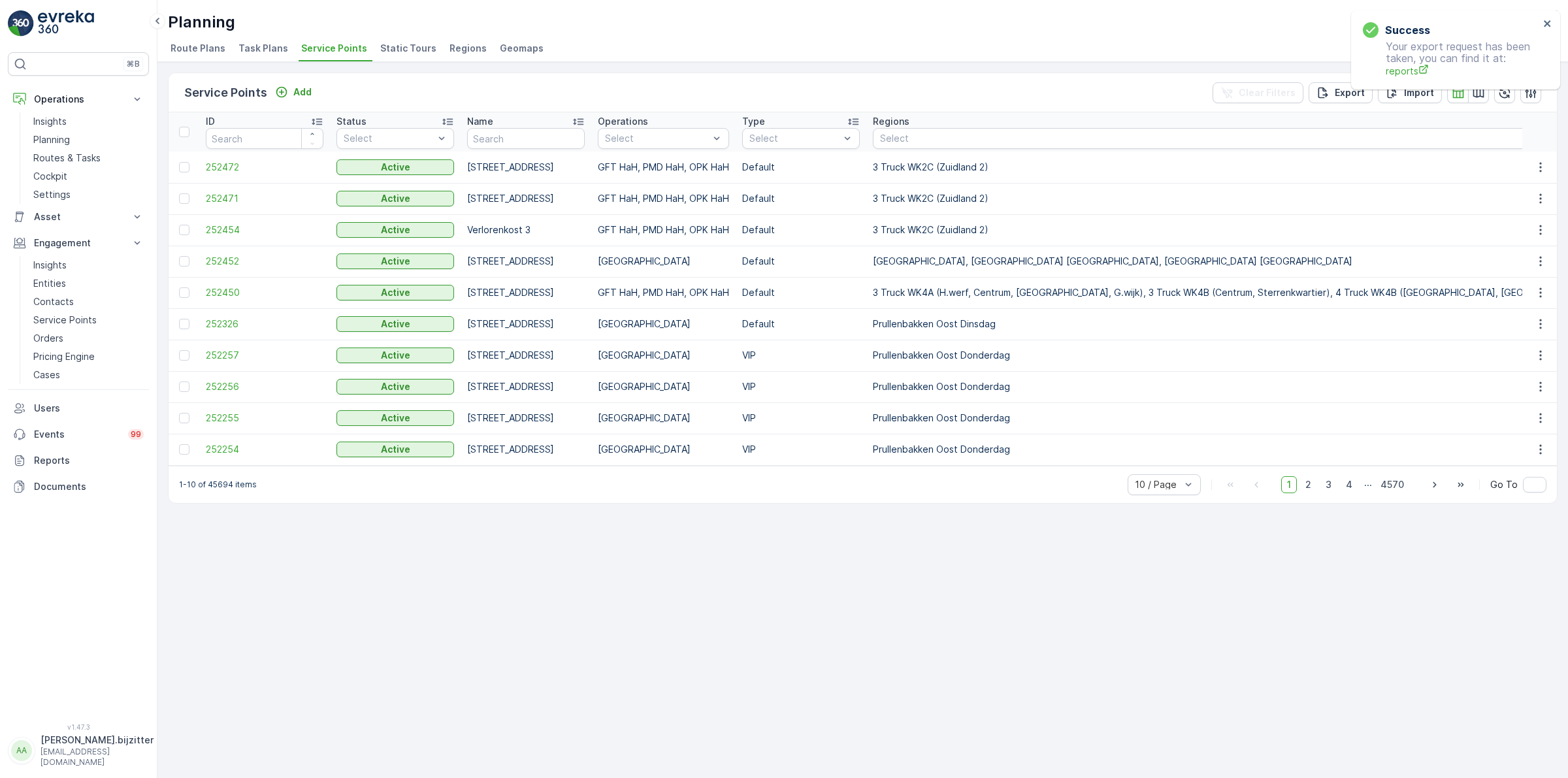
click at [374, 570] on div "Service Points Add Clear Filters Export Import ID Status Select Name Operations…" at bounding box center [862, 420] width 1411 height 716
click at [553, 529] on div "Service Points Add Clear Filters Export Import ID Status Select Name Operations…" at bounding box center [862, 420] width 1411 height 716
click at [294, 529] on div "Service Points Add Clear Filters Export Import ID Status Select Name Operations…" at bounding box center [862, 420] width 1411 height 716
click at [57, 285] on p "Entities" at bounding box center [50, 283] width 33 height 13
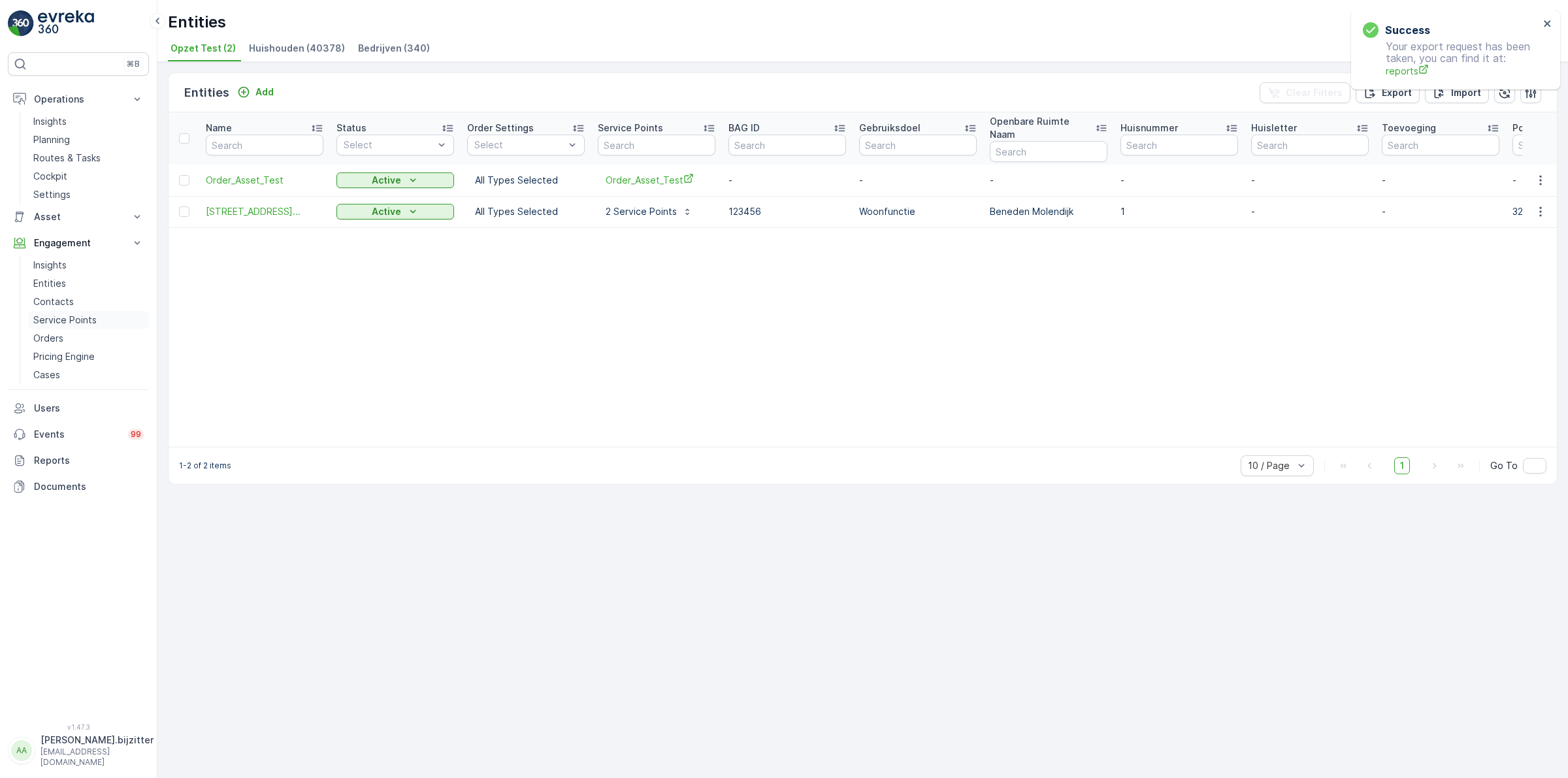
click at [67, 322] on p "Service Points" at bounding box center [65, 320] width 64 height 13
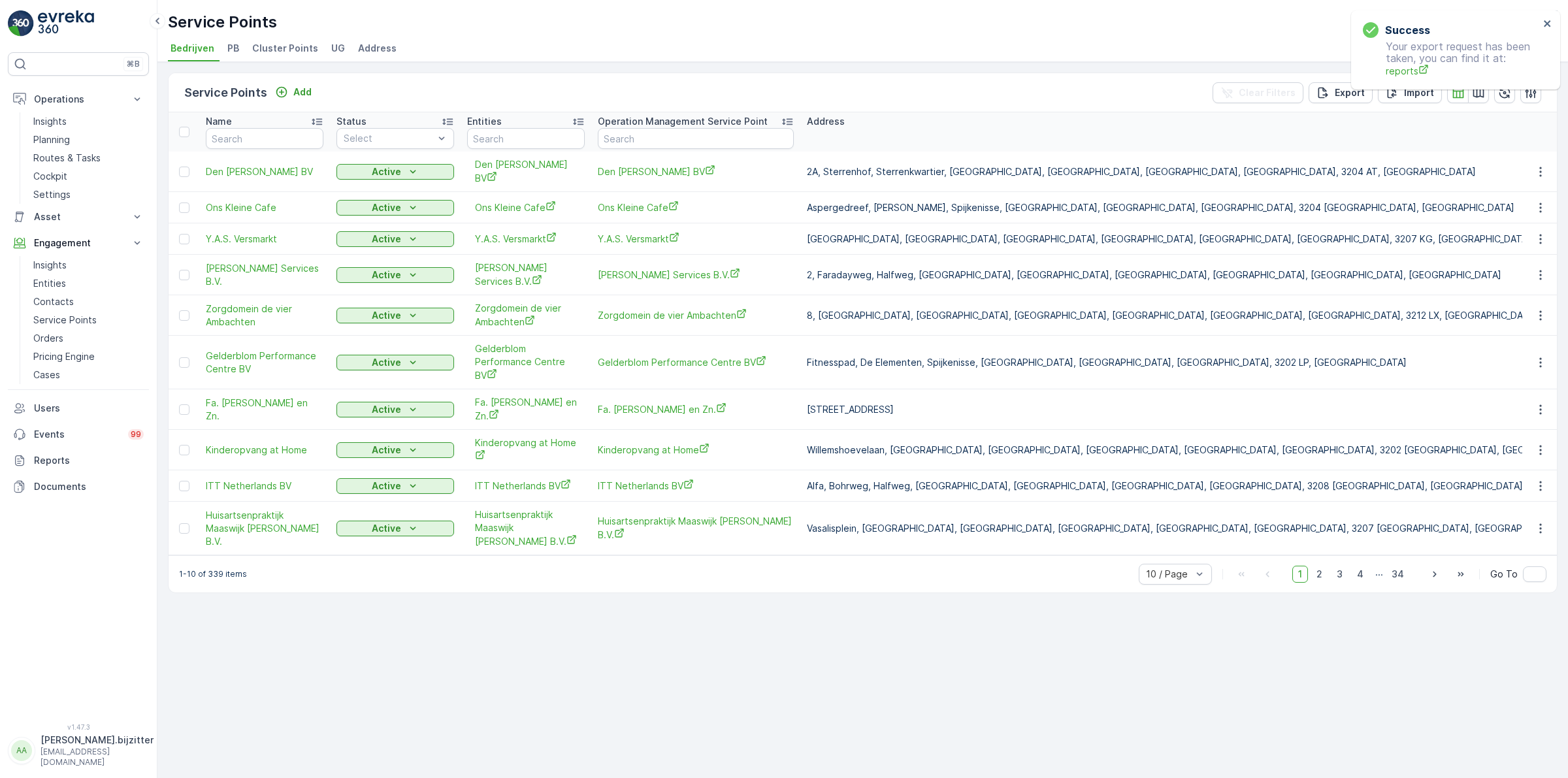
click at [360, 50] on span "Address" at bounding box center [377, 48] width 39 height 13
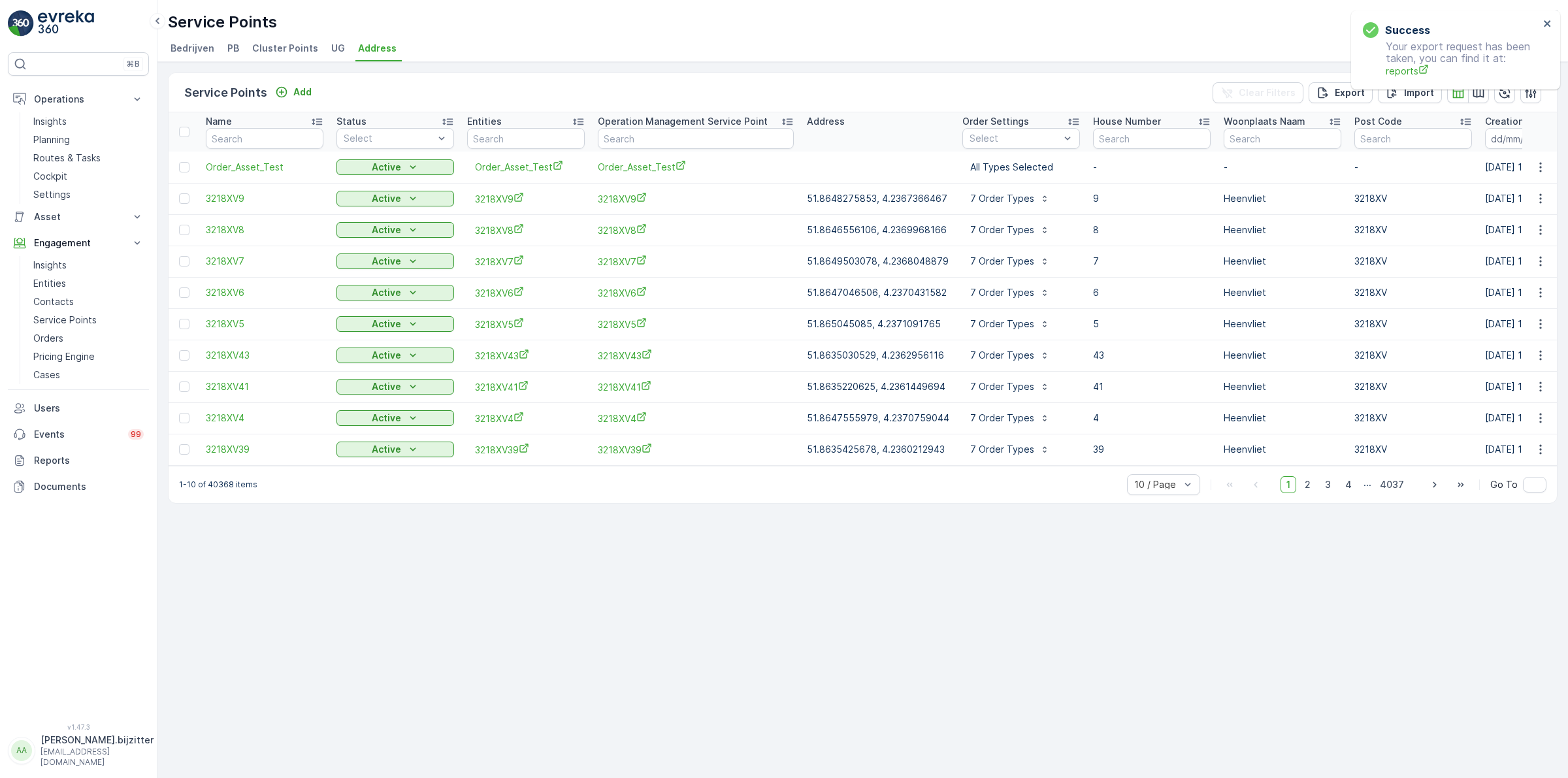
click at [358, 572] on div "Service Points Add Clear Filters Export Import Name Status Select Entities Oper…" at bounding box center [862, 420] width 1411 height 716
click at [56, 141] on p "Planning" at bounding box center [51, 139] width 36 height 13
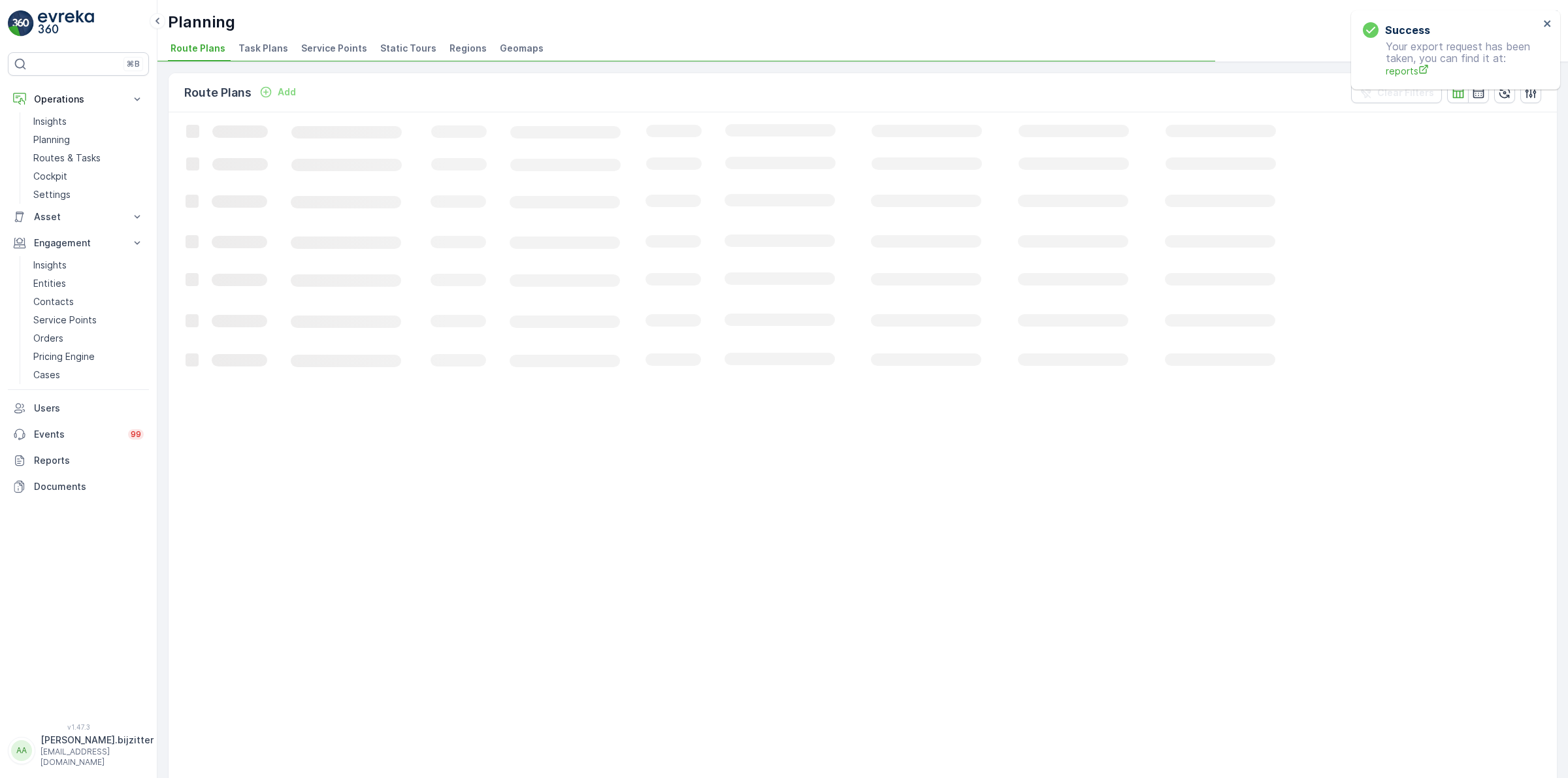
click at [341, 51] on span "Service Points" at bounding box center [334, 48] width 66 height 13
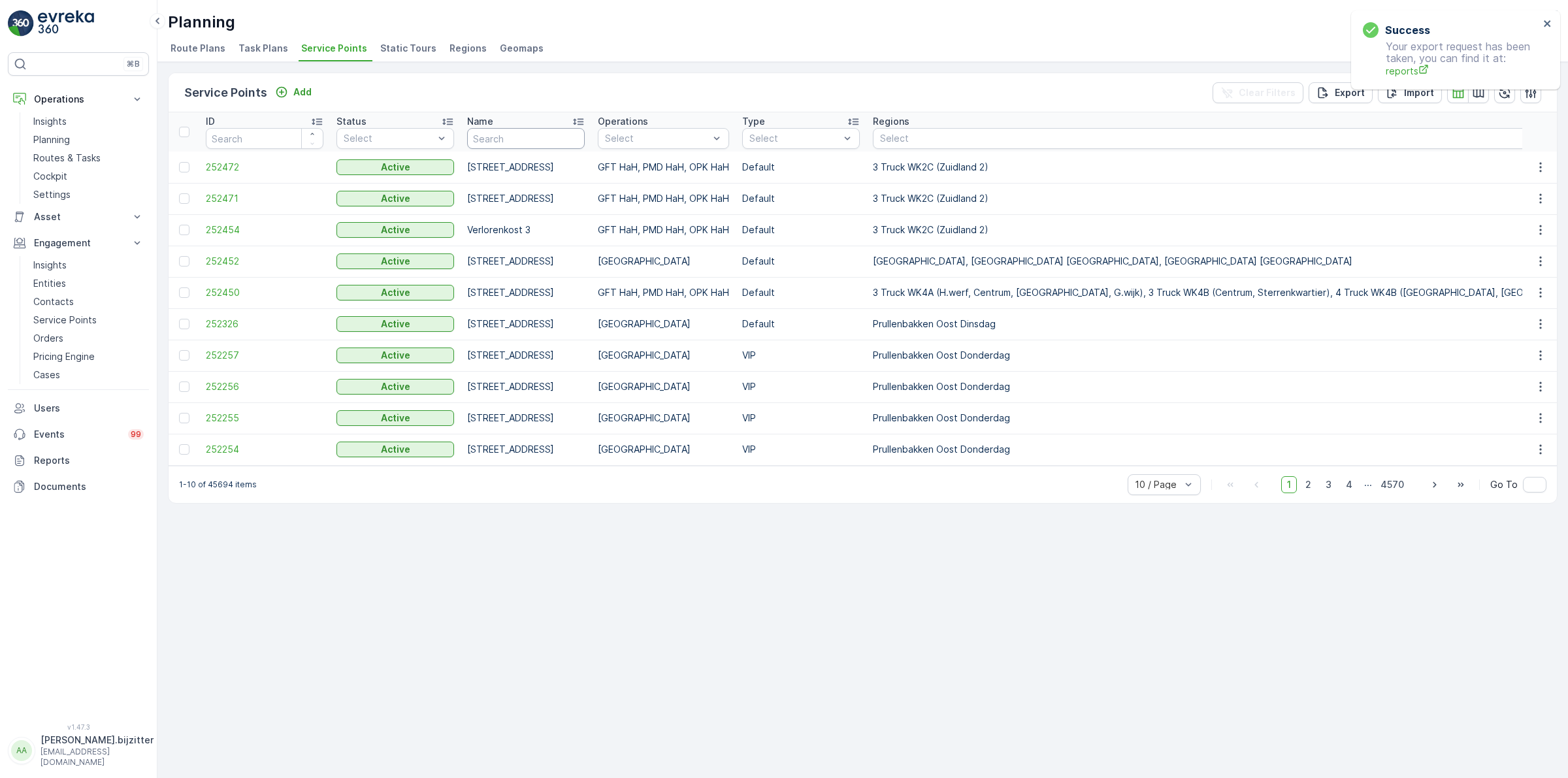
click at [518, 138] on input "text" at bounding box center [526, 138] width 117 height 21
type input "3218"
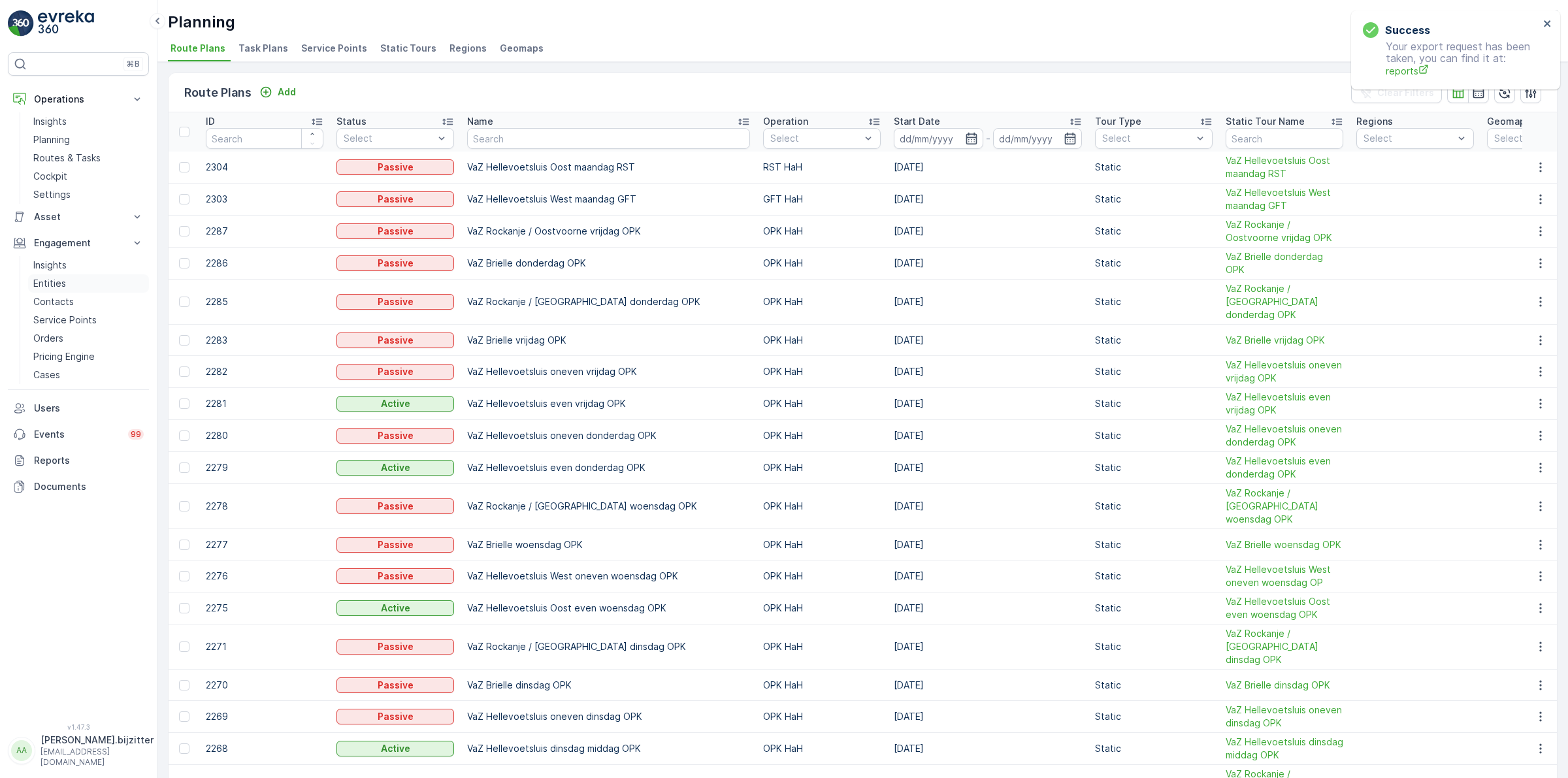
click at [61, 282] on p "Entities" at bounding box center [50, 283] width 33 height 13
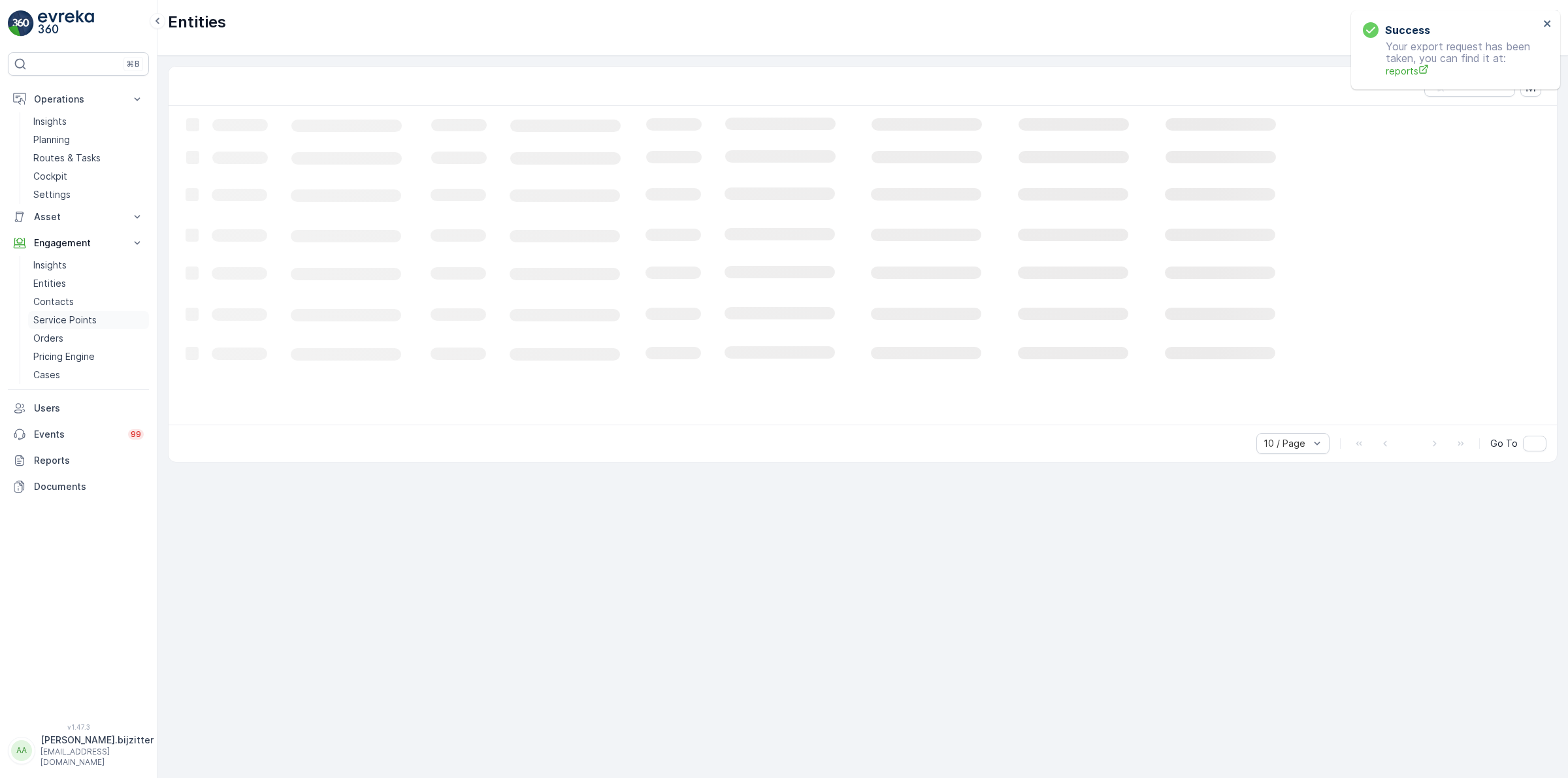
click at [57, 321] on p "Service Points" at bounding box center [65, 320] width 64 height 13
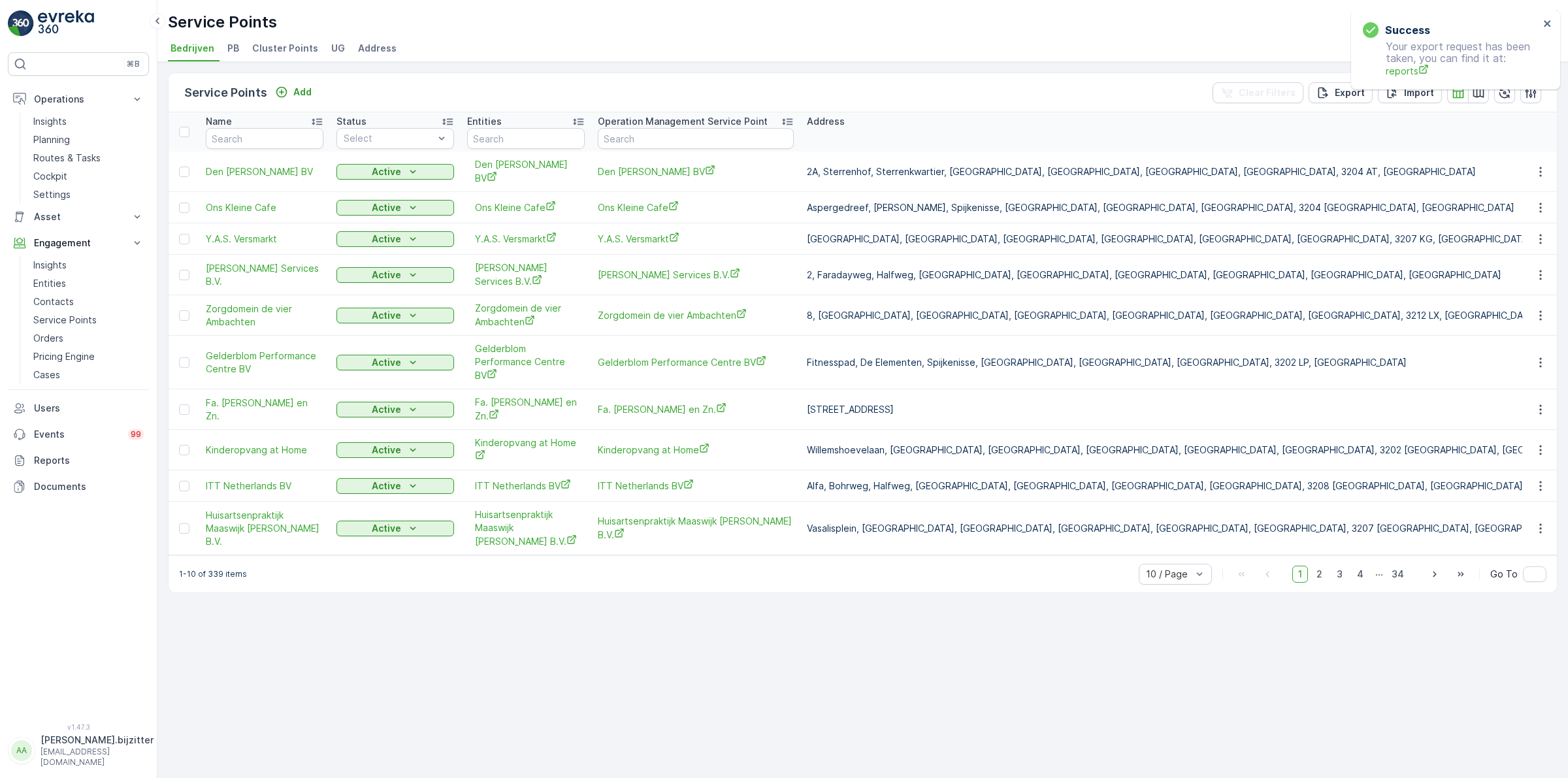
click at [367, 47] on span "Address" at bounding box center [377, 48] width 39 height 13
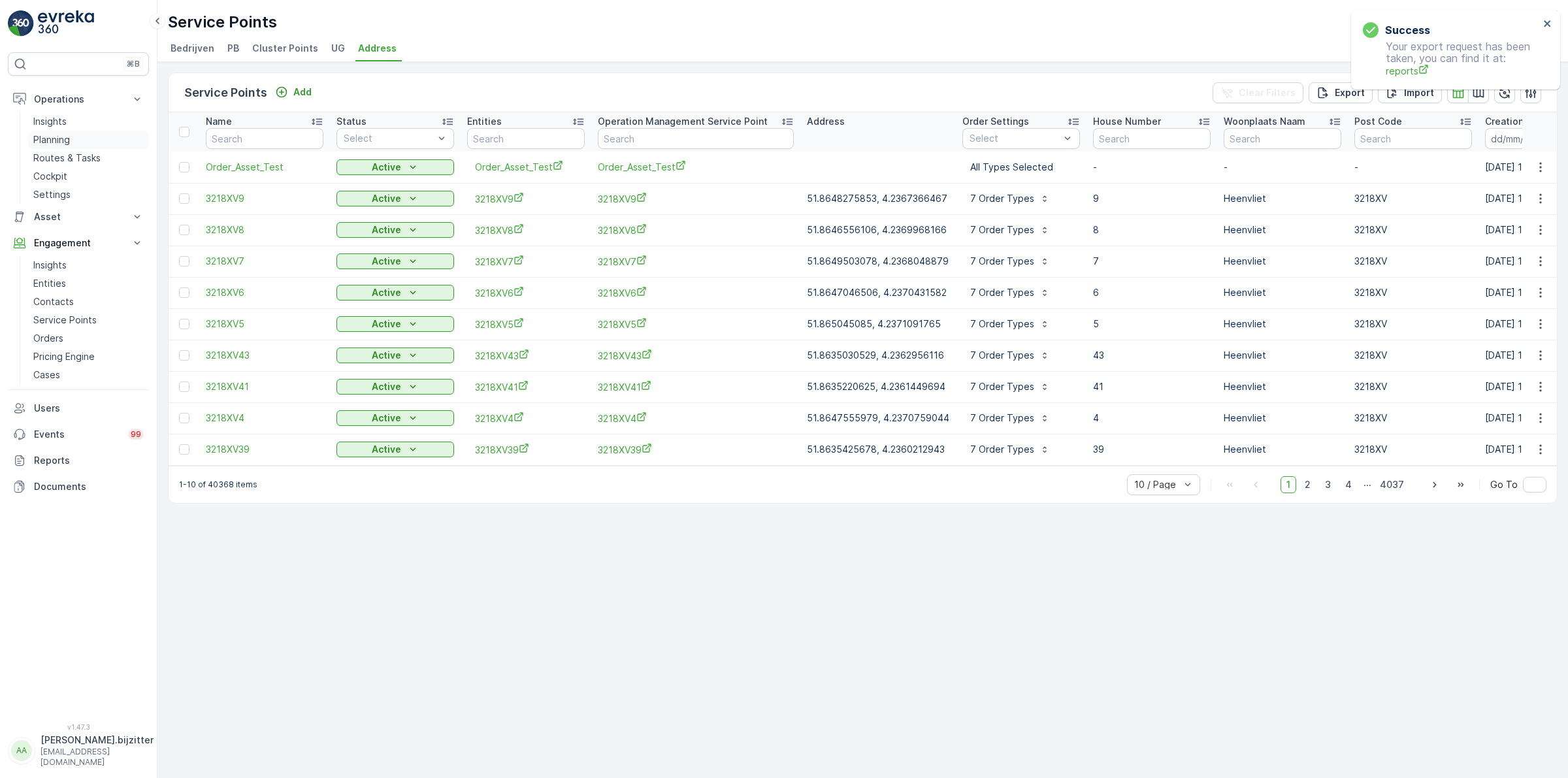
click at [56, 141] on p "Planning" at bounding box center [51, 139] width 36 height 13
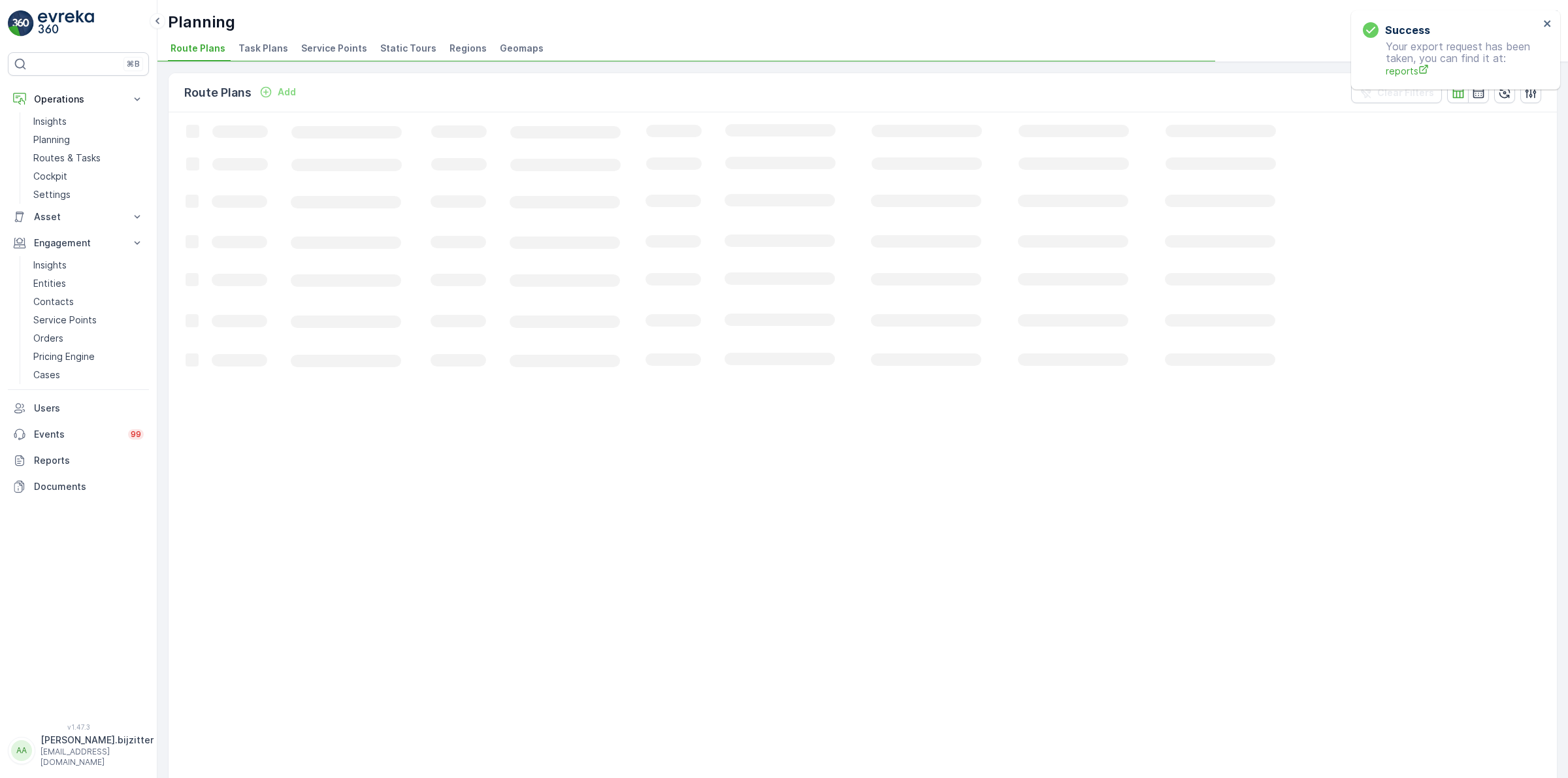
click at [338, 46] on span "Service Points" at bounding box center [334, 48] width 66 height 13
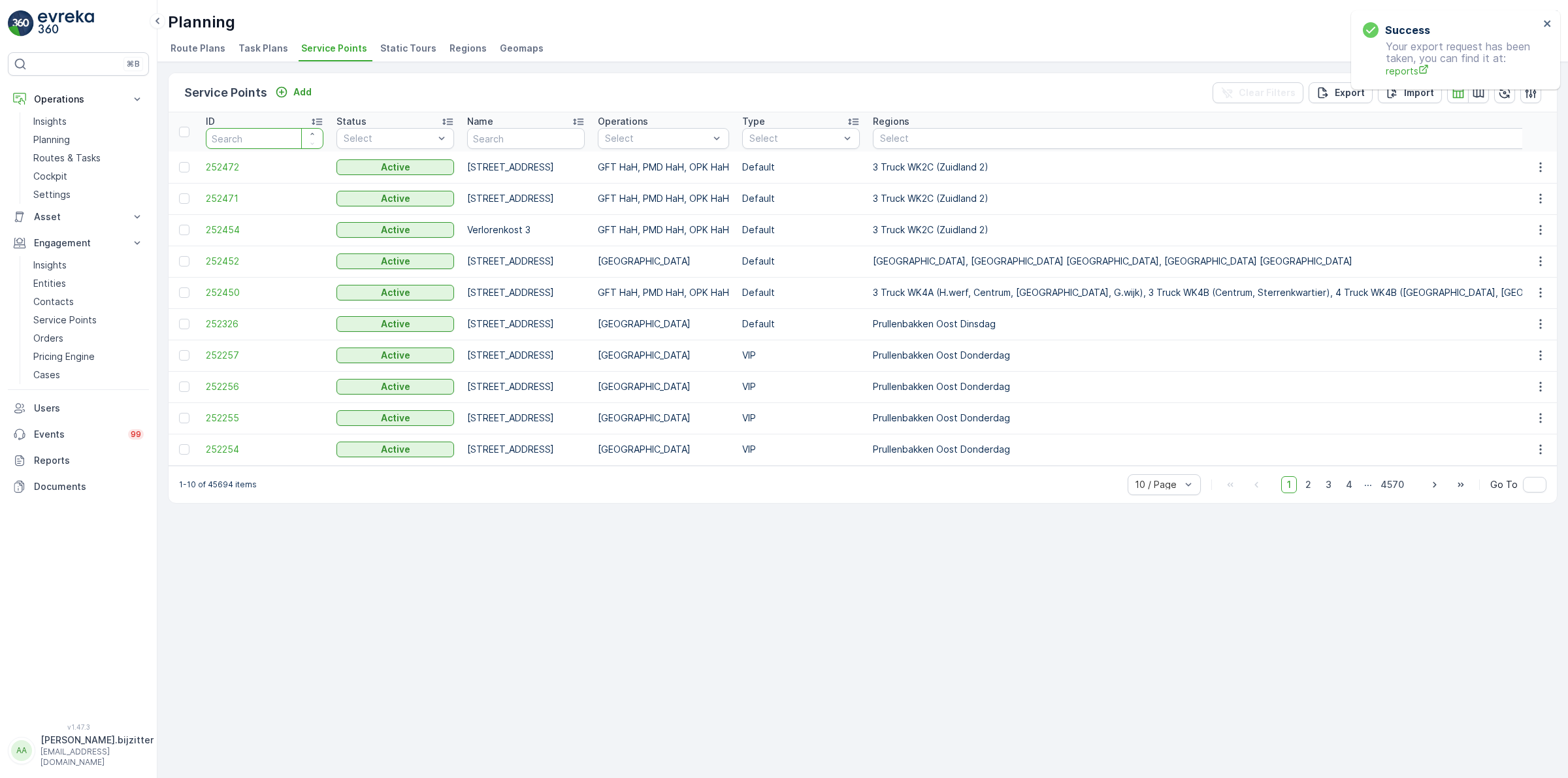
click at [264, 141] on input "number" at bounding box center [264, 138] width 117 height 21
type input "3"
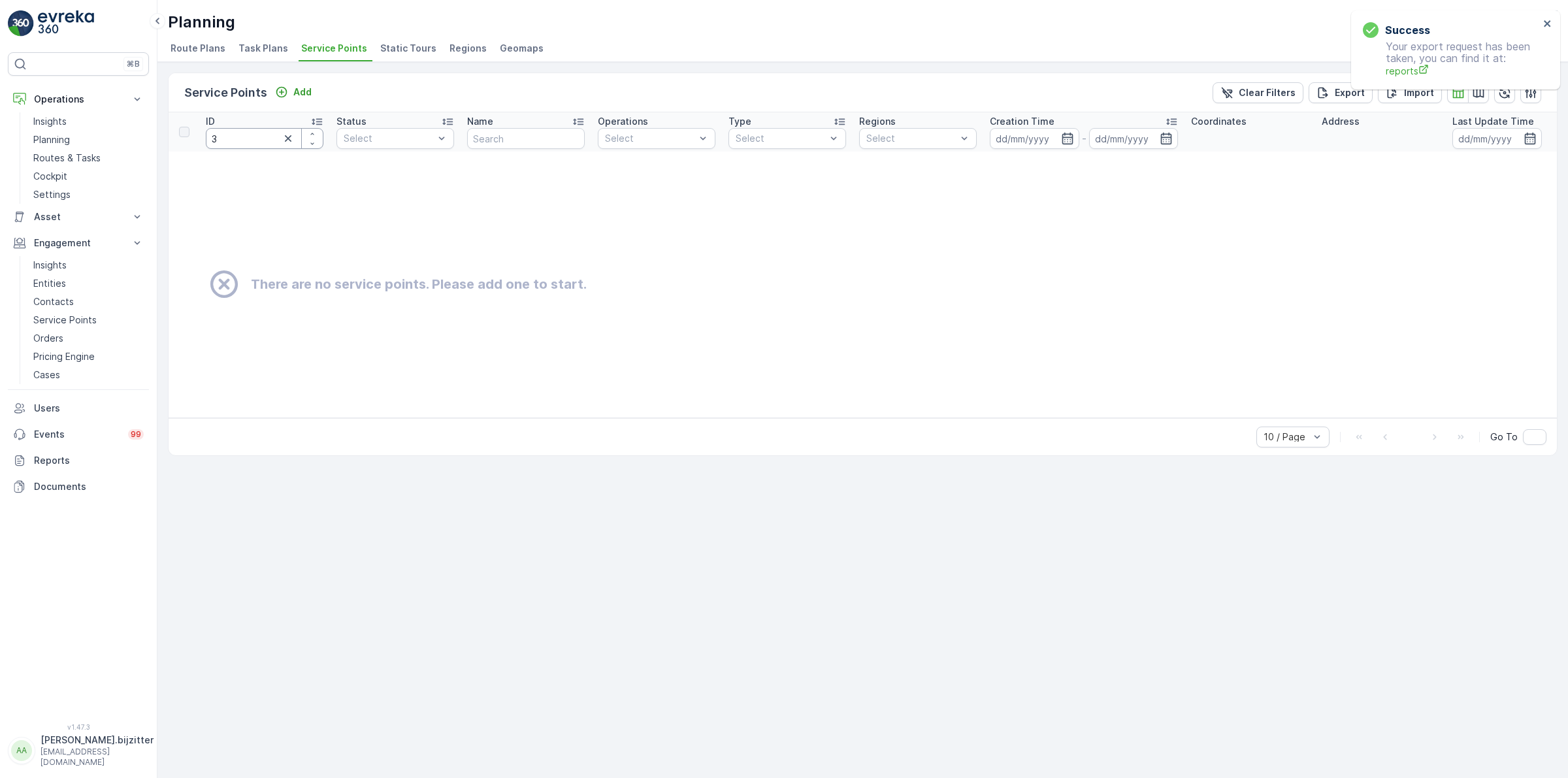
click at [264, 141] on input "3" at bounding box center [264, 138] width 117 height 21
type input "3218"
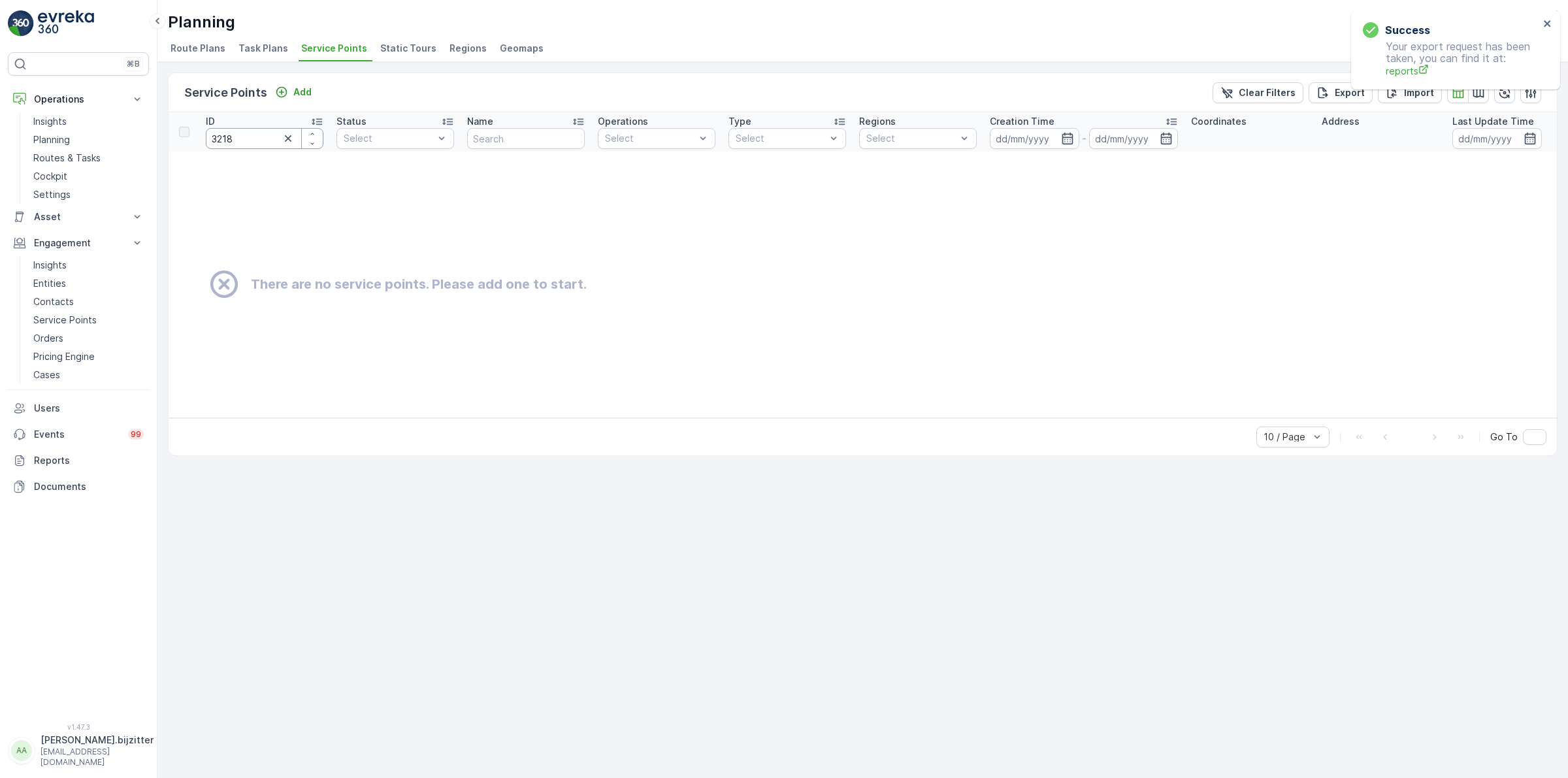
click at [263, 142] on input "3218" at bounding box center [264, 138] width 117 height 21
click at [288, 133] on icon "button" at bounding box center [288, 138] width 13 height 13
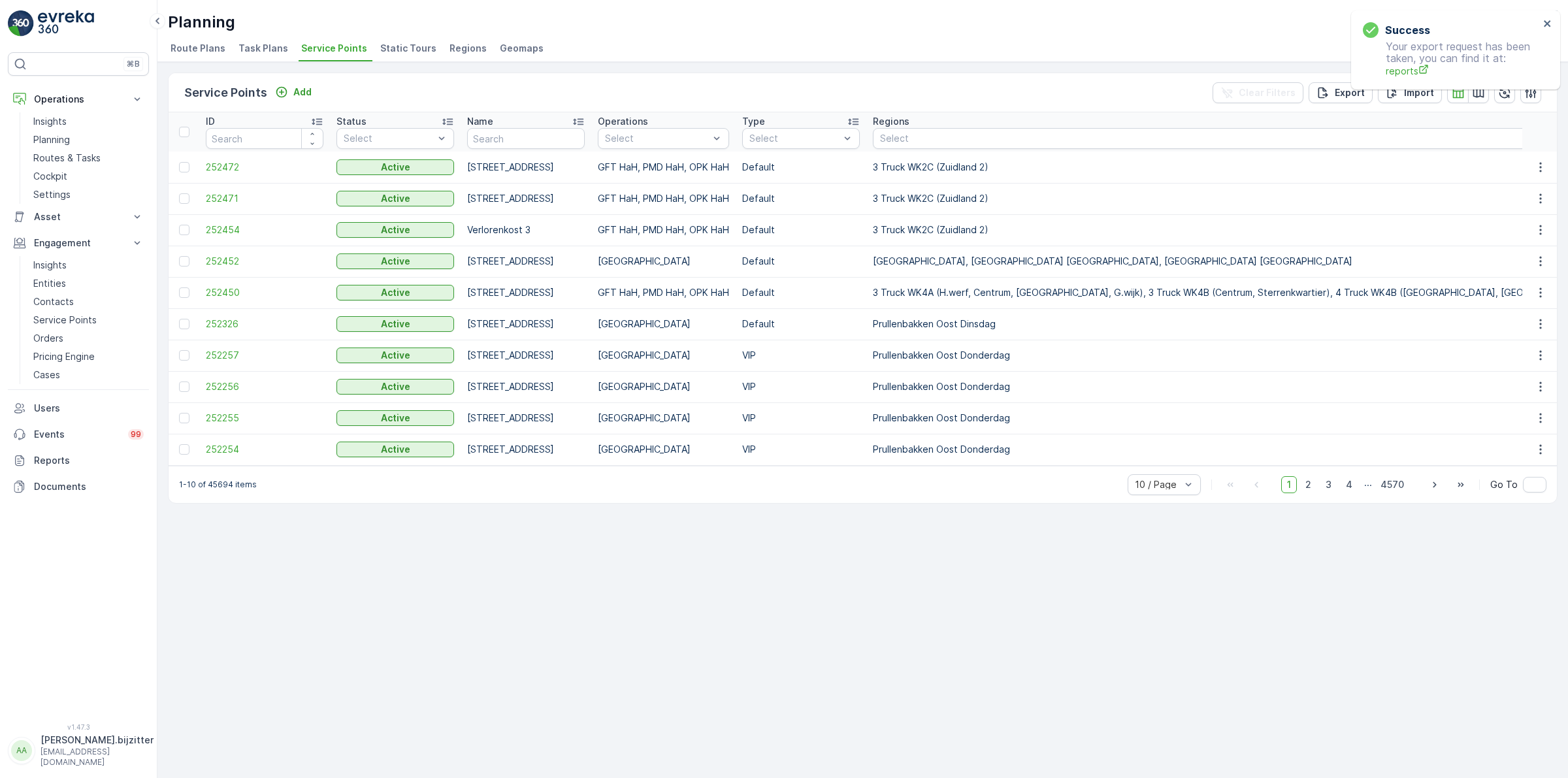
click at [485, 134] on input "text" at bounding box center [526, 138] width 117 height 21
type input "3218"
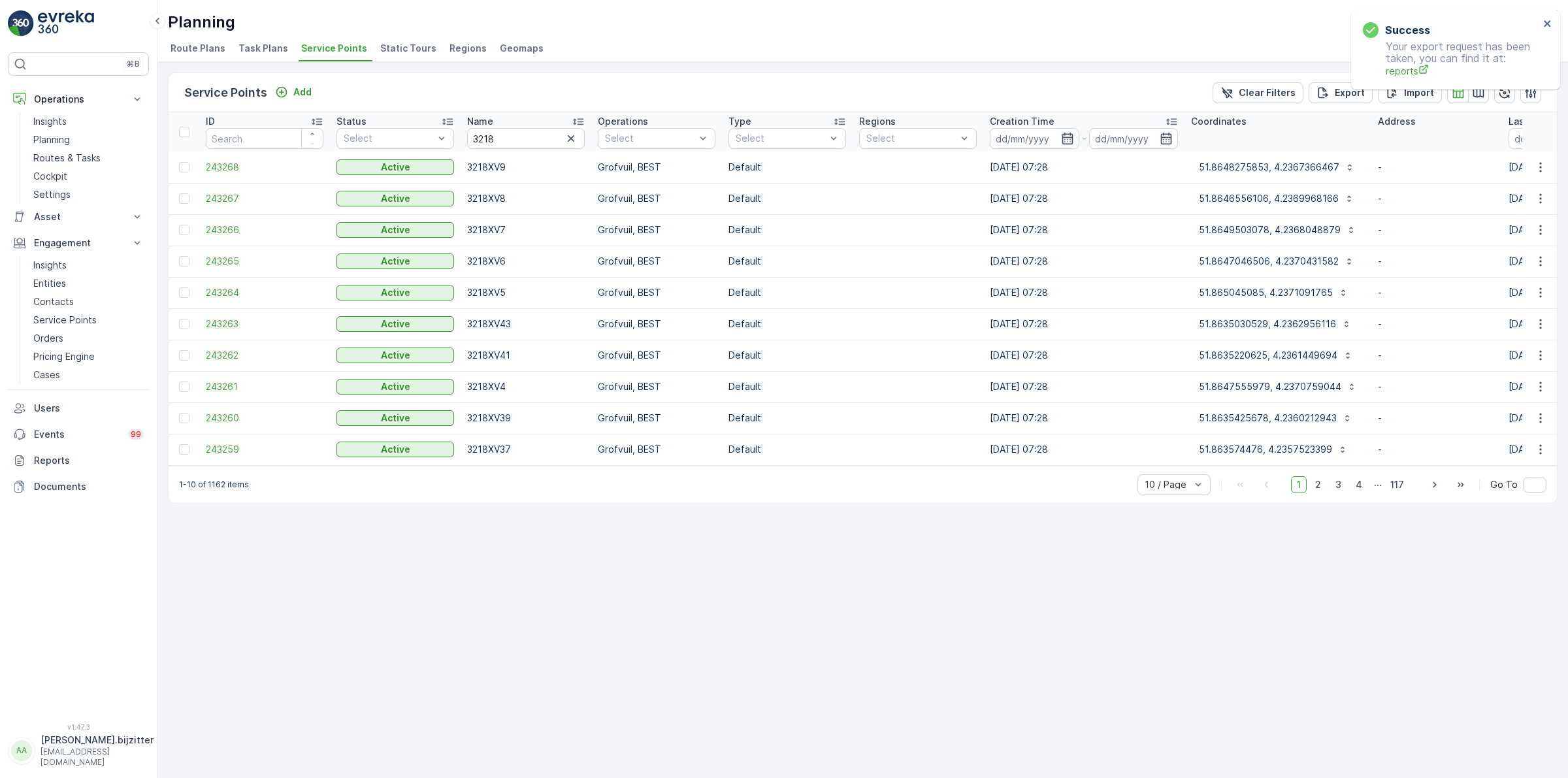
click at [566, 588] on div "Service Points Add Clear Filters Export Import ID Status Select Name 3218 Opera…" at bounding box center [862, 420] width 1411 height 716
click at [1415, 94] on p "Import" at bounding box center [1419, 93] width 30 height 13
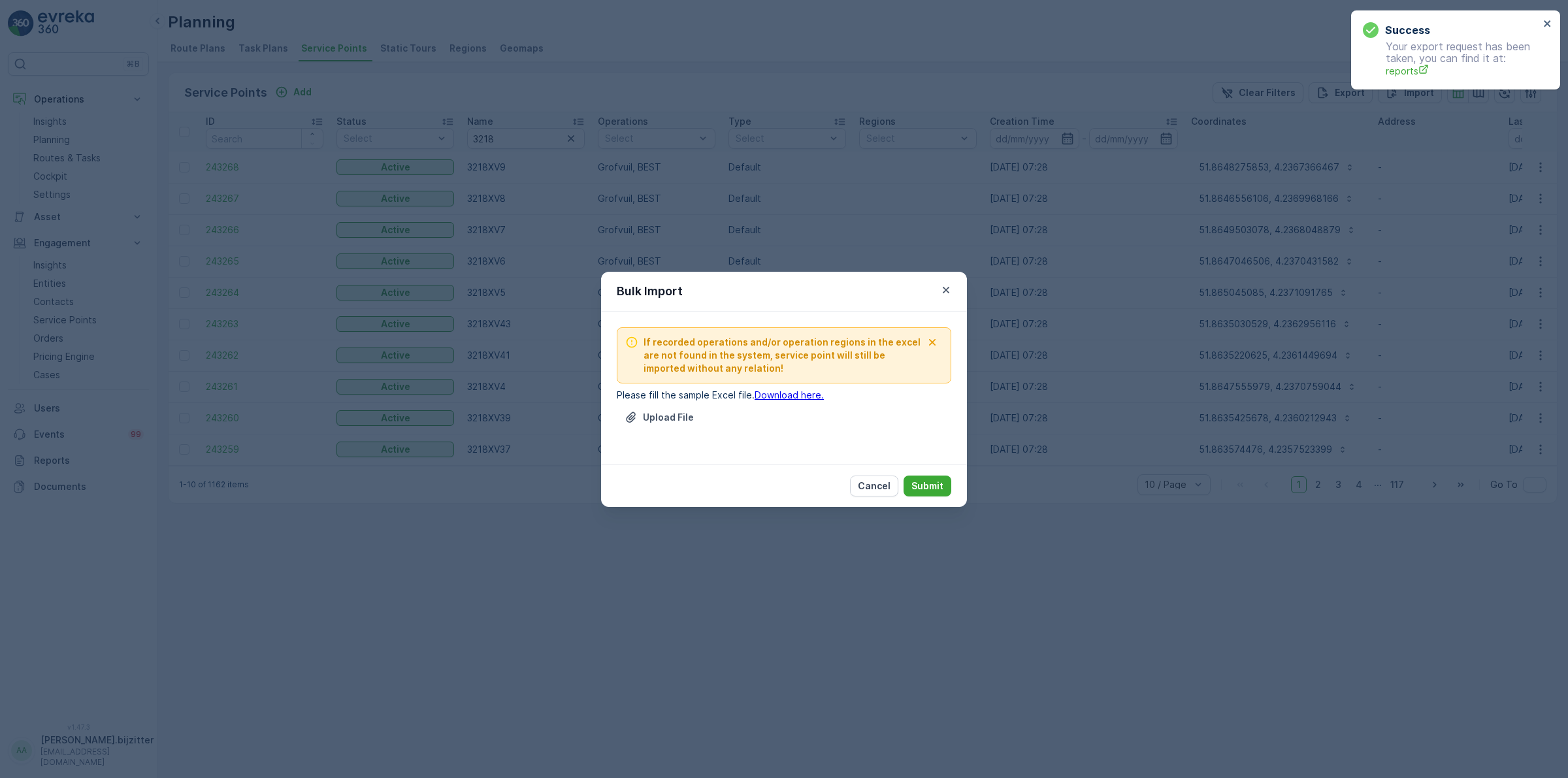
click at [810, 393] on link "Download here." at bounding box center [789, 395] width 69 height 11
click at [893, 483] on button "Cancel" at bounding box center [873, 485] width 48 height 21
